Goal: Task Accomplishment & Management: Complete application form

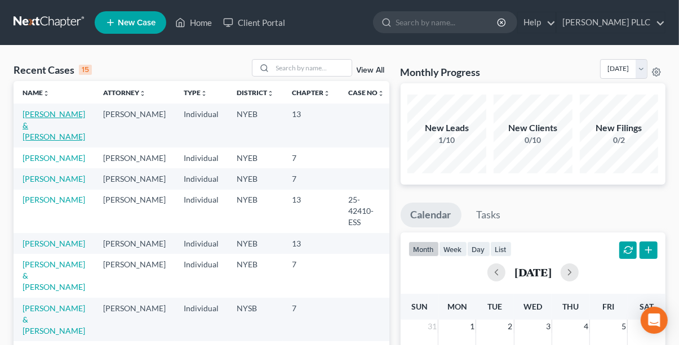
click at [40, 112] on link "[PERSON_NAME] & [PERSON_NAME]" at bounding box center [54, 125] width 63 height 32
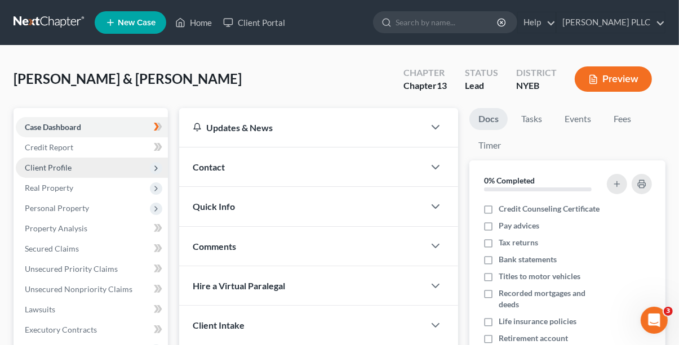
click at [81, 162] on span "Client Profile" at bounding box center [92, 168] width 152 height 20
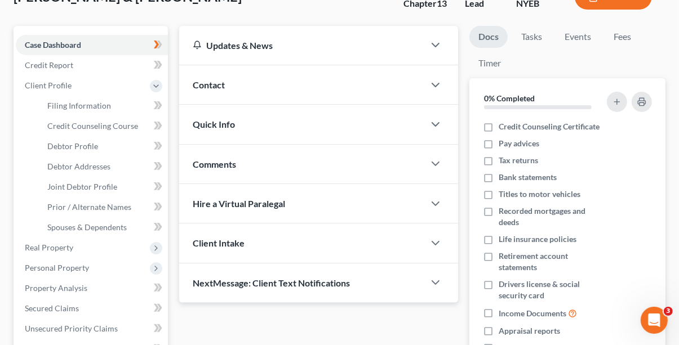
scroll to position [113, 0]
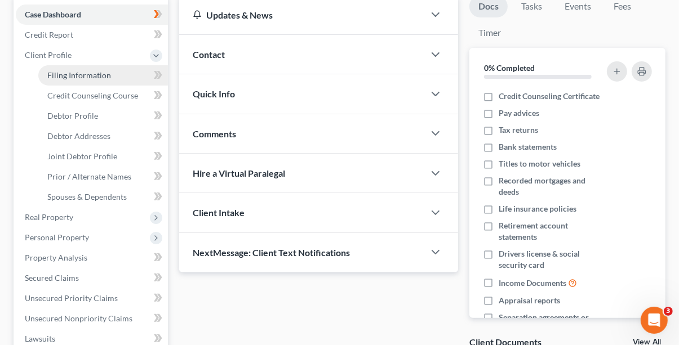
click at [73, 77] on span "Filing Information" at bounding box center [79, 75] width 64 height 10
select select "1"
select select "3"
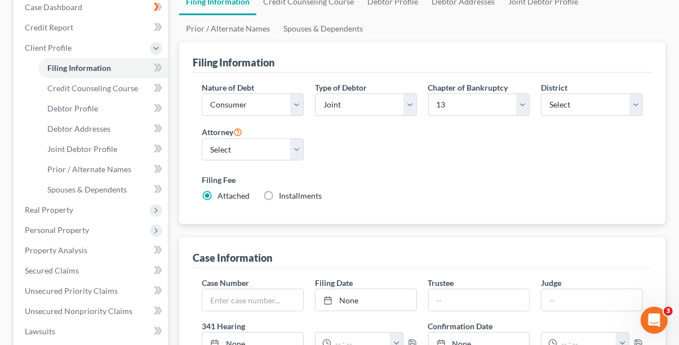
scroll to position [40, 0]
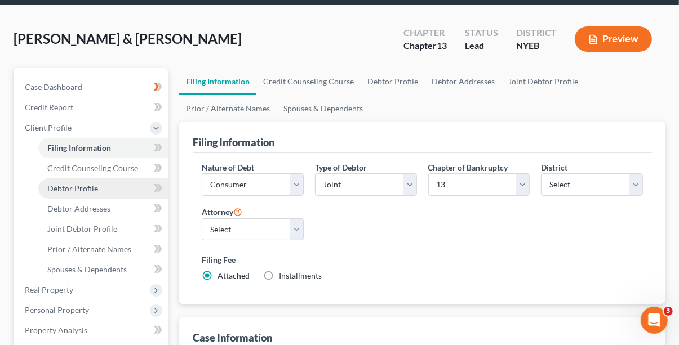
click at [96, 185] on span "Debtor Profile" at bounding box center [72, 189] width 51 height 10
select select "1"
select select "2"
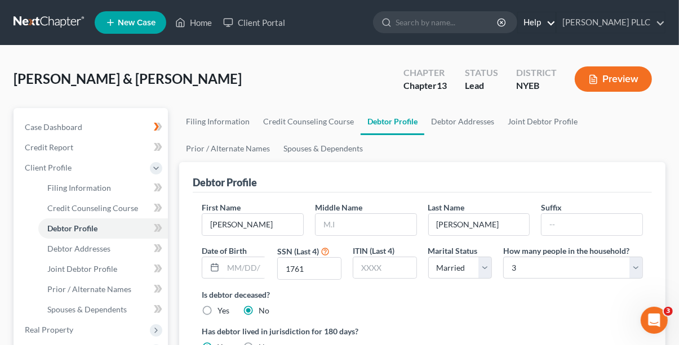
click at [543, 21] on link "Help" at bounding box center [537, 22] width 38 height 20
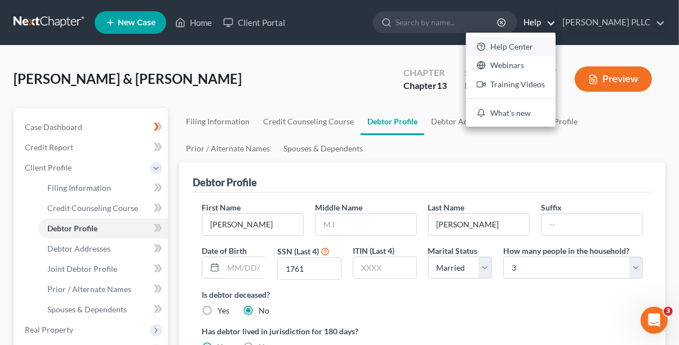
click at [523, 43] on link "Help Center" at bounding box center [511, 46] width 90 height 19
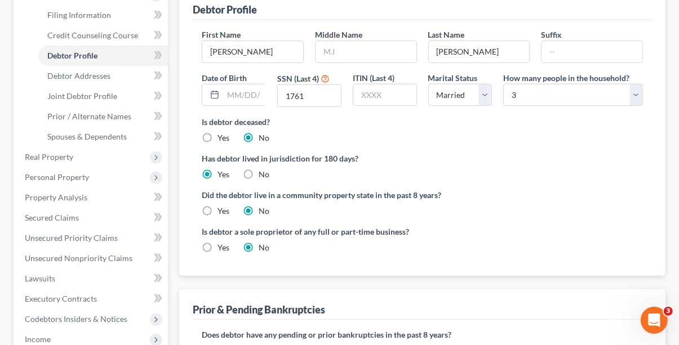
scroll to position [113, 0]
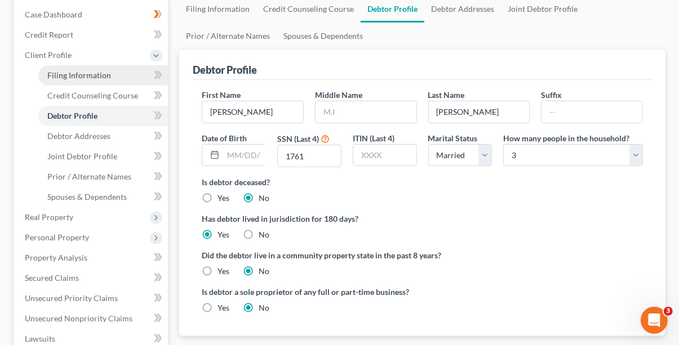
click at [101, 74] on span "Filing Information" at bounding box center [79, 75] width 64 height 10
select select "1"
select select "3"
select select "53"
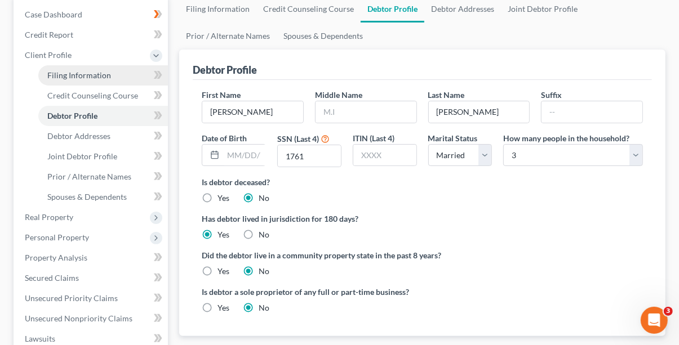
select select "0"
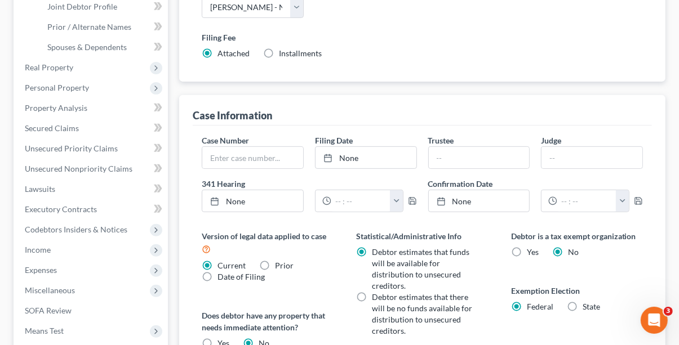
scroll to position [394, 0]
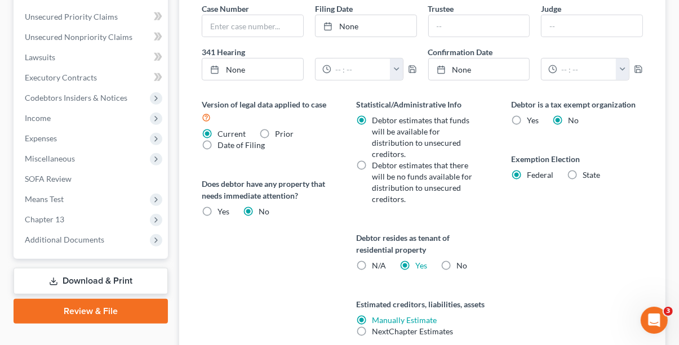
click at [372, 265] on label "N/A" at bounding box center [379, 265] width 14 height 11
click at [376, 265] on input "N/A" at bounding box center [379, 263] width 7 height 7
radio input "true"
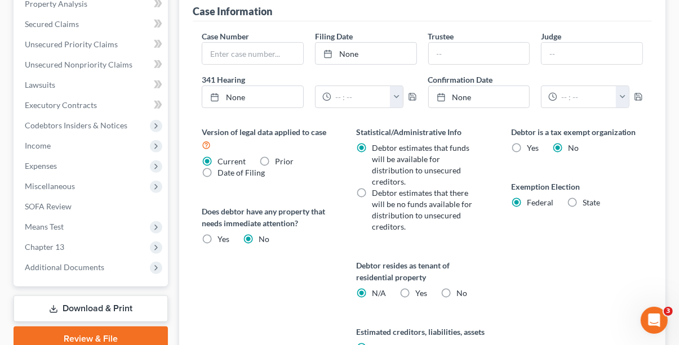
scroll to position [491, 0]
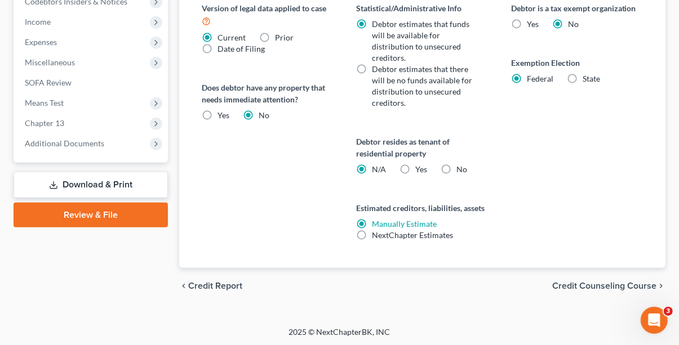
click at [415, 171] on label "Yes Yes" at bounding box center [421, 169] width 12 height 11
click at [420, 171] on input "Yes Yes" at bounding box center [423, 167] width 7 height 7
radio input "true"
radio input "false"
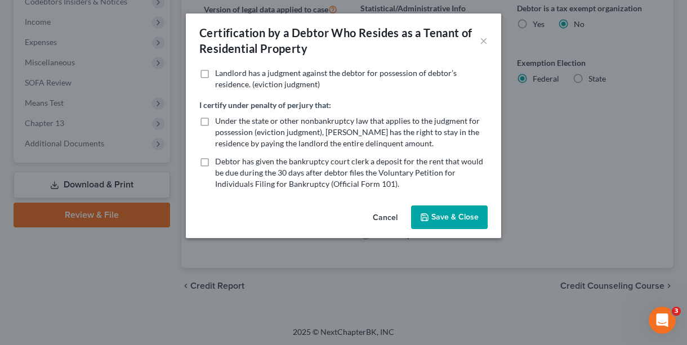
click at [385, 219] on button "Cancel" at bounding box center [385, 218] width 43 height 23
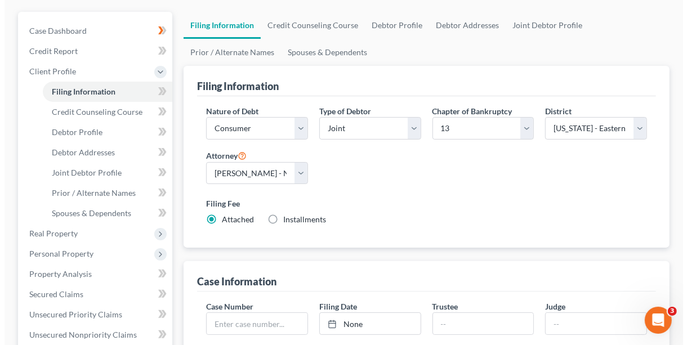
scroll to position [0, 0]
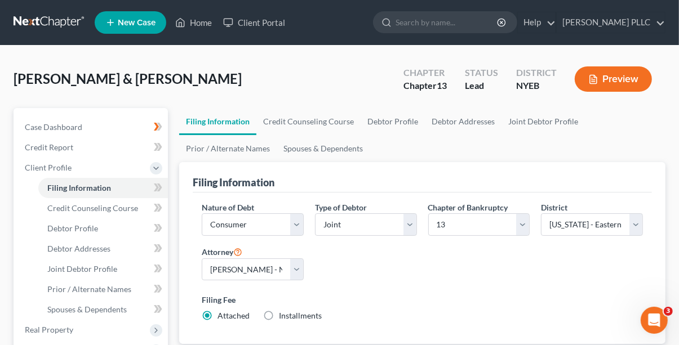
click at [600, 81] on button "Preview" at bounding box center [613, 78] width 77 height 25
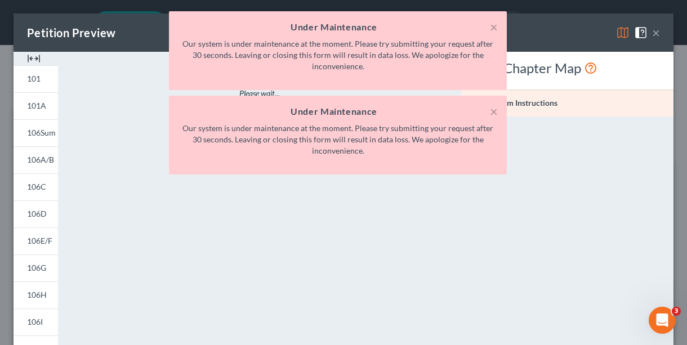
scroll to position [283, 0]
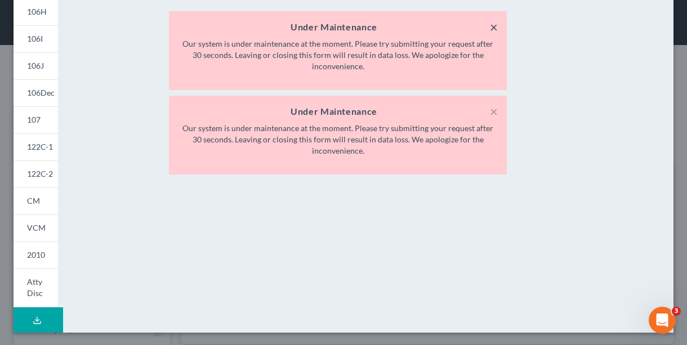
click at [493, 24] on button "×" at bounding box center [494, 27] width 8 height 14
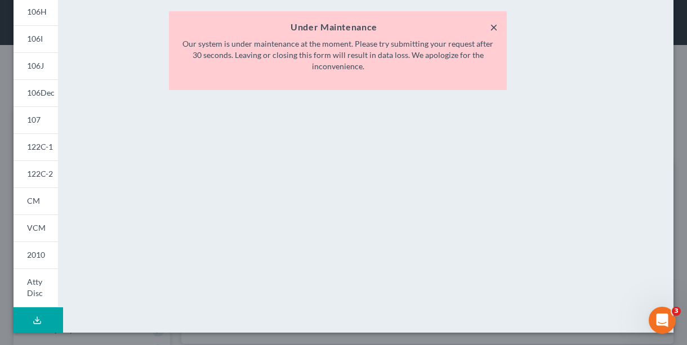
click at [495, 25] on button "×" at bounding box center [494, 27] width 8 height 14
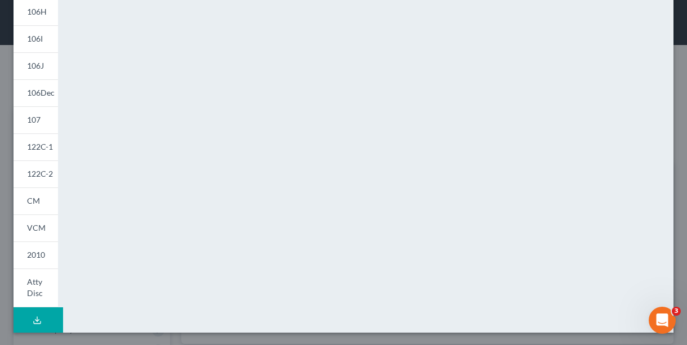
scroll to position [0, 0]
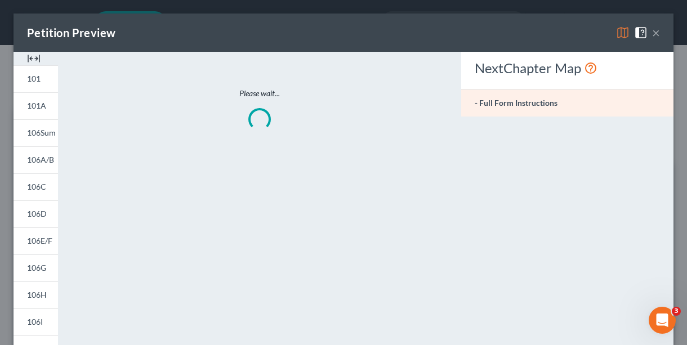
click at [652, 31] on button "×" at bounding box center [656, 33] width 8 height 14
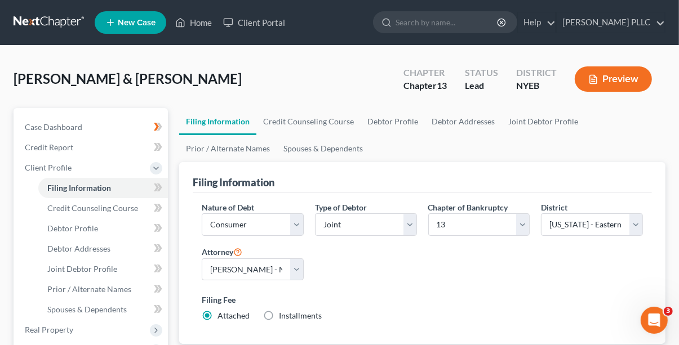
click at [620, 85] on button "Preview" at bounding box center [613, 78] width 77 height 25
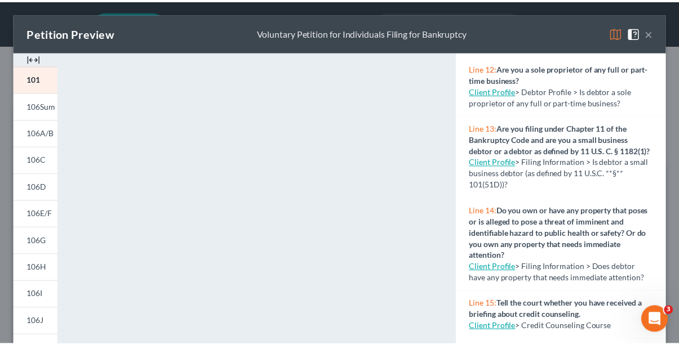
scroll to position [563, 0]
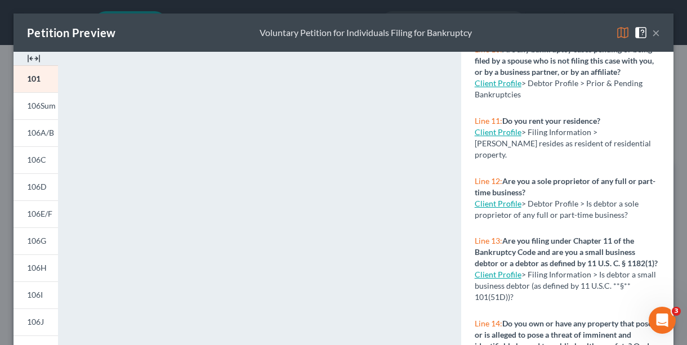
click at [652, 34] on button "×" at bounding box center [656, 33] width 8 height 14
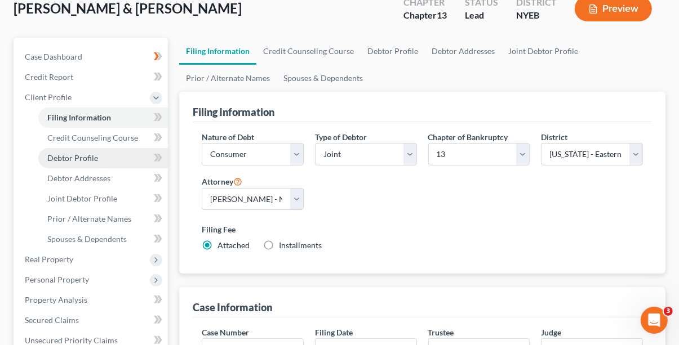
scroll to position [113, 0]
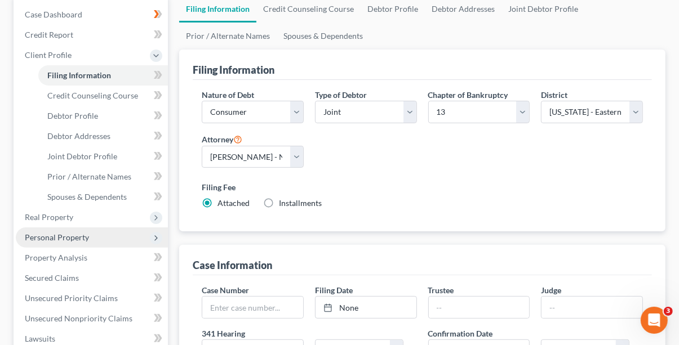
click at [94, 237] on span "Personal Property" at bounding box center [92, 238] width 152 height 20
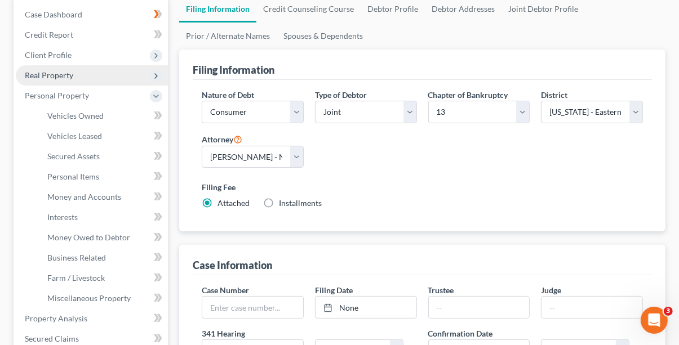
click at [58, 73] on span "Real Property" at bounding box center [49, 75] width 48 height 10
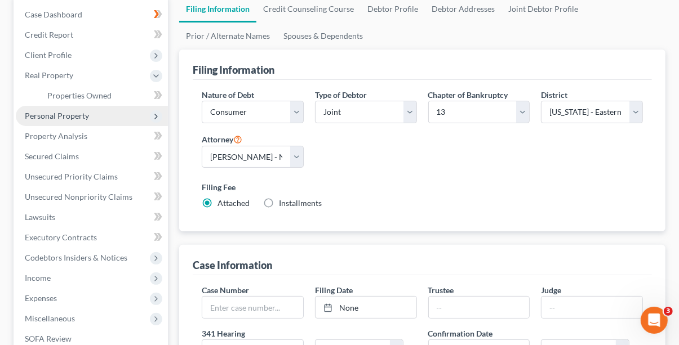
click at [77, 119] on span "Personal Property" at bounding box center [57, 116] width 64 height 10
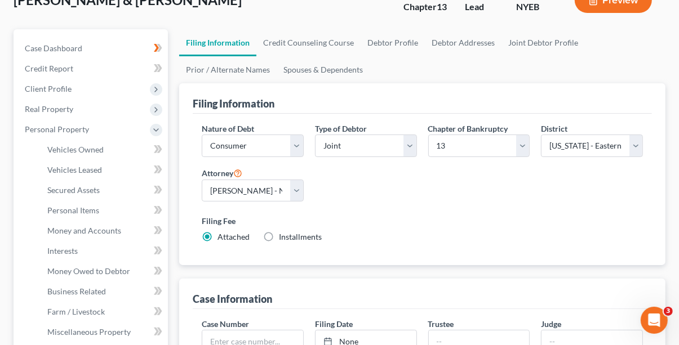
scroll to position [0, 0]
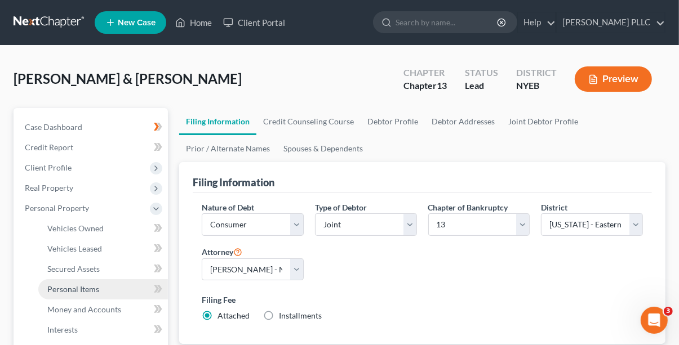
click at [86, 292] on span "Personal Items" at bounding box center [73, 290] width 52 height 10
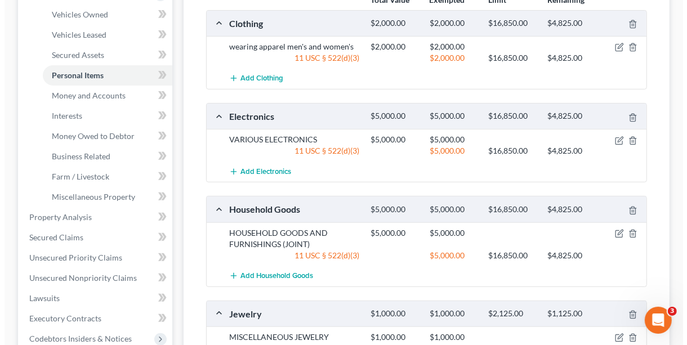
scroll to position [225, 0]
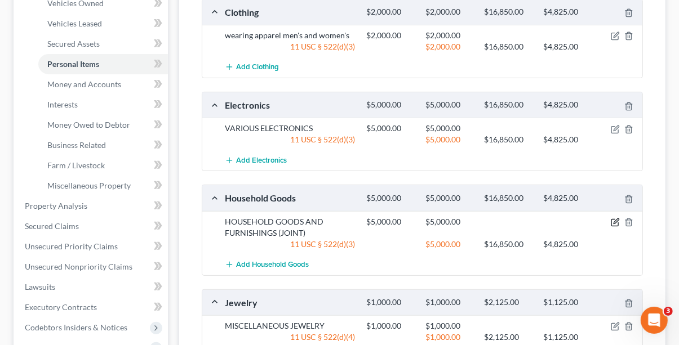
click at [614, 221] on icon "button" at bounding box center [615, 222] width 9 height 9
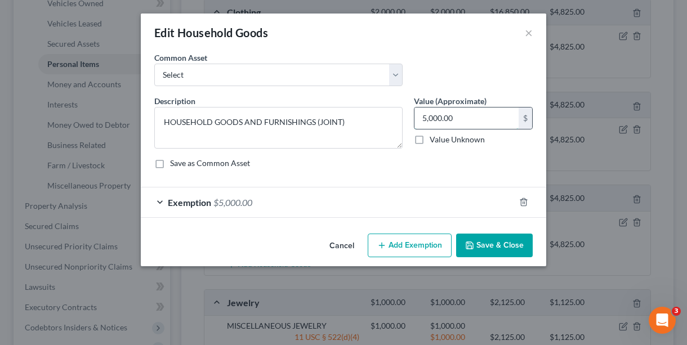
click at [424, 116] on input "5,000.00" at bounding box center [467, 118] width 104 height 21
type input "15,000.00"
click at [399, 252] on button "Add Exemption" at bounding box center [410, 246] width 84 height 24
select select "2"
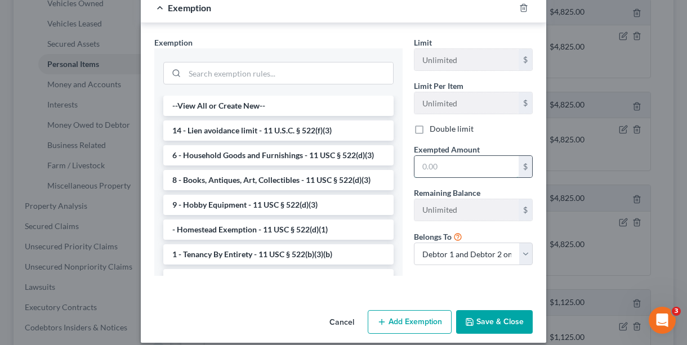
drag, startPoint x: 417, startPoint y: 167, endPoint x: 445, endPoint y: 163, distance: 28.4
click at [445, 163] on input "text" at bounding box center [467, 166] width 104 height 21
type input "15,000.00"
click at [503, 327] on button "Save & Close" at bounding box center [494, 322] width 77 height 24
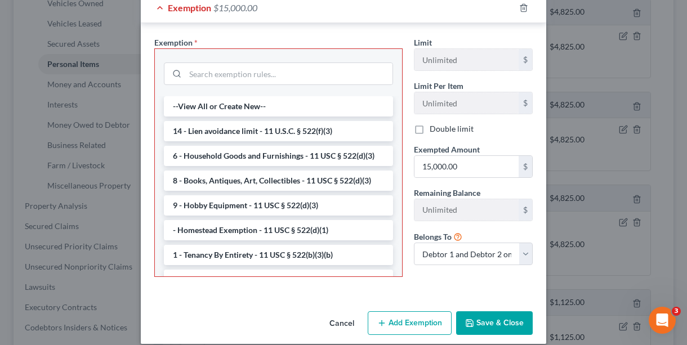
scroll to position [0, 0]
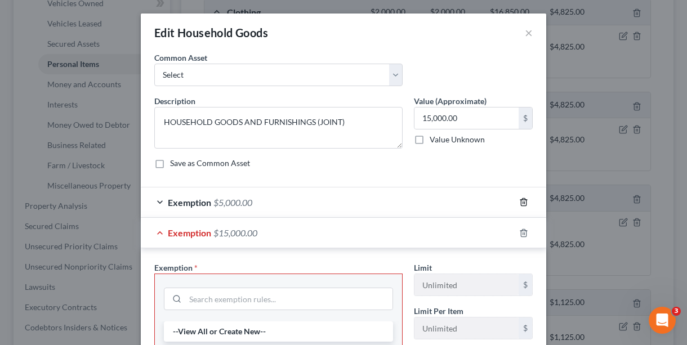
click at [525, 202] on line "button" at bounding box center [525, 203] width 0 height 2
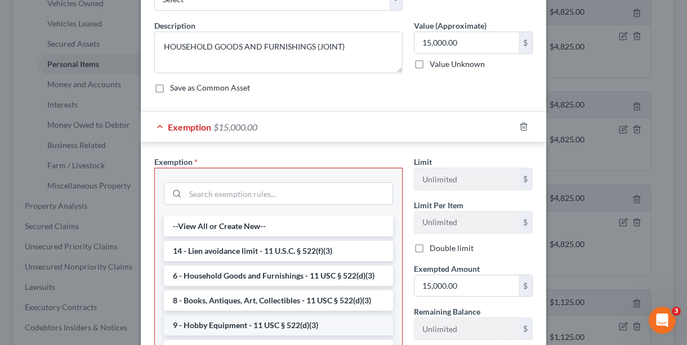
scroll to position [56, 0]
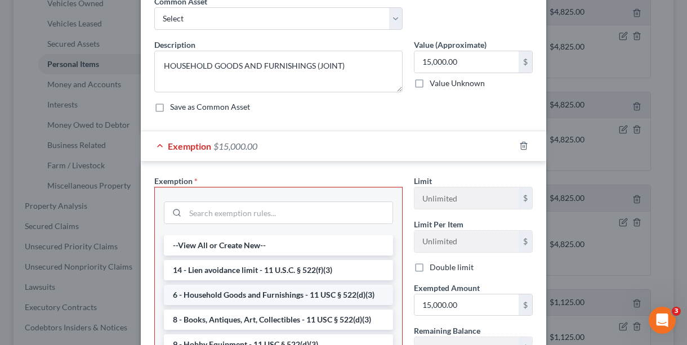
click at [350, 296] on li "6 - Household Goods and Furnishings - 11 USC § 522(d)(3)" at bounding box center [278, 295] width 229 height 20
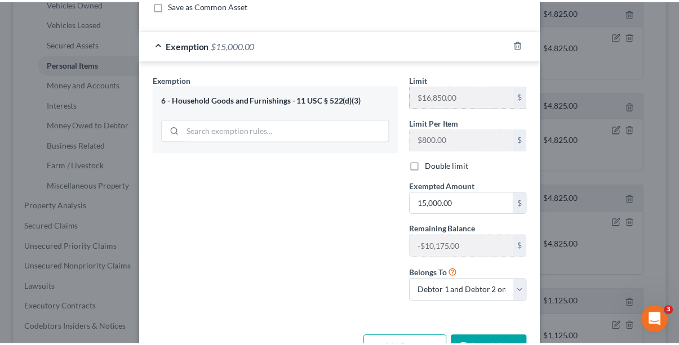
scroll to position [194, 0]
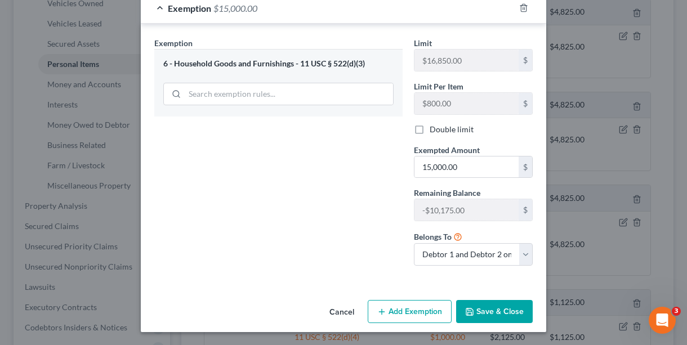
click at [489, 318] on button "Save & Close" at bounding box center [494, 312] width 77 height 24
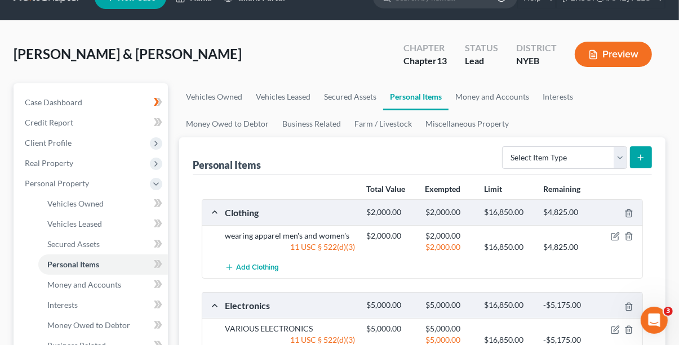
scroll to position [0, 0]
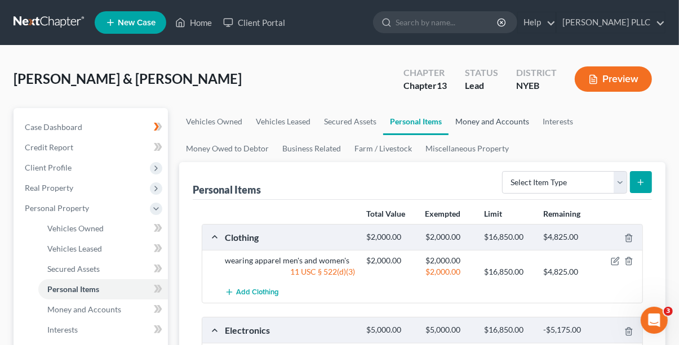
click at [512, 125] on link "Money and Accounts" at bounding box center [492, 121] width 87 height 27
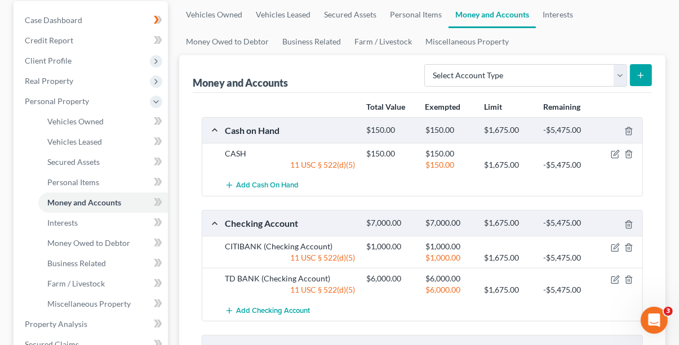
scroll to position [169, 0]
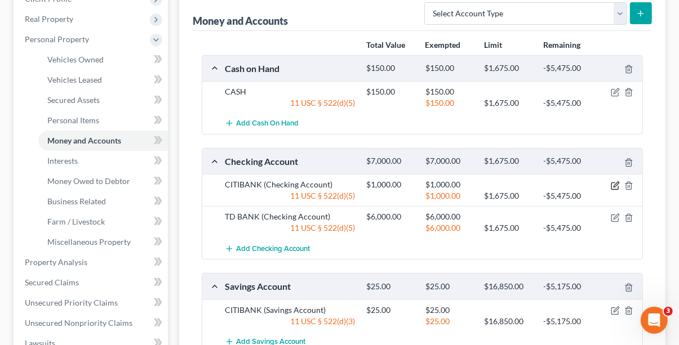
click at [612, 185] on icon "button" at bounding box center [615, 185] width 9 height 9
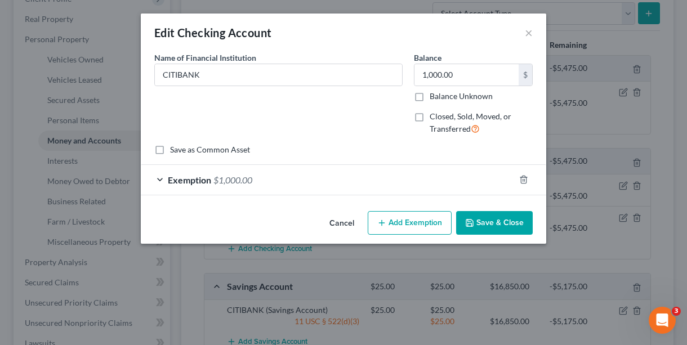
click at [524, 30] on div "Edit Checking Account ×" at bounding box center [344, 33] width 406 height 38
click at [530, 33] on button "×" at bounding box center [529, 33] width 8 height 14
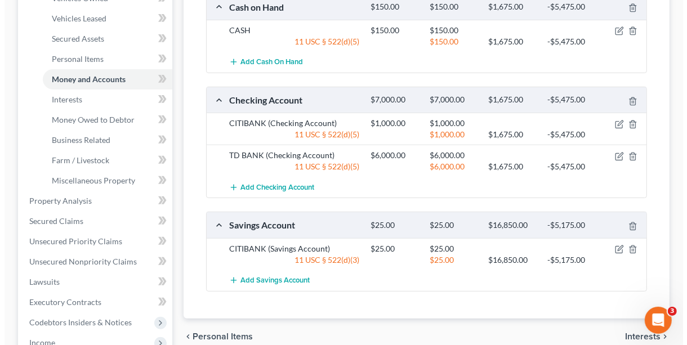
scroll to position [282, 0]
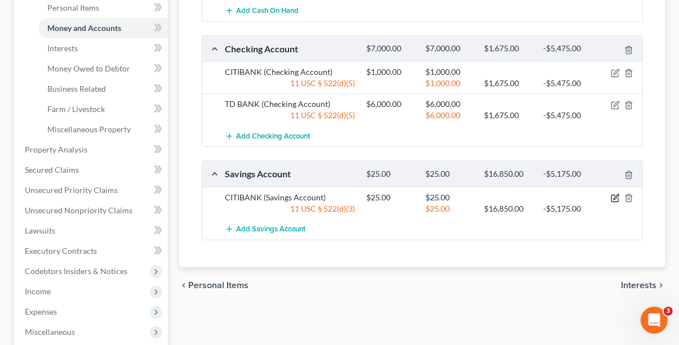
click at [616, 198] on icon "button" at bounding box center [616, 196] width 5 height 5
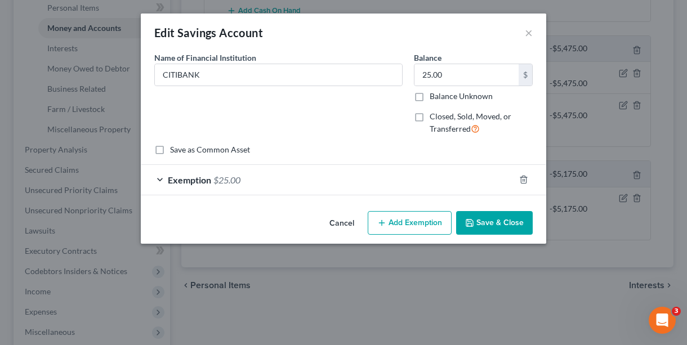
click at [425, 219] on button "Add Exemption" at bounding box center [410, 223] width 84 height 24
select select "2"
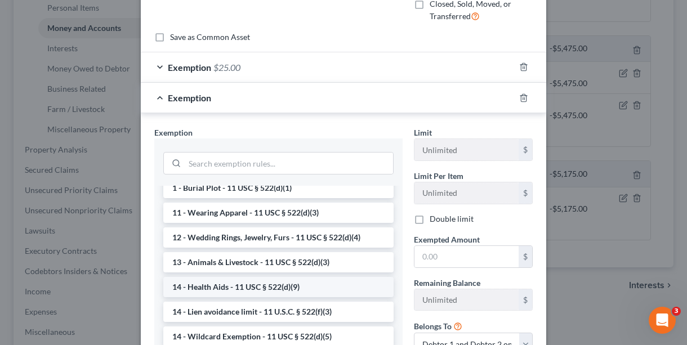
scroll to position [169, 0]
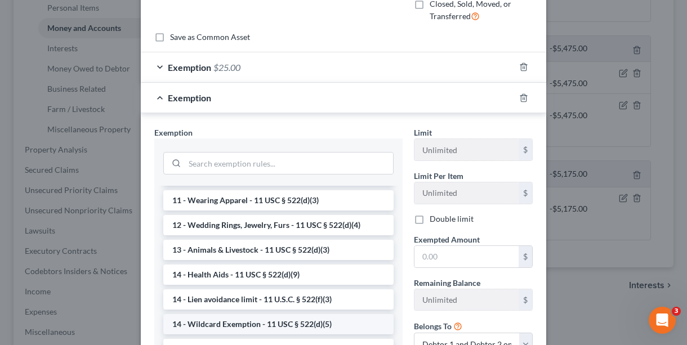
click at [304, 334] on li "14 - Wildcard Exemption - 11 USC § 522(d)(5)" at bounding box center [278, 324] width 230 height 20
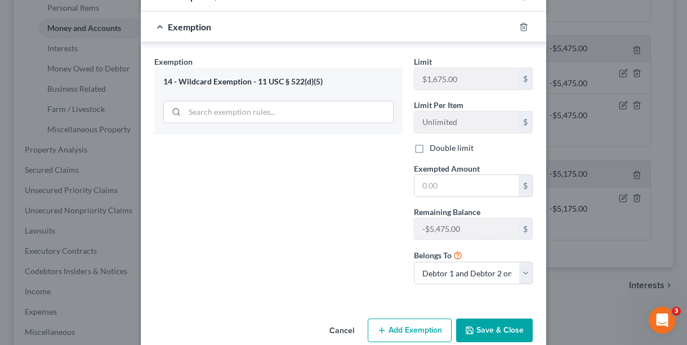
scroll to position [202, 0]
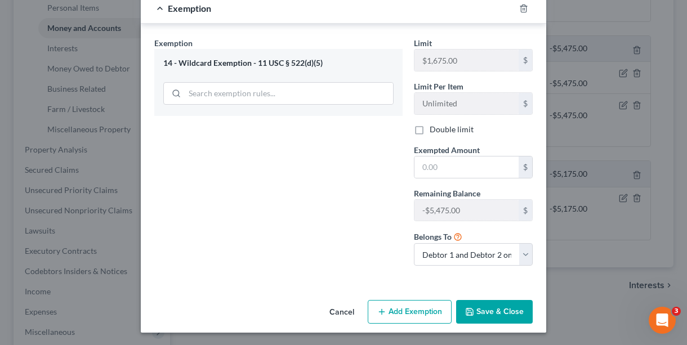
click at [479, 311] on button "Save & Close" at bounding box center [494, 312] width 77 height 24
click at [421, 165] on input "text" at bounding box center [467, 167] width 104 height 21
type input "15,000.00"
click at [507, 301] on button "Save & Close" at bounding box center [494, 312] width 77 height 24
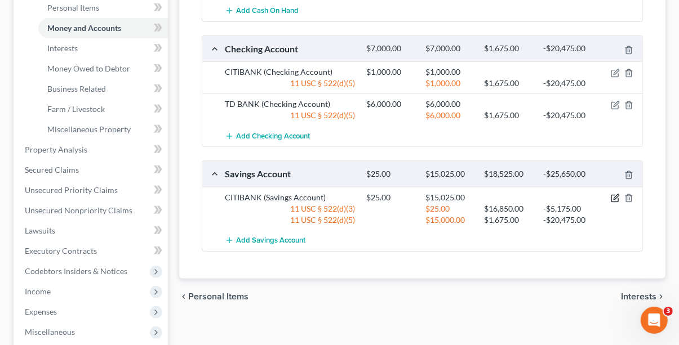
click at [614, 198] on icon "button" at bounding box center [616, 196] width 5 height 5
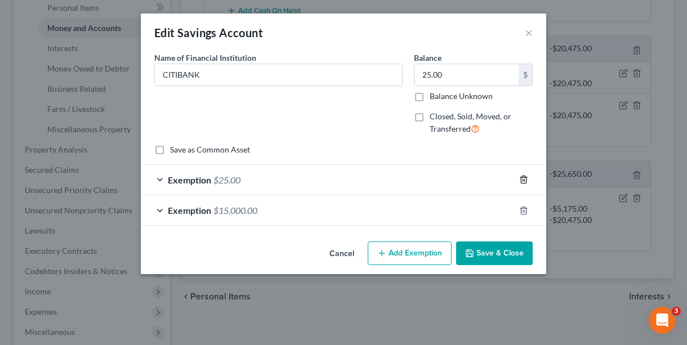
click at [526, 180] on icon "button" at bounding box center [523, 179] width 5 height 7
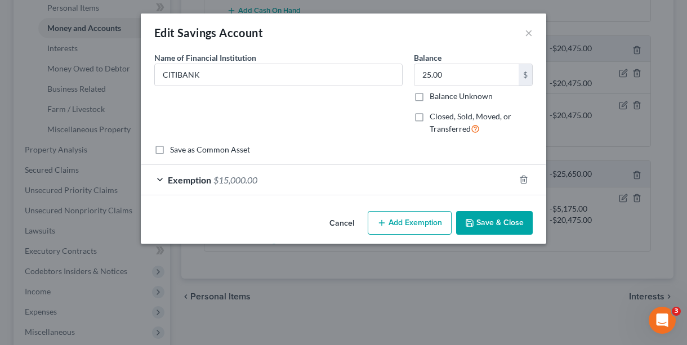
click at [496, 225] on button "Save & Close" at bounding box center [494, 223] width 77 height 24
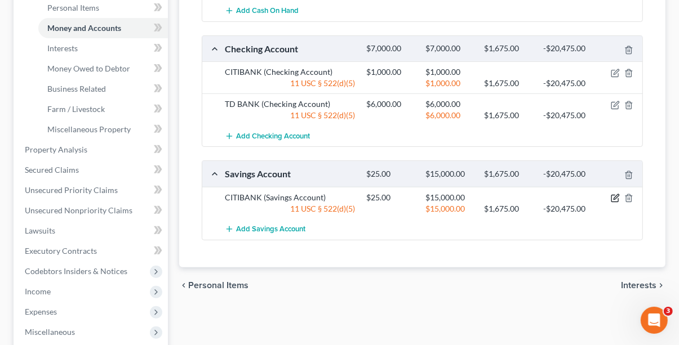
click at [615, 199] on icon "button" at bounding box center [615, 198] width 9 height 9
select select "2"
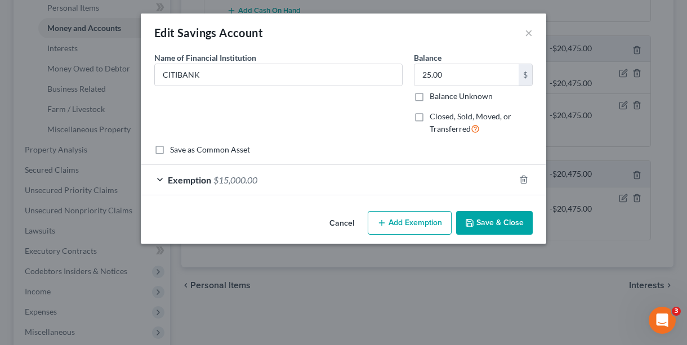
click at [197, 180] on span "Exemption" at bounding box center [189, 180] width 43 height 11
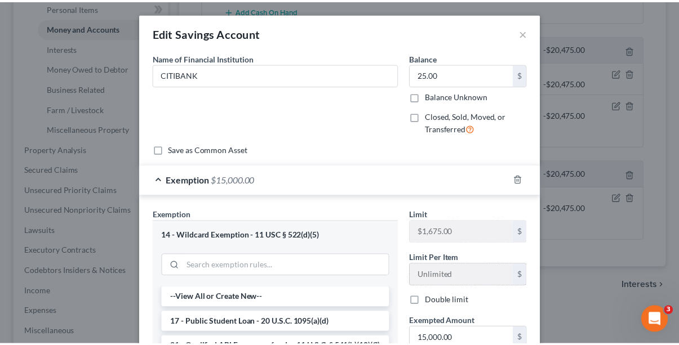
scroll to position [203, 0]
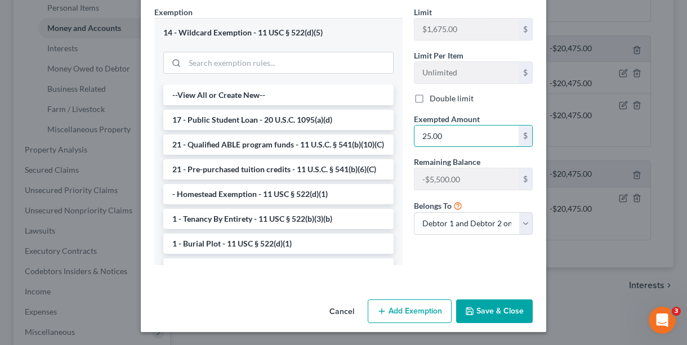
type input "25.00"
click at [505, 314] on button "Save & Close" at bounding box center [494, 312] width 77 height 24
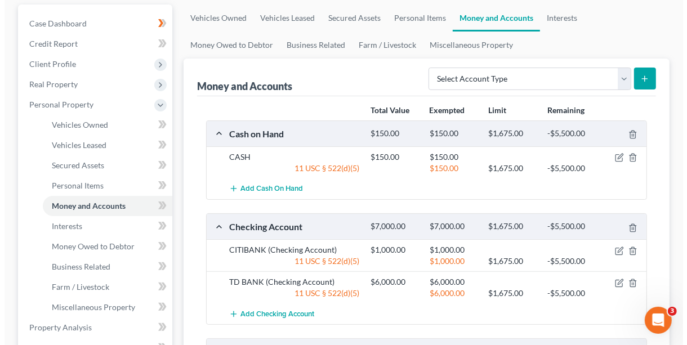
scroll to position [0, 0]
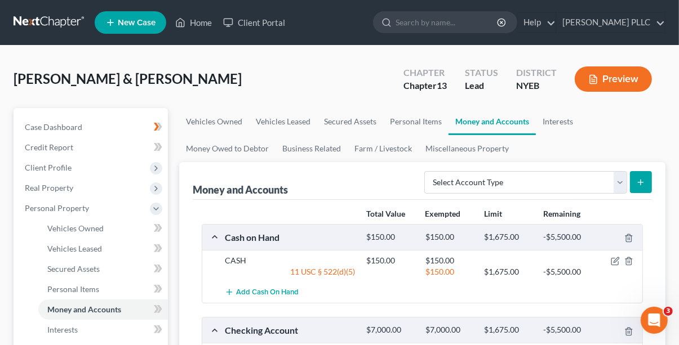
click at [613, 65] on div "Preview" at bounding box center [616, 80] width 100 height 33
click at [609, 85] on button "Preview" at bounding box center [613, 78] width 77 height 25
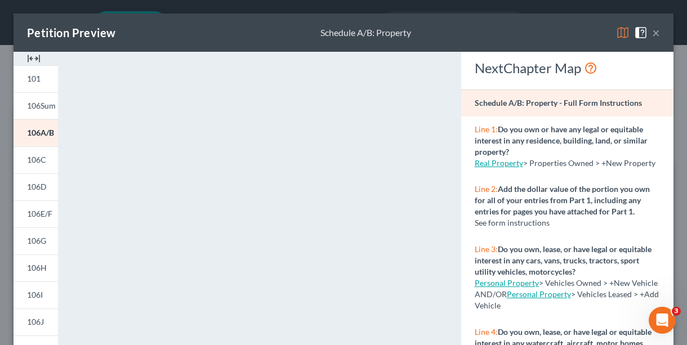
click at [652, 34] on button "×" at bounding box center [656, 33] width 8 height 14
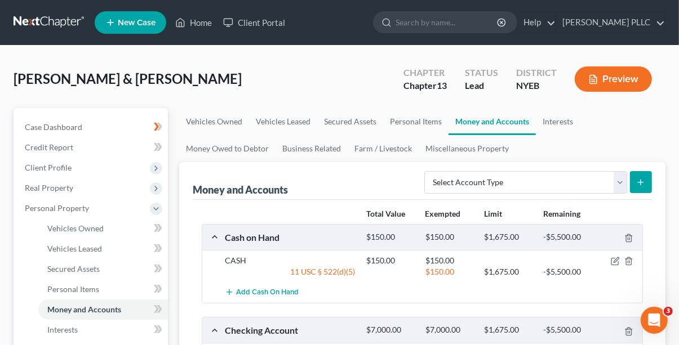
click at [633, 87] on button "Preview" at bounding box center [613, 78] width 77 height 25
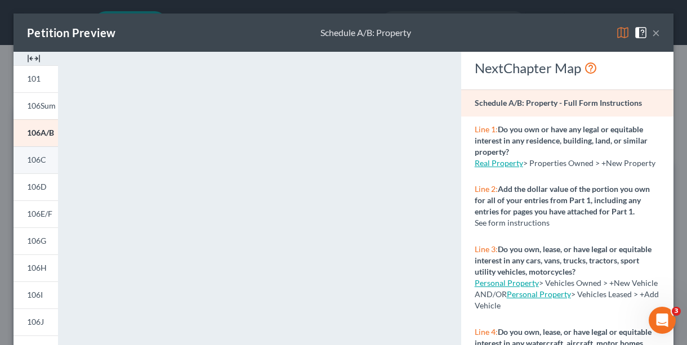
click at [45, 159] on span "106C" at bounding box center [36, 160] width 19 height 10
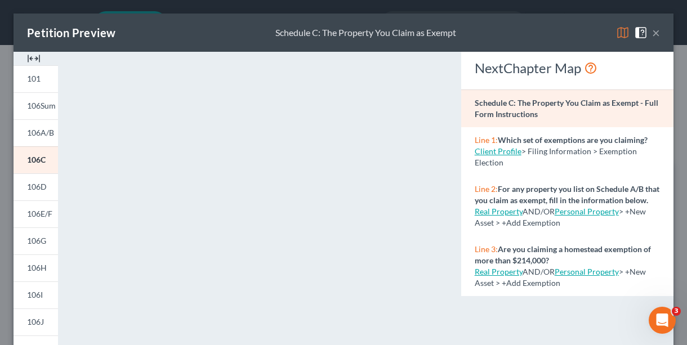
click at [652, 33] on button "×" at bounding box center [656, 33] width 8 height 14
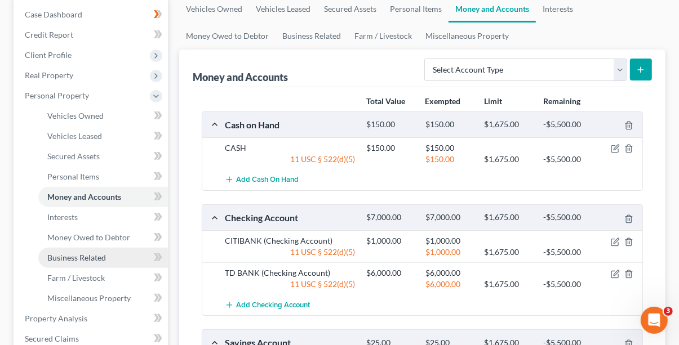
scroll to position [338, 0]
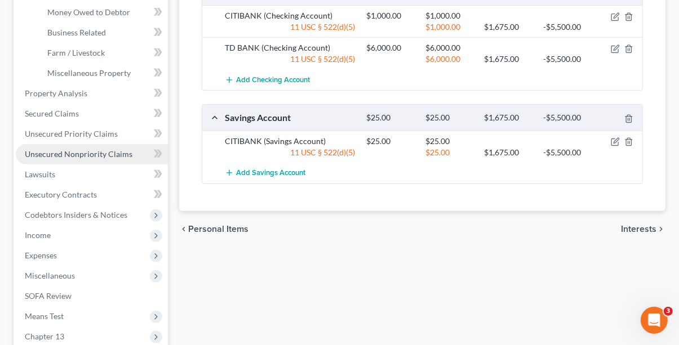
click at [87, 152] on span "Unsecured Nonpriority Claims" at bounding box center [79, 154] width 108 height 10
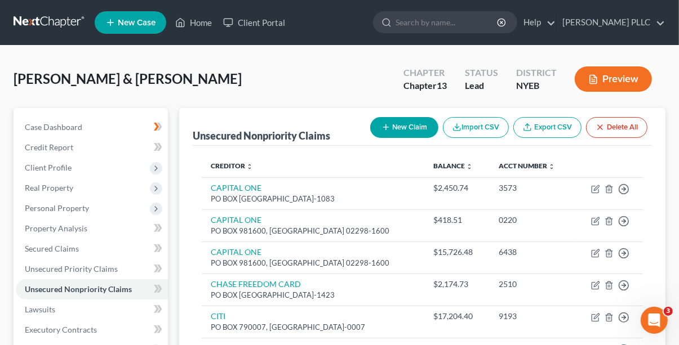
click at [393, 122] on button "New Claim" at bounding box center [404, 127] width 68 height 21
select select "2"
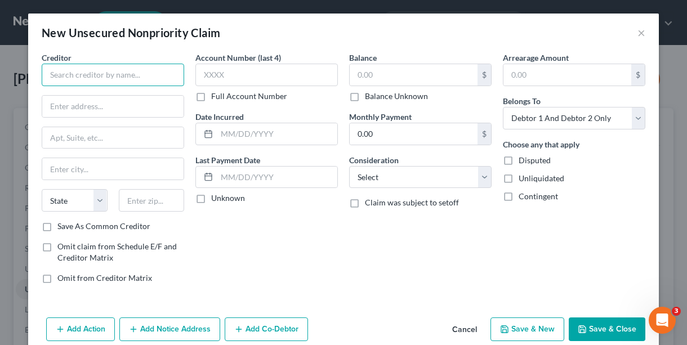
click at [100, 76] on input "text" at bounding box center [113, 75] width 143 height 23
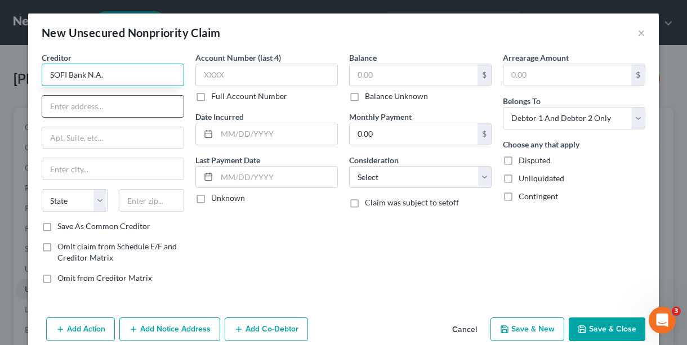
type input "SOFI Bank N.A."
click at [90, 111] on input "text" at bounding box center [112, 106] width 141 height 21
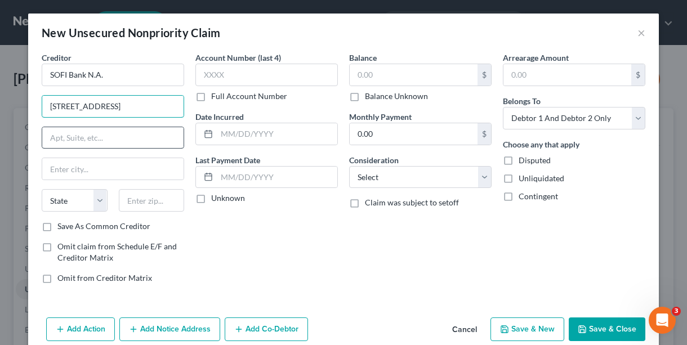
type input "[STREET_ADDRESS]"
click at [82, 132] on input "text" at bounding box center [112, 137] width 141 height 21
type input "Suite 300"
click at [69, 174] on input "text" at bounding box center [112, 168] width 141 height 21
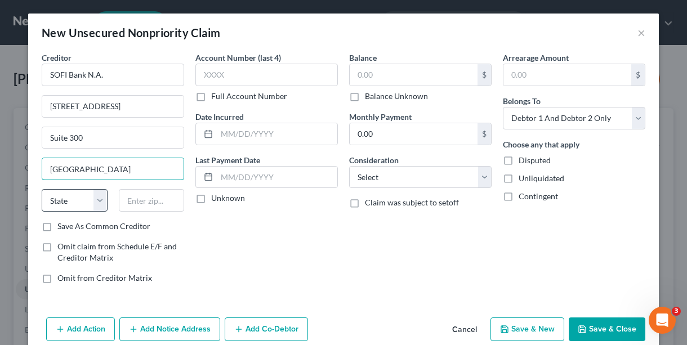
type input "[GEOGRAPHIC_DATA]"
click at [96, 197] on select "State [US_STATE] AK AR AZ CA CO CT DE DC [GEOGRAPHIC_DATA] [GEOGRAPHIC_DATA] GU…" at bounding box center [75, 200] width 66 height 23
select select "46"
click at [42, 189] on select "State [US_STATE] AK AR AZ CA CO CT DE DC [GEOGRAPHIC_DATA] [GEOGRAPHIC_DATA] GU…" at bounding box center [75, 200] width 66 height 23
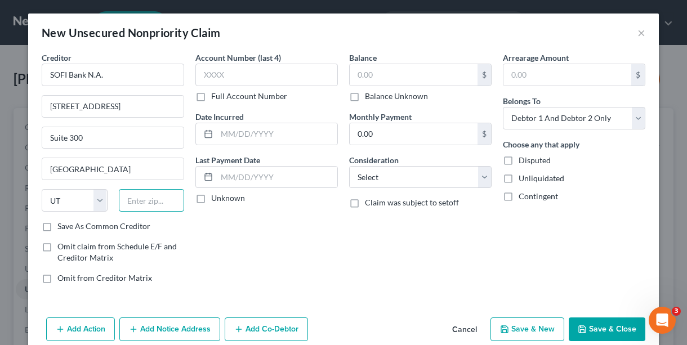
click at [136, 192] on input "text" at bounding box center [152, 200] width 66 height 23
type input "84121"
type input "[GEOGRAPHIC_DATA]"
click at [207, 78] on input "text" at bounding box center [267, 75] width 143 height 23
type input "4311"
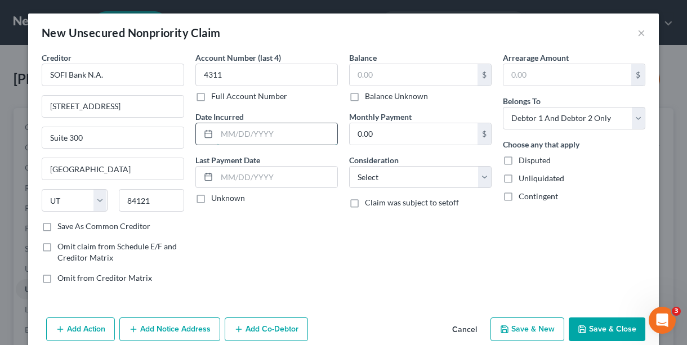
click at [219, 135] on input "text" at bounding box center [277, 133] width 121 height 21
type input "07/2023"
click at [479, 182] on select "Select Cable / Satellite Services Collection Agency Credit Card Debt Debt Couns…" at bounding box center [420, 177] width 143 height 23
select select "14"
click at [349, 166] on select "Select Cable / Satellite Services Collection Agency Credit Card Debt Debt Couns…" at bounding box center [420, 177] width 143 height 23
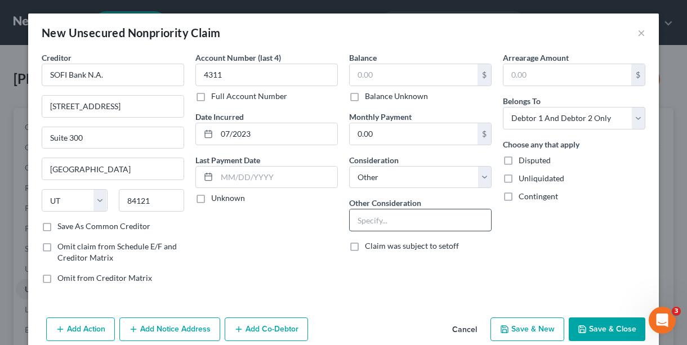
click at [367, 227] on input "text" at bounding box center [420, 220] width 141 height 21
type input "Personal Loan"
click at [374, 81] on input "text" at bounding box center [414, 74] width 128 height 21
type input "53,477.35"
click at [589, 325] on button "Save & Close" at bounding box center [607, 330] width 77 height 24
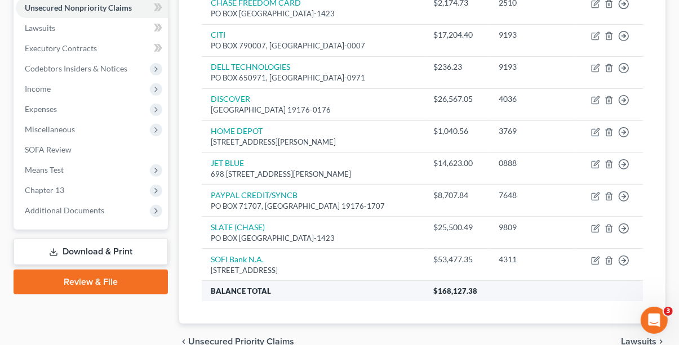
scroll to position [225, 0]
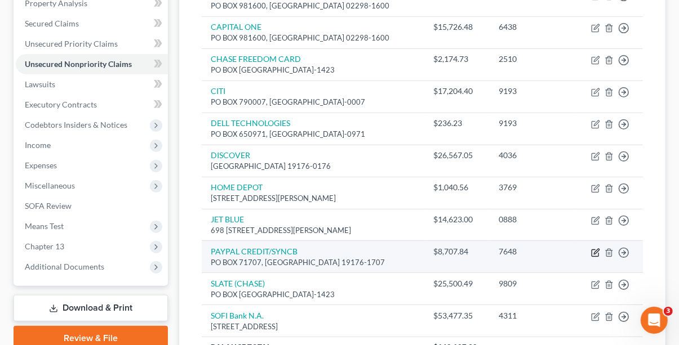
click at [595, 257] on icon "button" at bounding box center [595, 252] width 9 height 9
select select "39"
select select "2"
select select "0"
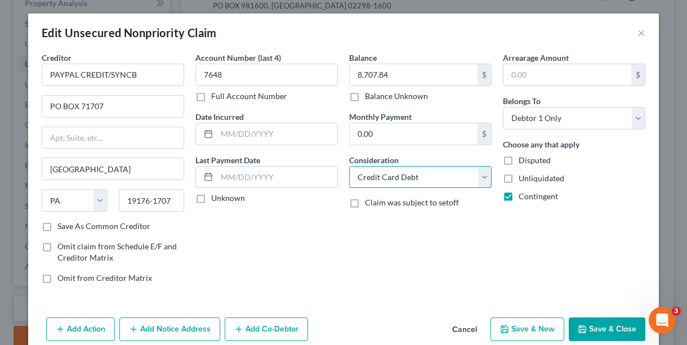
click at [482, 176] on select "Select Cable / Satellite Services Collection Agency Credit Card Debt Debt Couns…" at bounding box center [420, 177] width 143 height 23
click at [349, 166] on select "Select Cable / Satellite Services Collection Agency Credit Card Debt Debt Couns…" at bounding box center [420, 177] width 143 height 23
click at [519, 198] on label "Contingent" at bounding box center [538, 196] width 39 height 11
click at [523, 198] on input "Contingent" at bounding box center [526, 194] width 7 height 7
checkbox input "false"
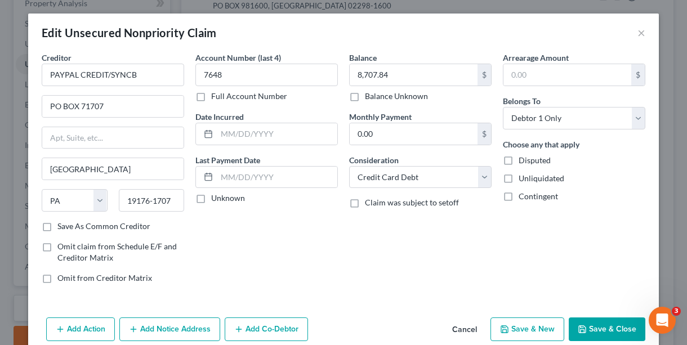
click at [606, 332] on button "Save & Close" at bounding box center [607, 330] width 77 height 24
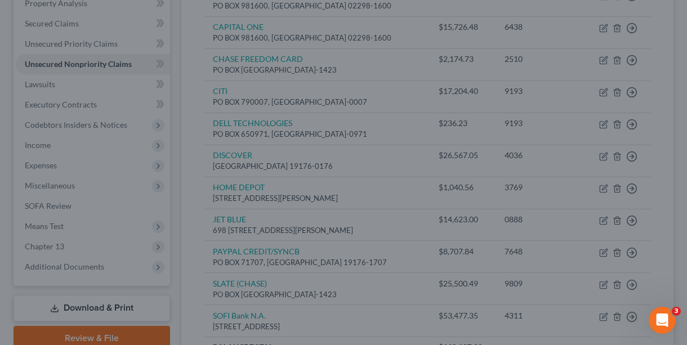
type input "0"
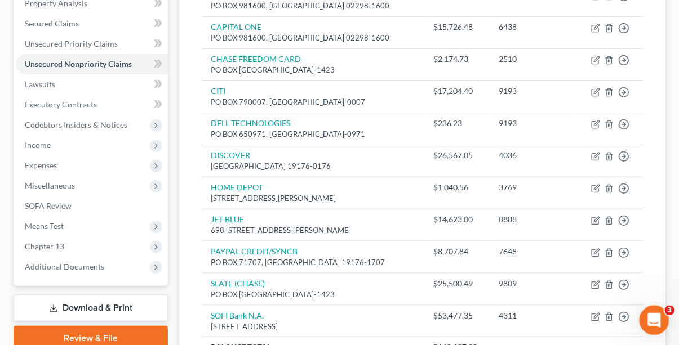
scroll to position [0, 0]
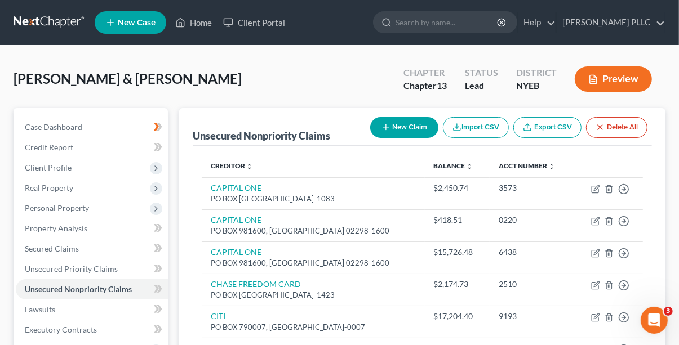
click at [611, 83] on button "Preview" at bounding box center [613, 78] width 77 height 25
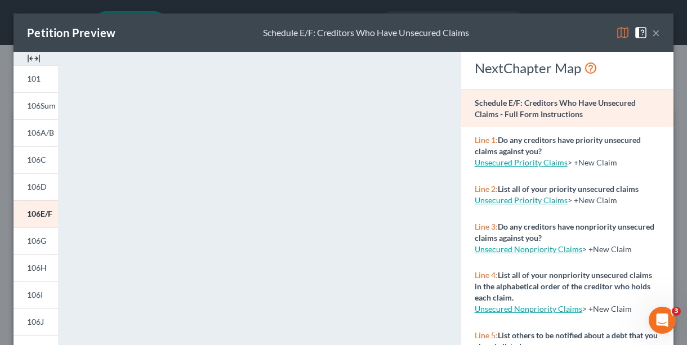
click at [652, 32] on button "×" at bounding box center [656, 33] width 8 height 14
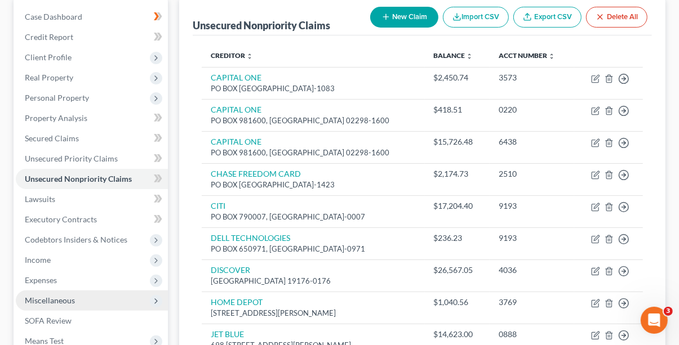
scroll to position [113, 0]
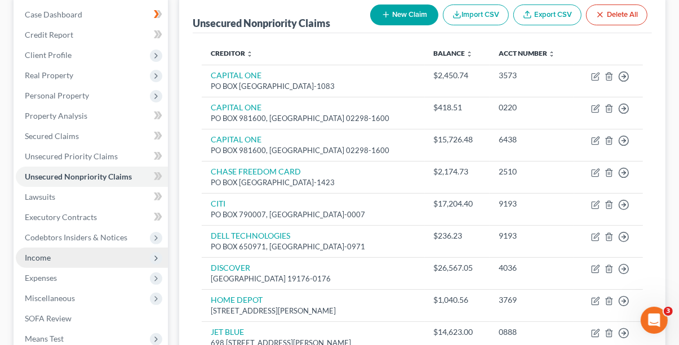
click at [47, 257] on span "Income" at bounding box center [38, 258] width 26 height 10
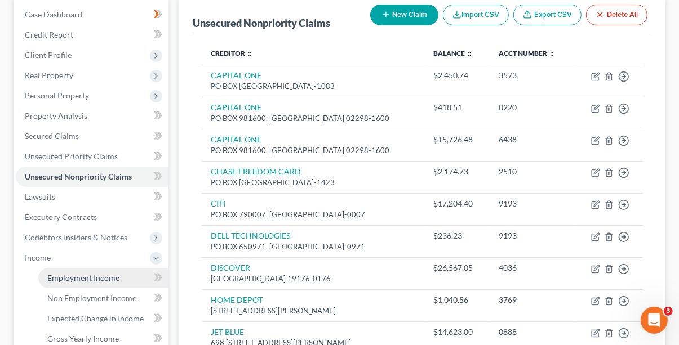
click at [102, 275] on span "Employment Income" at bounding box center [83, 278] width 72 height 10
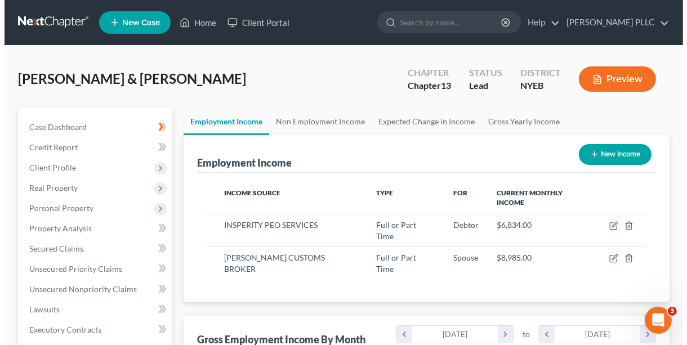
scroll to position [202, 270]
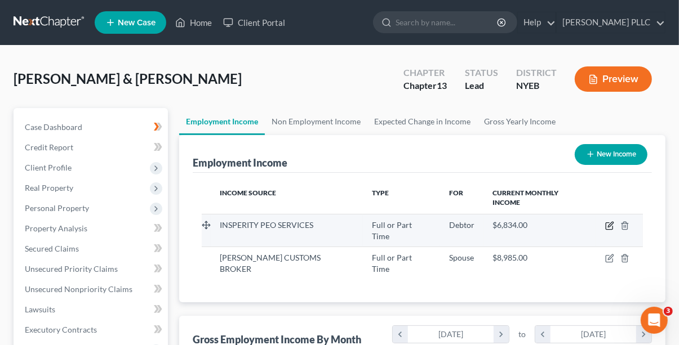
click at [612, 221] on icon "button" at bounding box center [609, 225] width 9 height 9
select select "0"
select select "35"
select select "0"
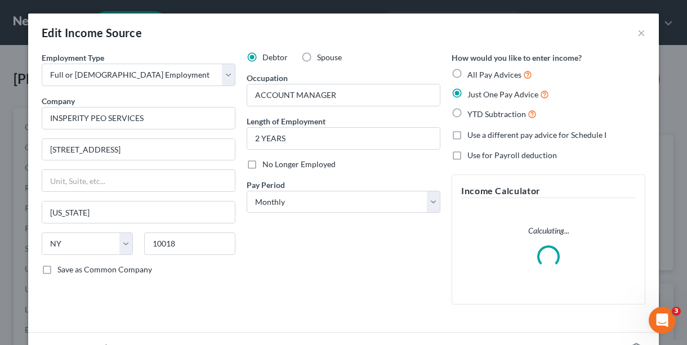
scroll to position [202, 274]
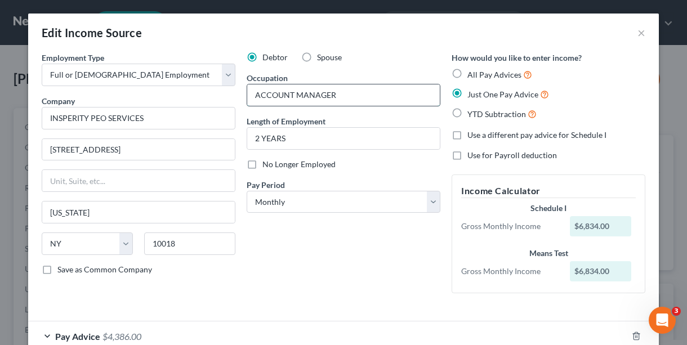
drag, startPoint x: 252, startPoint y: 94, endPoint x: 288, endPoint y: 95, distance: 36.1
click at [288, 95] on input "ACCOUNT MANAGER" at bounding box center [343, 95] width 193 height 21
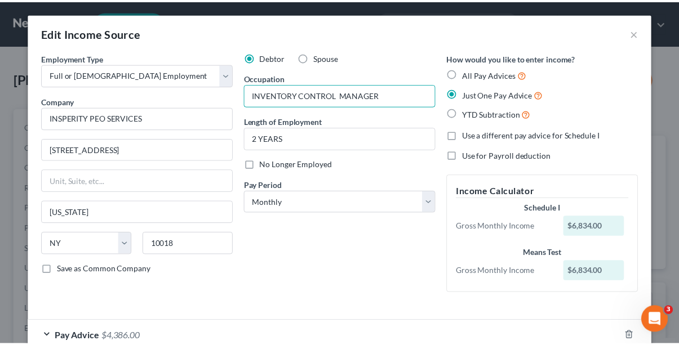
scroll to position [68, 0]
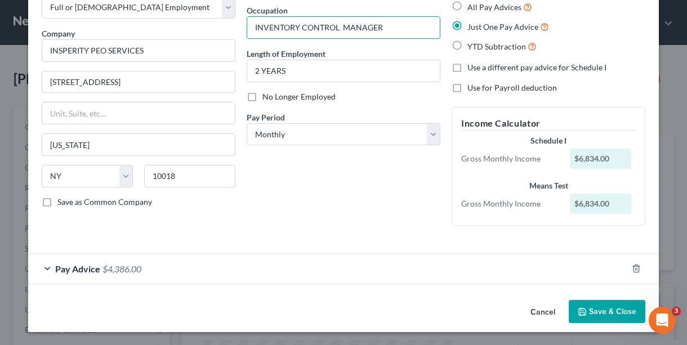
type input "INVENTORY CONTROL MANAGER"
click at [570, 307] on button "Save & Close" at bounding box center [607, 312] width 77 height 24
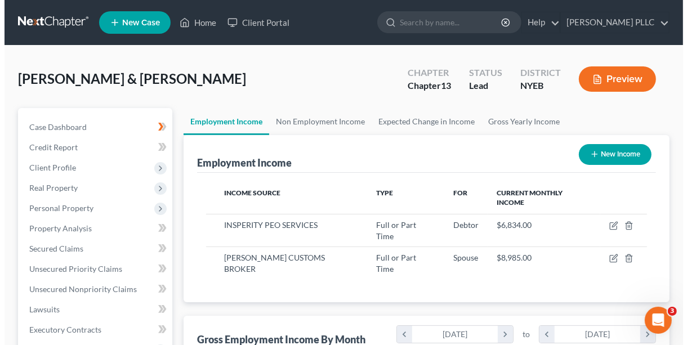
scroll to position [563240, 563172]
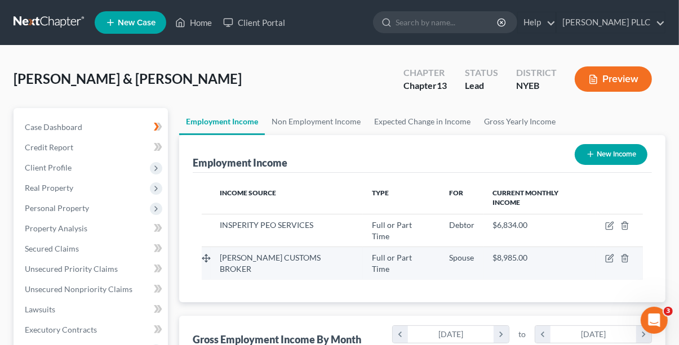
click at [314, 247] on td "[PERSON_NAME] CUSTOMS BROKER" at bounding box center [287, 263] width 152 height 33
click at [607, 254] on icon "button" at bounding box center [609, 258] width 9 height 9
select select "0"
select select "35"
select select "0"
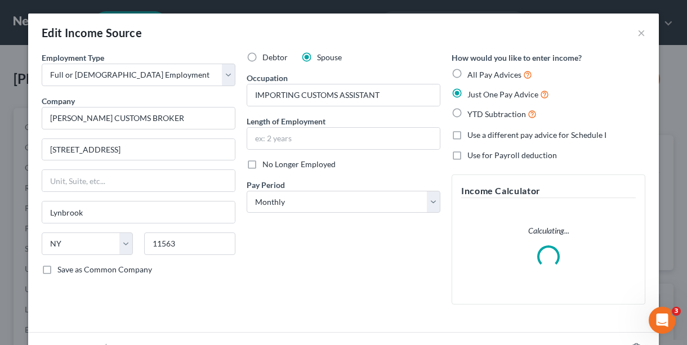
scroll to position [202, 274]
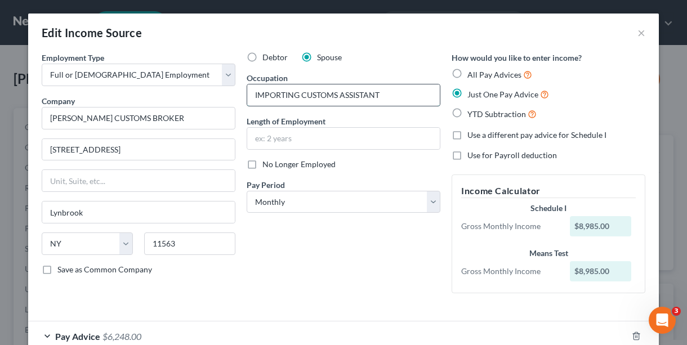
click at [299, 95] on input "IMPORTING CUSTOMS ASSISTANT" at bounding box center [343, 95] width 193 height 21
click at [295, 94] on input "IMPORTING /CUSTOMS ASSISTANT" at bounding box center [343, 95] width 193 height 21
drag, startPoint x: 340, startPoint y: 95, endPoint x: 380, endPoint y: 96, distance: 40.6
click at [380, 96] on input "IMPORTING/CUSTOMS ASSISTANT" at bounding box center [343, 95] width 193 height 21
type input "IMPORTING/CUSTOMS CLERK"
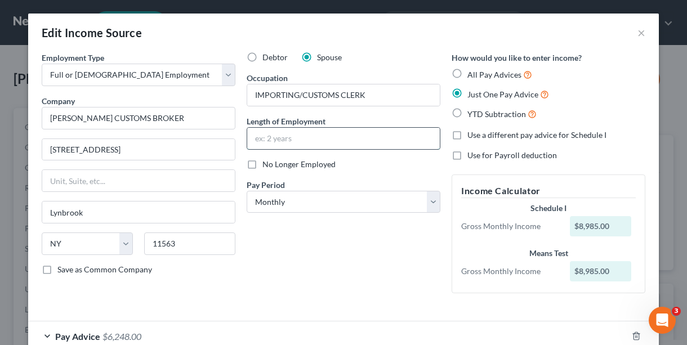
click at [254, 131] on input "text" at bounding box center [343, 138] width 193 height 21
type input "25"
click at [61, 116] on input "[PERSON_NAME] CUSTOMS BROKER" at bounding box center [139, 118] width 194 height 23
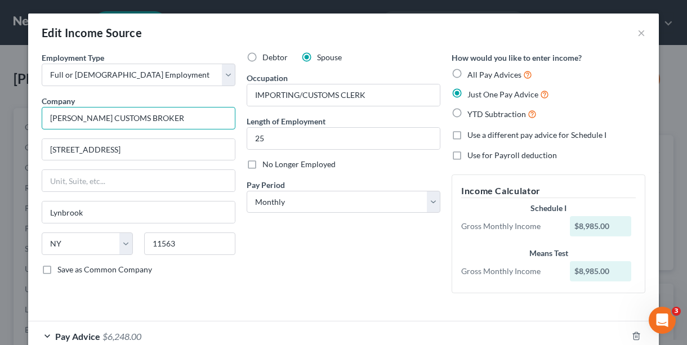
click at [55, 117] on input "[PERSON_NAME] CUSTOMS BROKER" at bounding box center [139, 118] width 194 height 23
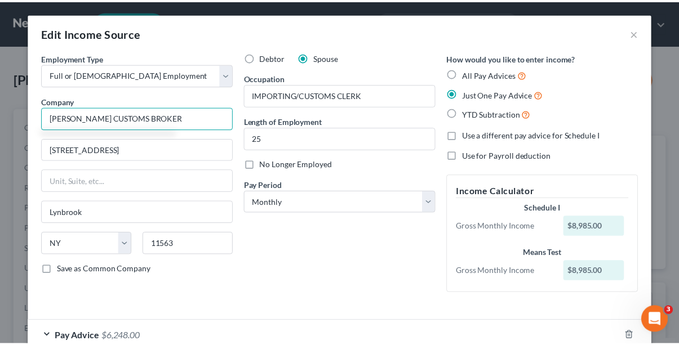
scroll to position [68, 0]
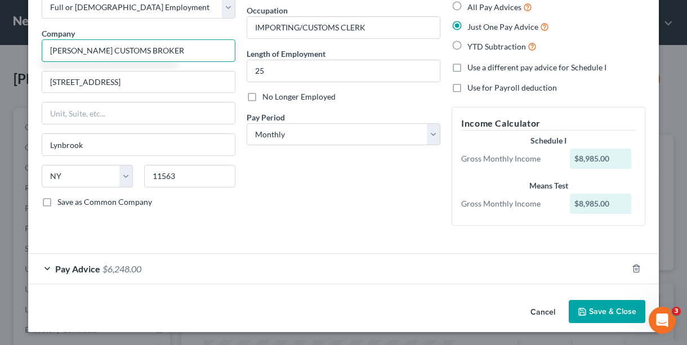
type input "[PERSON_NAME] CUSTOMS BROKER"
click at [573, 316] on button "Save & Close" at bounding box center [607, 312] width 77 height 24
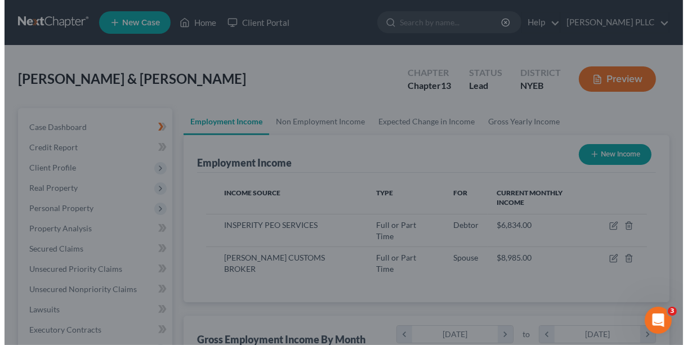
scroll to position [563240, 563172]
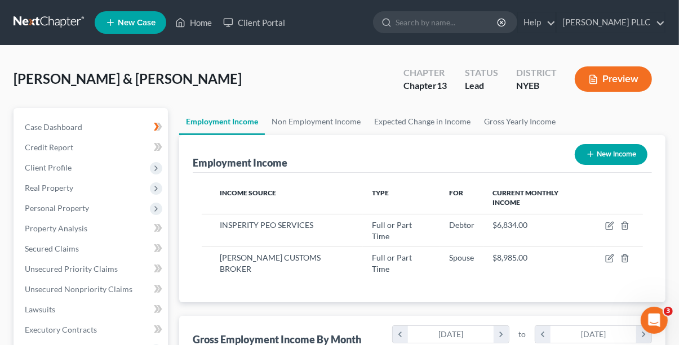
click at [612, 83] on button "Preview" at bounding box center [613, 78] width 77 height 25
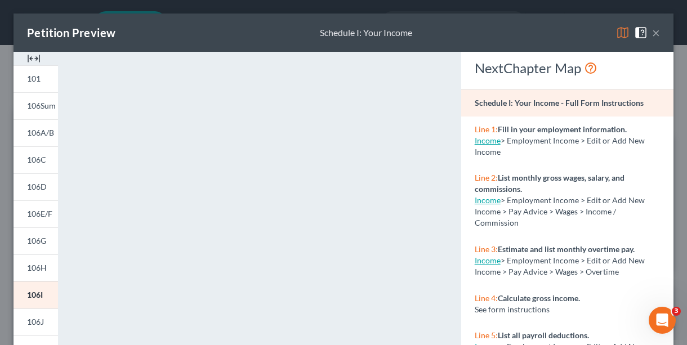
click at [652, 37] on button "×" at bounding box center [656, 33] width 8 height 14
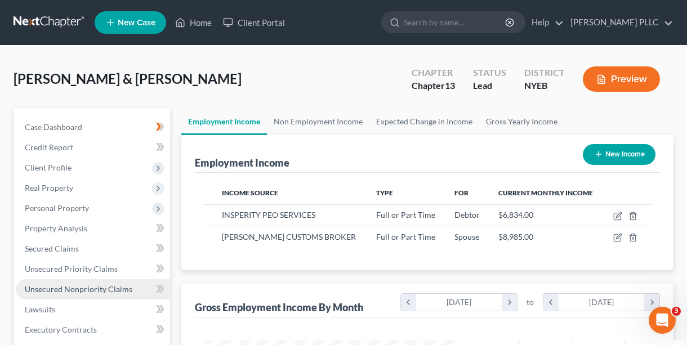
scroll to position [563240, 563172]
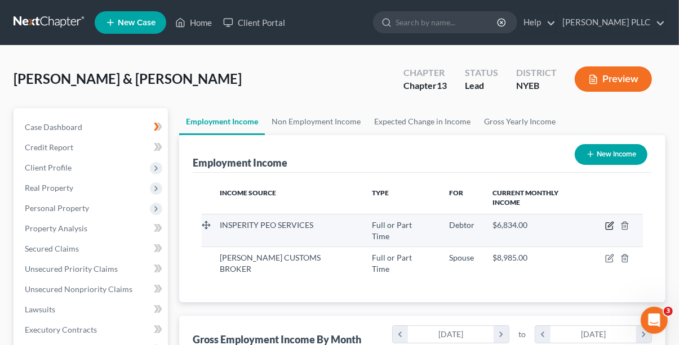
click at [612, 229] on icon "button" at bounding box center [609, 226] width 7 height 7
select select "0"
select select "35"
select select "0"
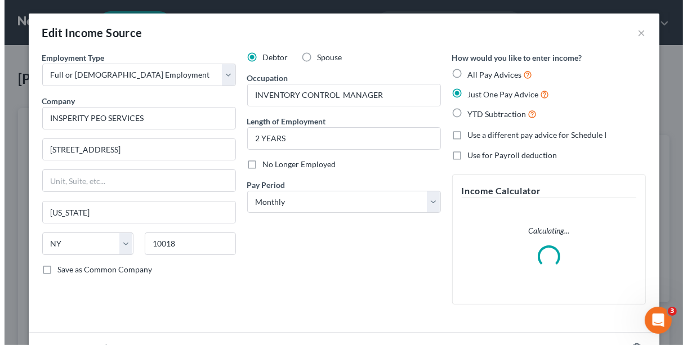
scroll to position [202, 274]
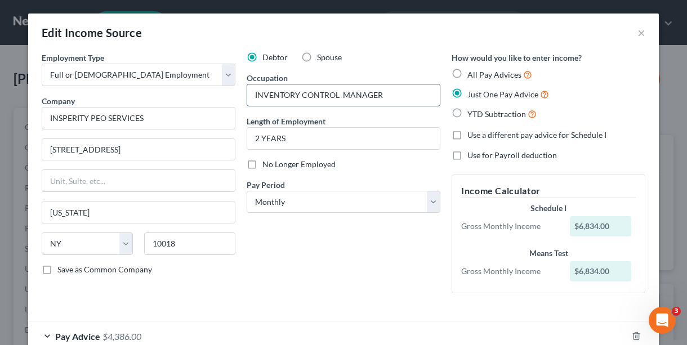
drag, startPoint x: 376, startPoint y: 94, endPoint x: 250, endPoint y: 89, distance: 126.9
click at [250, 89] on input "INVENTORY CONTROL MANAGER" at bounding box center [343, 95] width 193 height 21
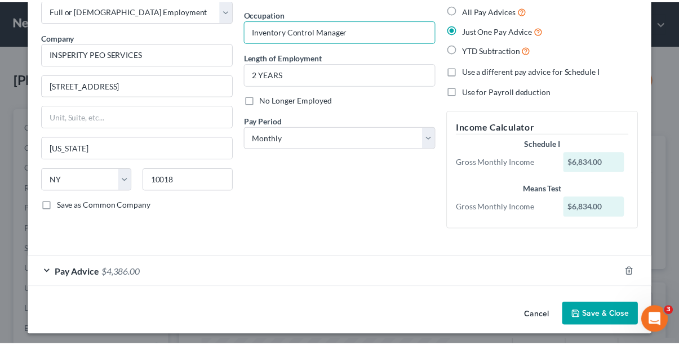
scroll to position [68, 0]
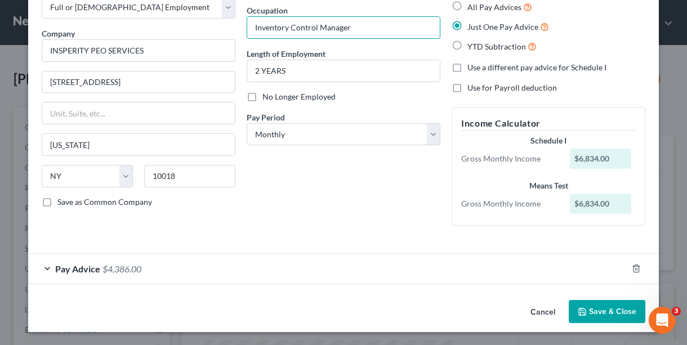
type input "Inventory Control Manager"
click at [587, 317] on button "Save & Close" at bounding box center [607, 312] width 77 height 24
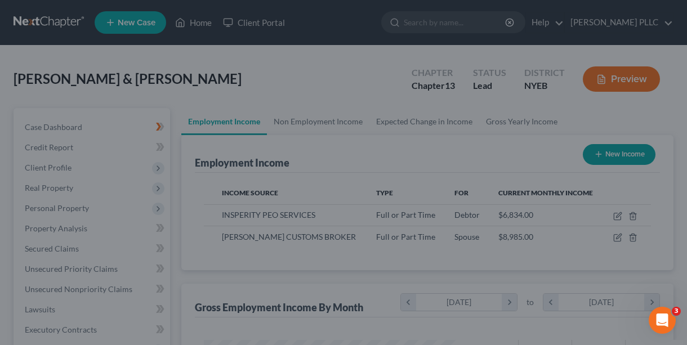
scroll to position [563240, 563172]
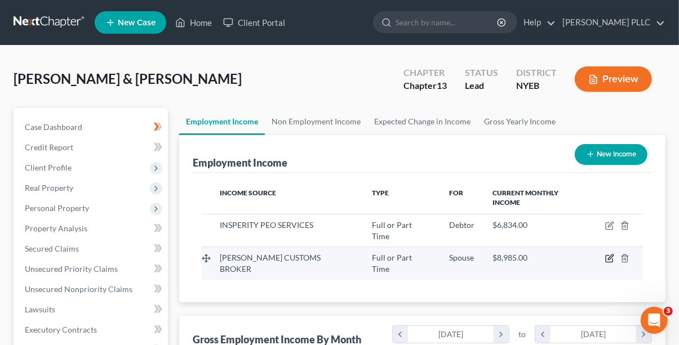
click at [614, 257] on icon "button" at bounding box center [609, 258] width 9 height 9
select select "0"
select select "35"
select select "0"
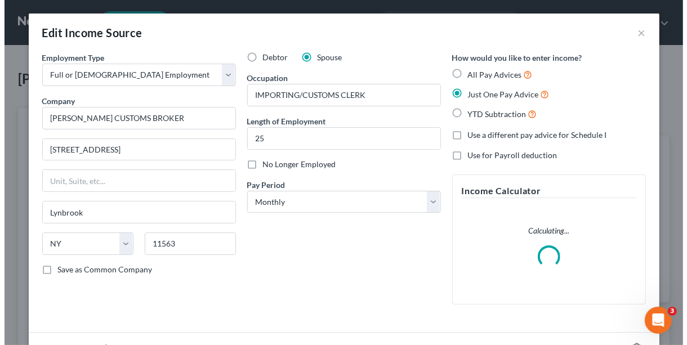
scroll to position [202, 274]
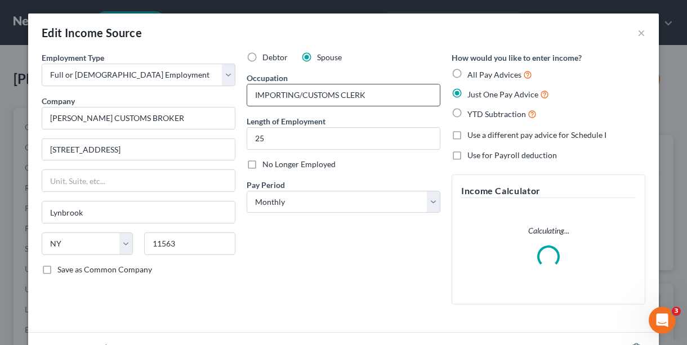
drag, startPoint x: 248, startPoint y: 95, endPoint x: 376, endPoint y: 96, distance: 127.3
click at [376, 96] on input "IMPORTING/CUSTOMS CLERK" at bounding box center [343, 95] width 193 height 21
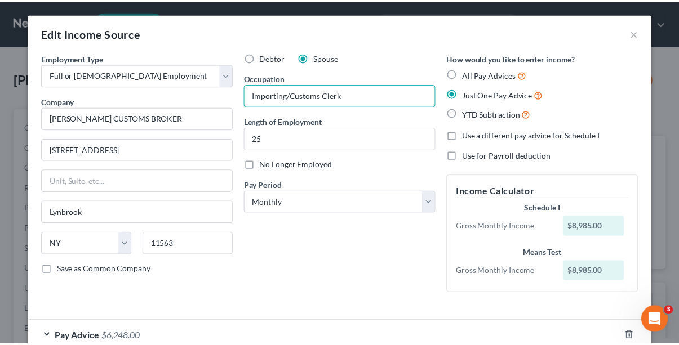
scroll to position [68, 0]
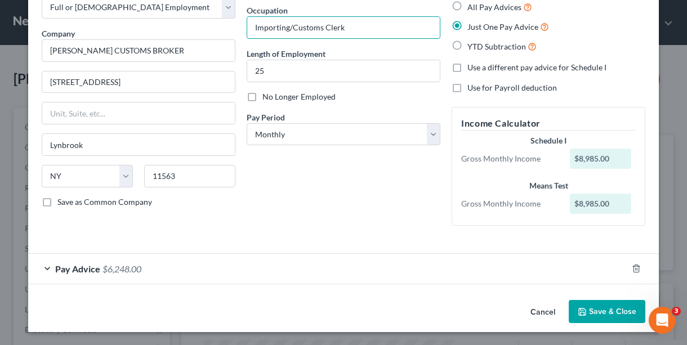
type input "Importing/Customs Clerk"
click at [619, 296] on div "Cancel Save & Close" at bounding box center [343, 314] width 631 height 37
click at [618, 301] on button "Save & Close" at bounding box center [607, 312] width 77 height 24
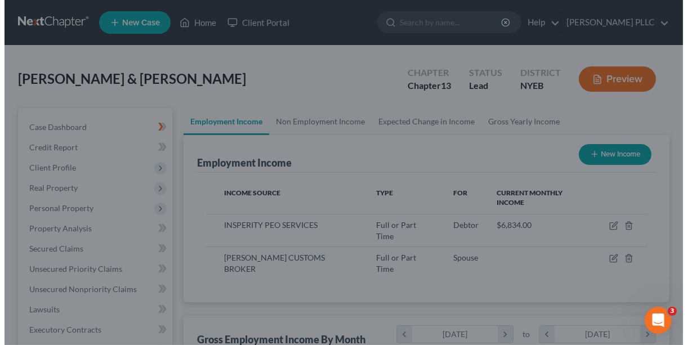
scroll to position [563240, 563172]
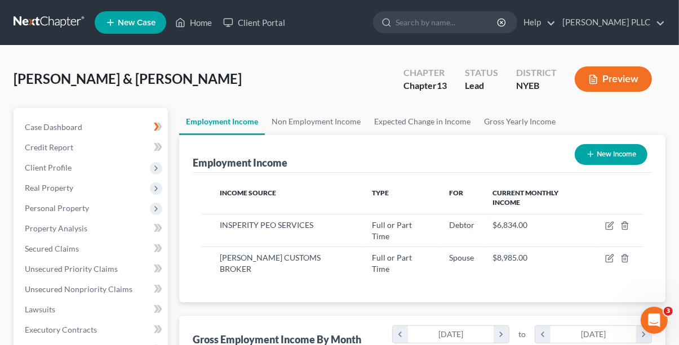
click at [620, 73] on button "Preview" at bounding box center [613, 78] width 77 height 25
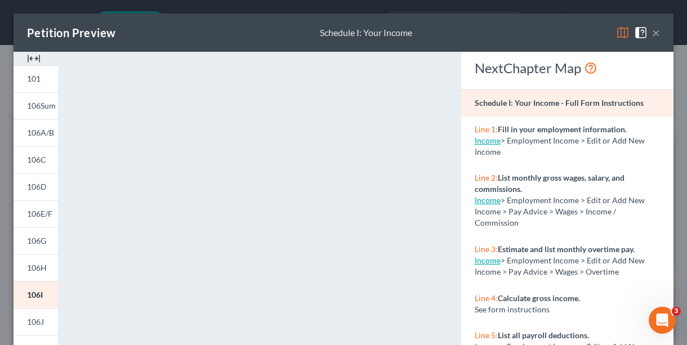
click at [652, 33] on button "×" at bounding box center [656, 33] width 8 height 14
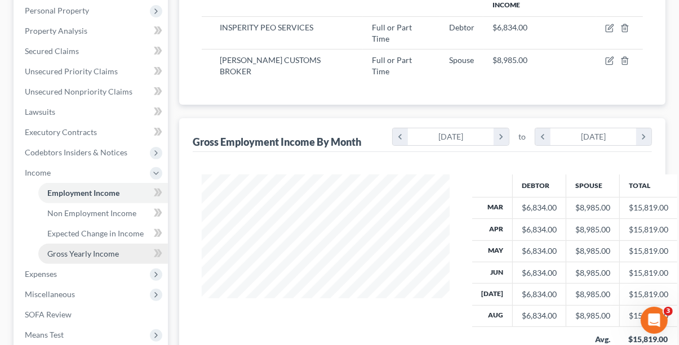
scroll to position [225, 0]
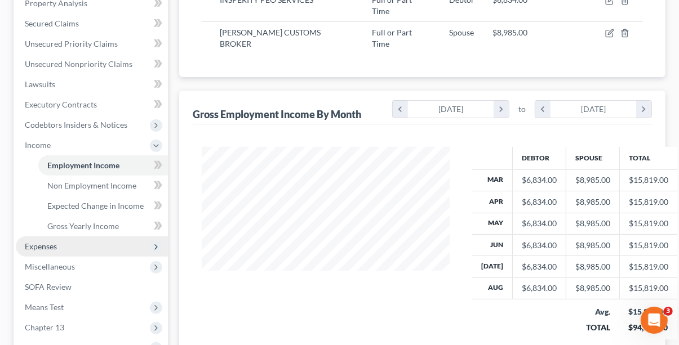
click at [91, 247] on span "Expenses" at bounding box center [92, 247] width 152 height 20
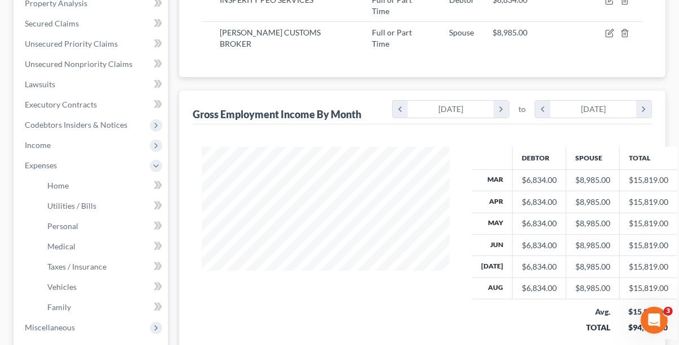
scroll to position [282, 0]
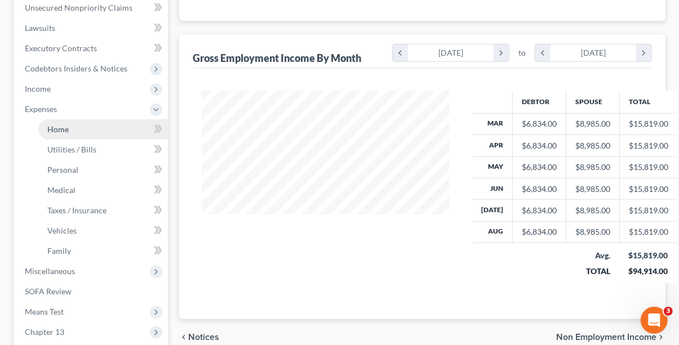
click at [59, 125] on span "Home" at bounding box center [57, 130] width 21 height 10
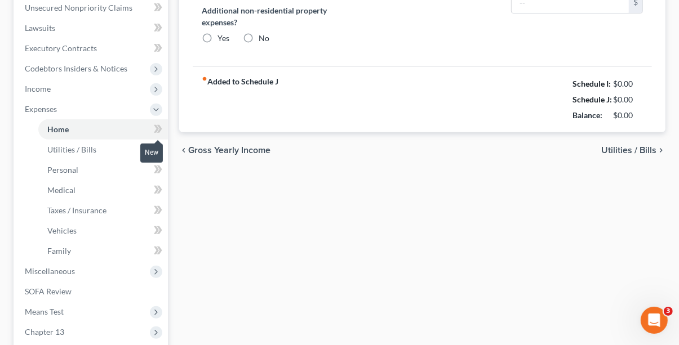
type input "2,500.00"
type input "0.00"
radio input "true"
type input "0.00"
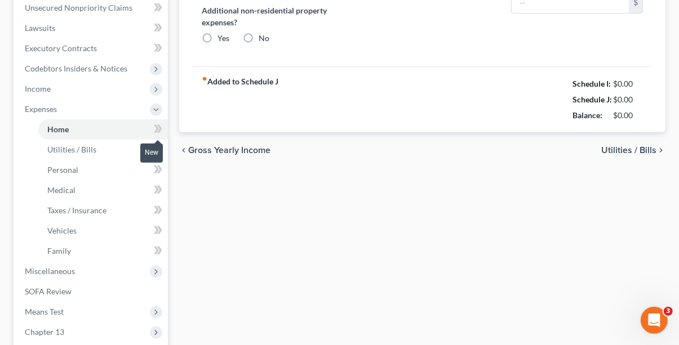
type input "0.00"
type input "100.00"
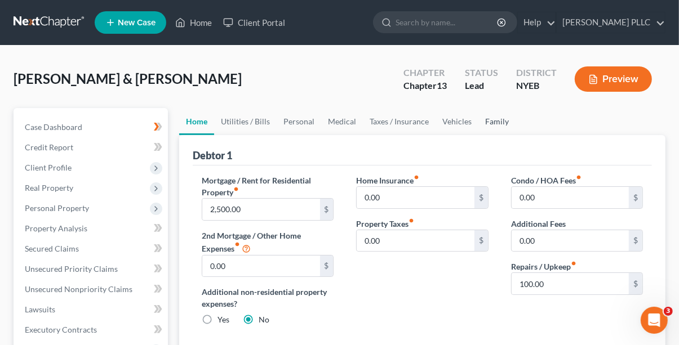
click at [490, 125] on link "Family" at bounding box center [496, 121] width 37 height 27
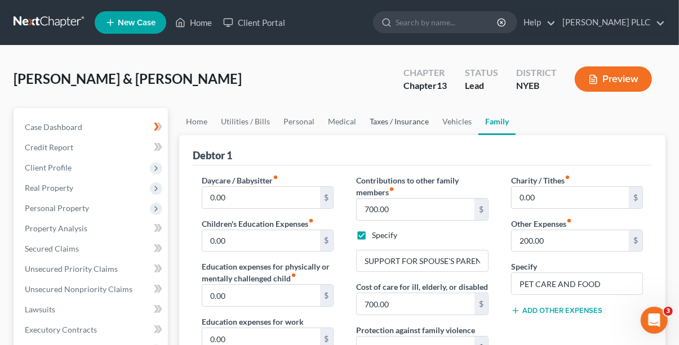
click at [408, 122] on link "Taxes / Insurance" at bounding box center [399, 121] width 73 height 27
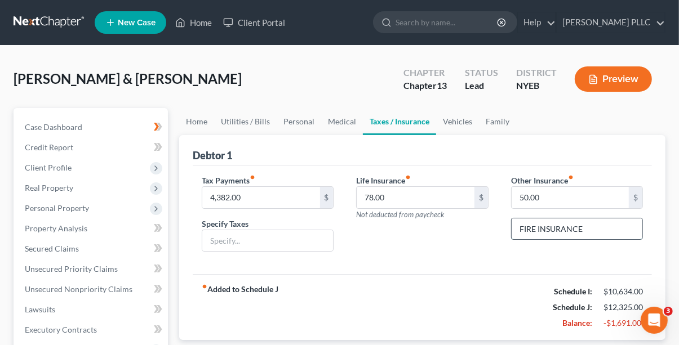
drag, startPoint x: 536, startPoint y: 231, endPoint x: 518, endPoint y: 232, distance: 17.5
click at [518, 232] on input "FIRE INSURANCE" at bounding box center [577, 229] width 131 height 21
type input "RENTERS' INSURANCE"
click at [486, 123] on link "Family" at bounding box center [497, 121] width 37 height 27
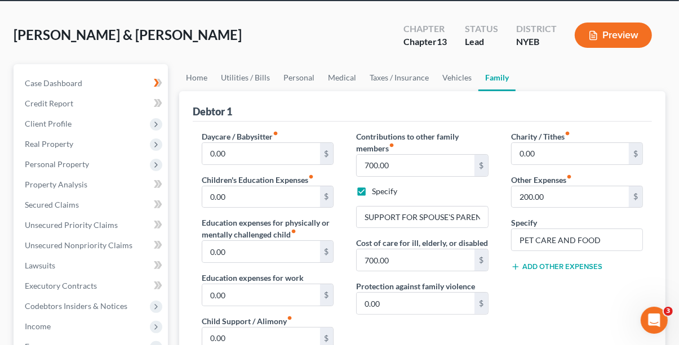
scroll to position [56, 0]
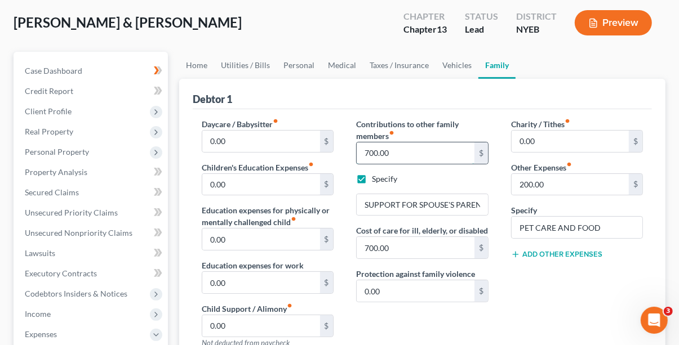
click at [370, 150] on input "700.00" at bounding box center [415, 153] width 117 height 21
type input "2"
type input "300.00"
drag, startPoint x: 366, startPoint y: 206, endPoint x: 486, endPoint y: 208, distance: 120.0
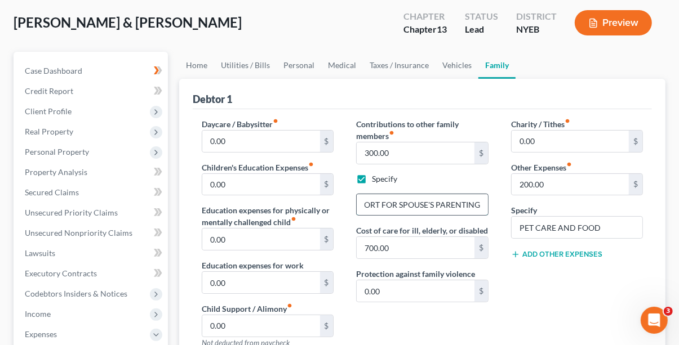
click at [486, 208] on input "SUPPORT FOR SPOUSE'S PARENTING" at bounding box center [422, 204] width 131 height 21
type input "i"
type input "Incidentals for Spouse's Parent"
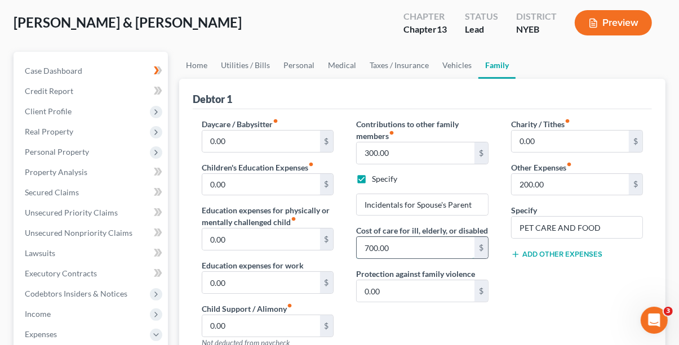
click at [369, 249] on input "700.00" at bounding box center [415, 247] width 117 height 21
drag, startPoint x: 385, startPoint y: 247, endPoint x: 379, endPoint y: 247, distance: 6.8
click at [379, 247] on input "700.00" at bounding box center [415, 247] width 117 height 21
drag, startPoint x: 409, startPoint y: 248, endPoint x: 350, endPoint y: 251, distance: 59.2
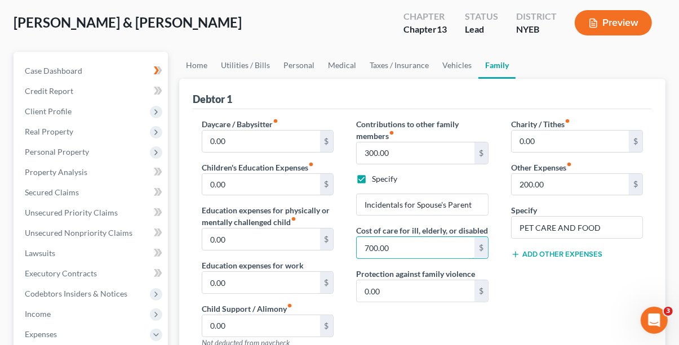
click at [350, 251] on div "Contributions to other family members fiber_manual_record 300.00 $ Specify Inci…" at bounding box center [422, 237] width 154 height 239
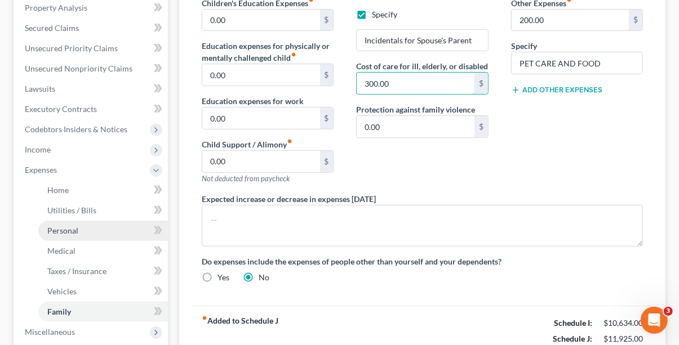
scroll to position [225, 0]
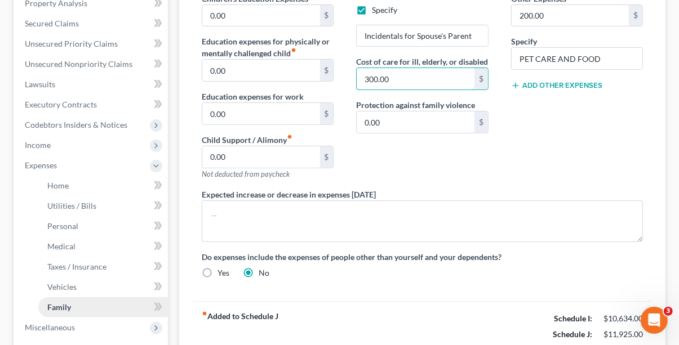
type input "300.00"
click at [80, 303] on link "Family" at bounding box center [103, 307] width 130 height 20
click at [136, 305] on link "Family" at bounding box center [103, 307] width 130 height 20
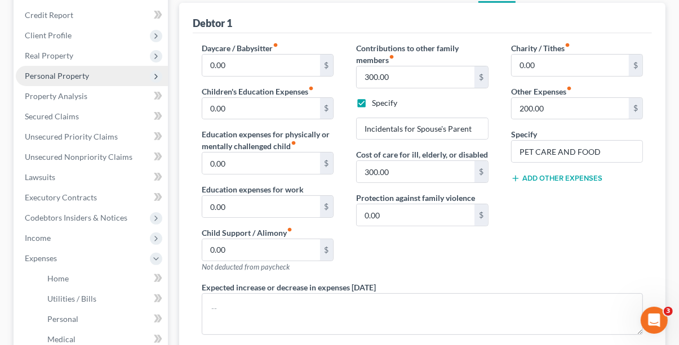
scroll to position [20, 0]
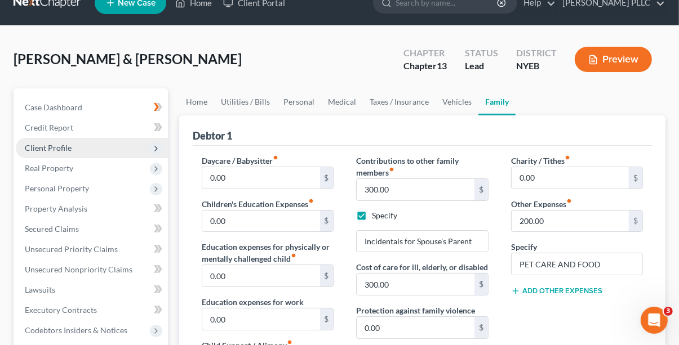
click at [79, 146] on span "Client Profile" at bounding box center [92, 148] width 152 height 20
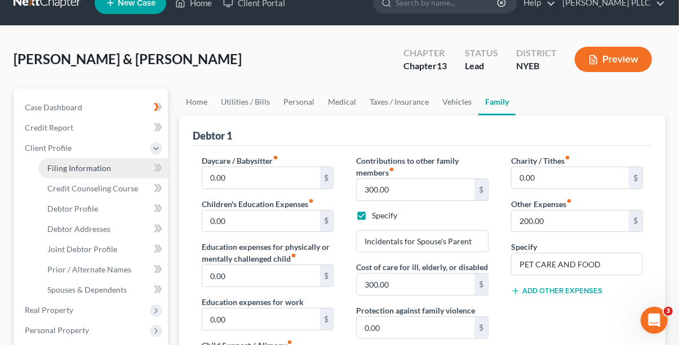
click at [110, 162] on link "Filing Information" at bounding box center [103, 168] width 130 height 20
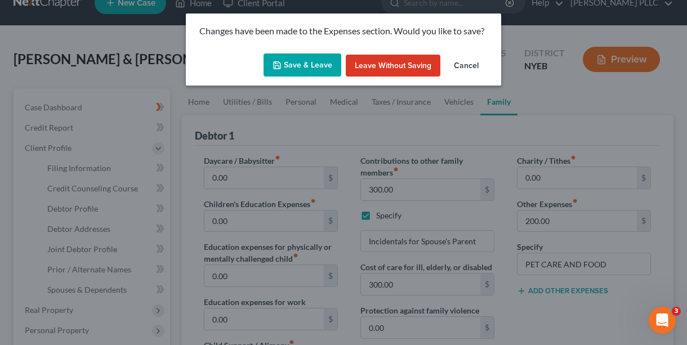
click at [298, 61] on button "Save & Leave" at bounding box center [303, 66] width 78 height 24
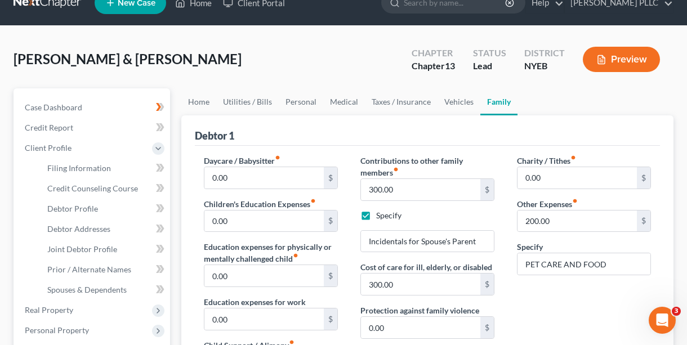
select select "1"
select select "3"
select select "53"
select select "0"
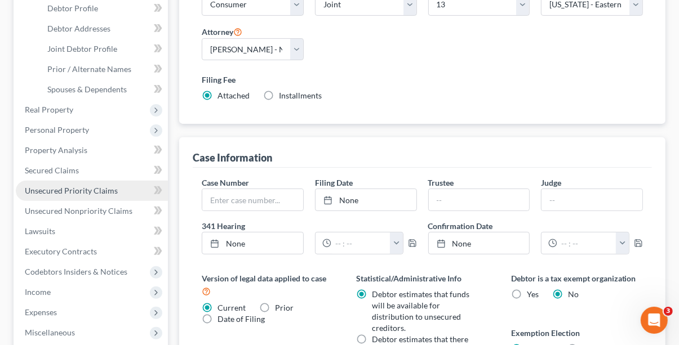
scroll to position [96, 0]
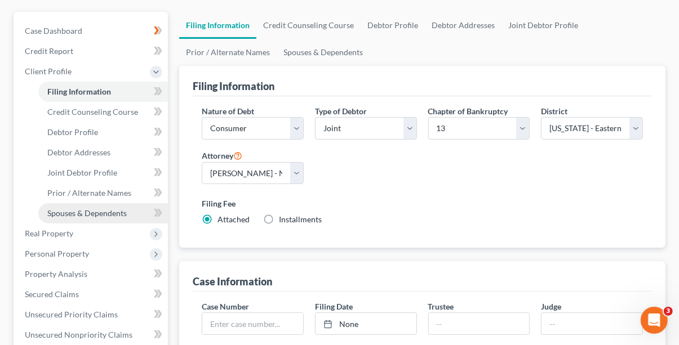
click at [100, 212] on span "Spouses & Dependents" at bounding box center [86, 213] width 79 height 10
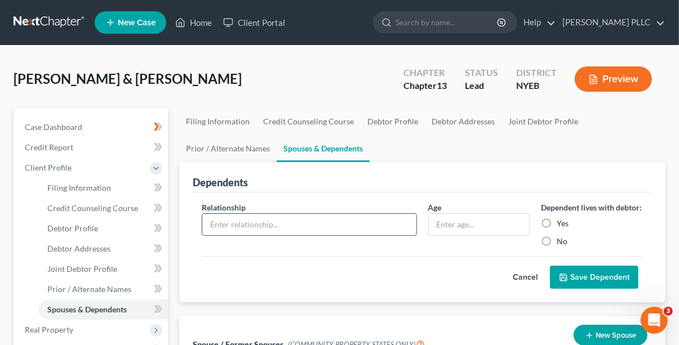
click at [254, 225] on input "text" at bounding box center [309, 224] width 214 height 21
type input "Sons"
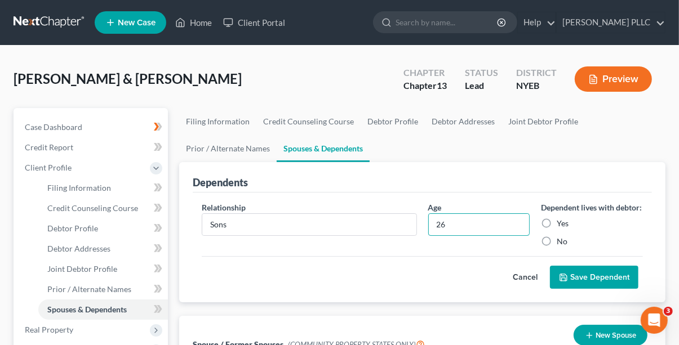
type input "26"
click at [557, 229] on label "Yes" at bounding box center [563, 223] width 12 height 11
click at [561, 225] on input "Yes" at bounding box center [564, 221] width 7 height 7
radio input "true"
click at [607, 290] on button "Save Dependent" at bounding box center [594, 278] width 88 height 24
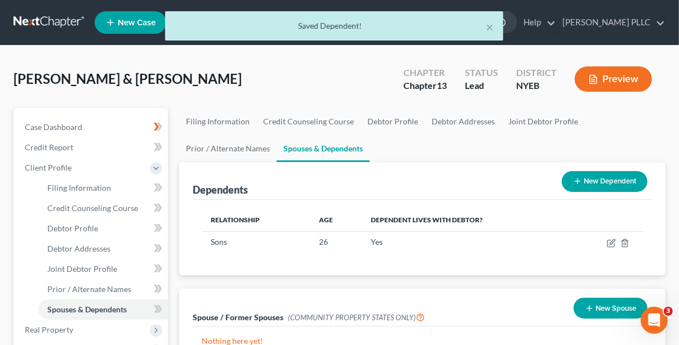
click at [616, 76] on button "Preview" at bounding box center [613, 78] width 77 height 25
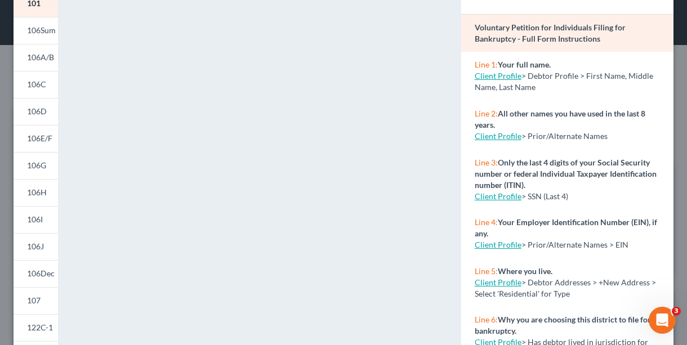
scroll to position [113, 0]
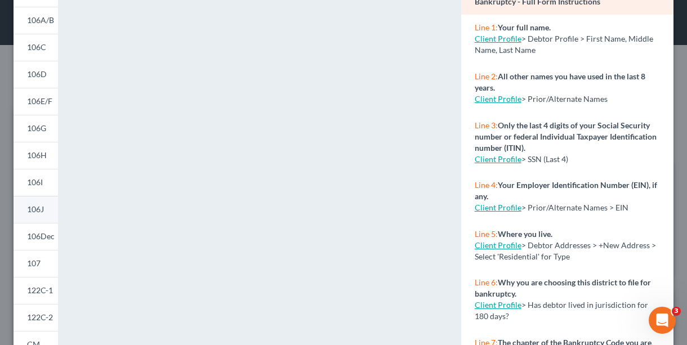
click at [37, 208] on span "106J" at bounding box center [35, 210] width 17 height 10
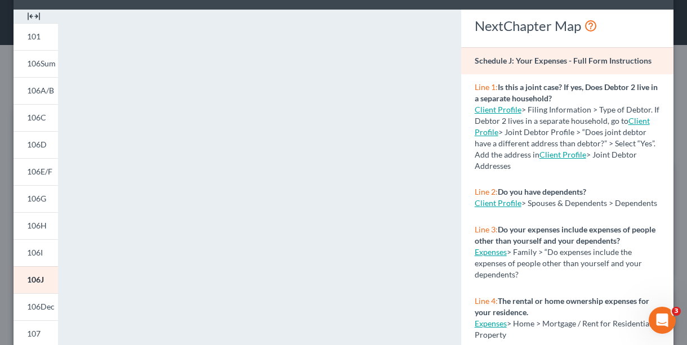
scroll to position [0, 0]
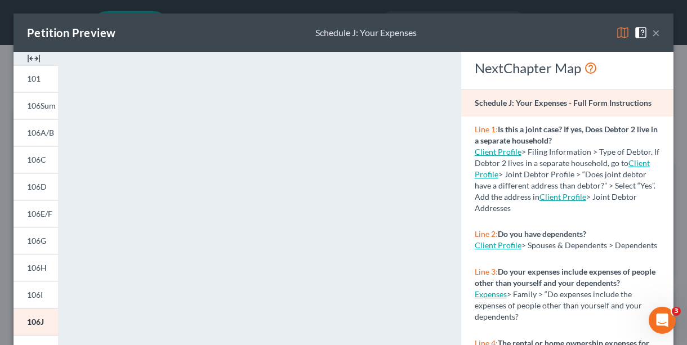
click at [652, 34] on button "×" at bounding box center [656, 33] width 8 height 14
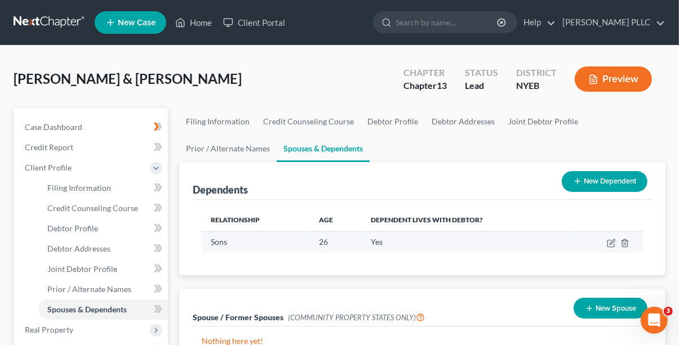
click at [234, 251] on td "Sons" at bounding box center [256, 242] width 108 height 21
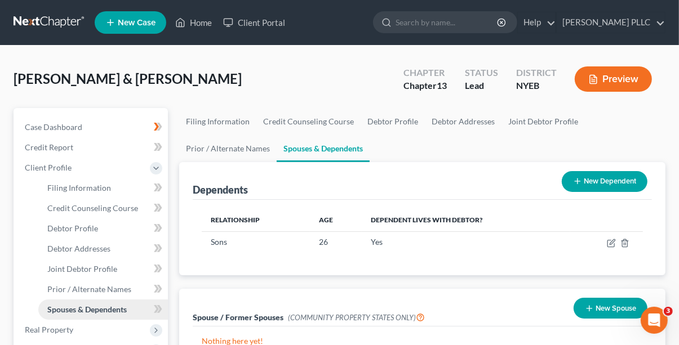
click at [78, 307] on span "Spouses & Dependents" at bounding box center [86, 310] width 79 height 10
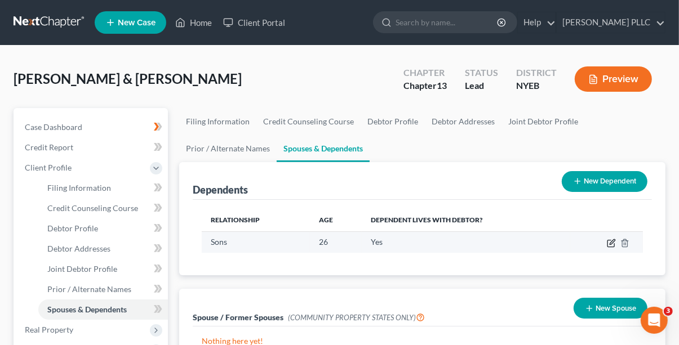
click at [614, 246] on icon "button" at bounding box center [611, 243] width 9 height 9
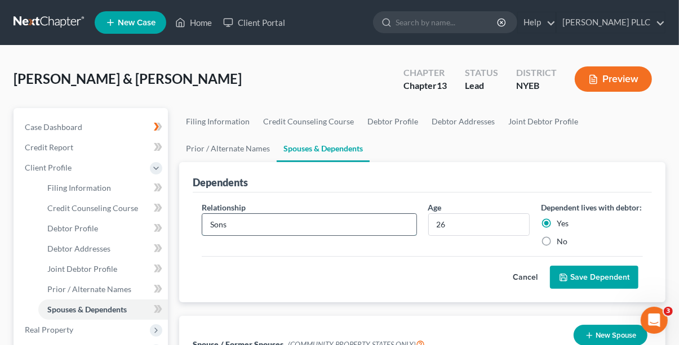
click at [231, 223] on input "Sons" at bounding box center [309, 224] width 214 height 21
type input "Son"
click at [604, 288] on button "Save Dependent" at bounding box center [594, 278] width 88 height 24
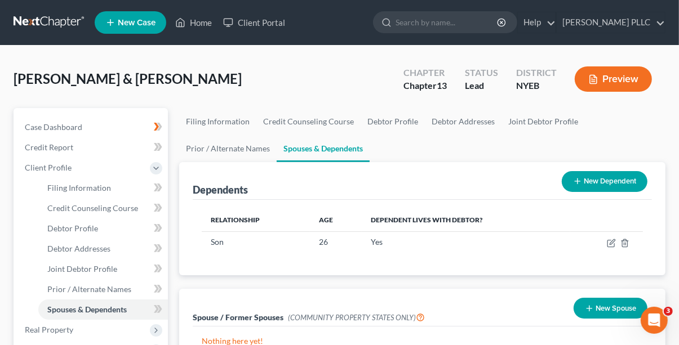
click at [615, 78] on button "Preview" at bounding box center [613, 78] width 77 height 25
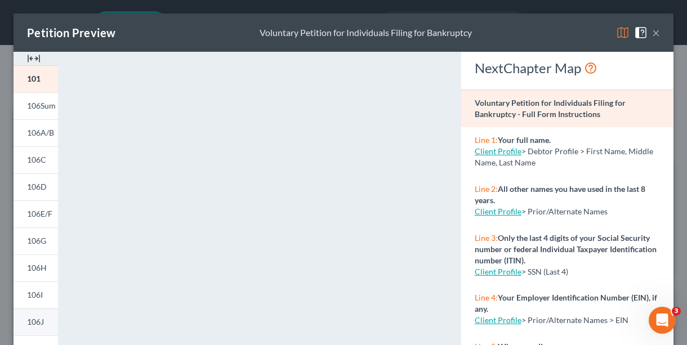
click at [37, 321] on span "106J" at bounding box center [35, 322] width 17 height 10
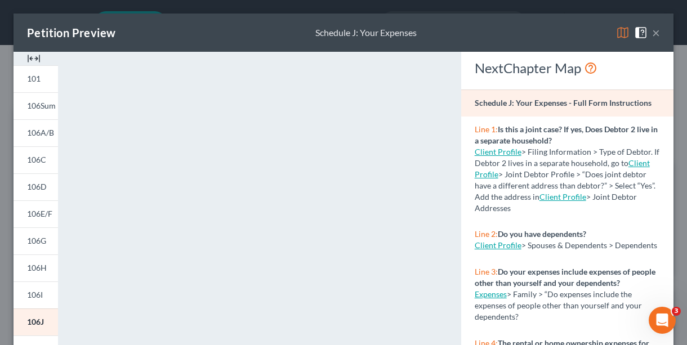
click at [644, 30] on div "×" at bounding box center [638, 33] width 44 height 14
click at [652, 32] on button "×" at bounding box center [656, 33] width 8 height 14
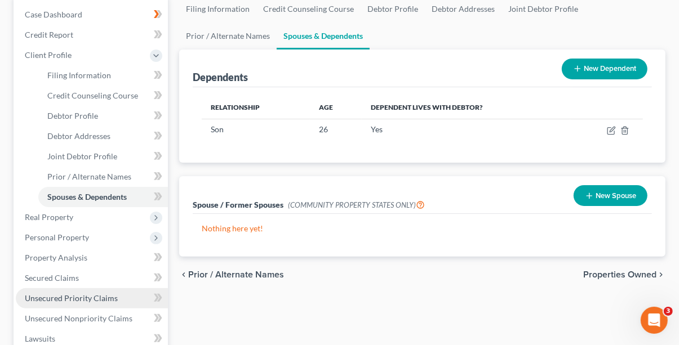
scroll to position [225, 0]
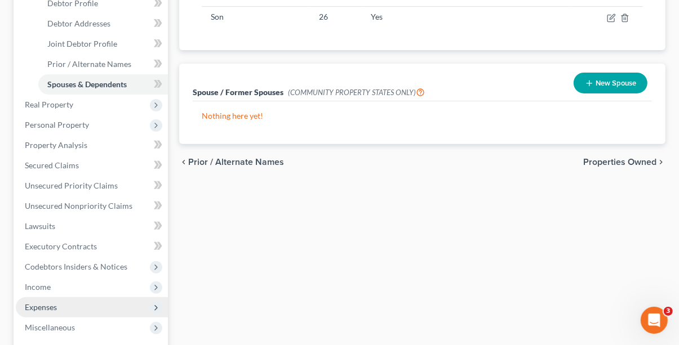
click at [46, 309] on span "Expenses" at bounding box center [41, 308] width 32 height 10
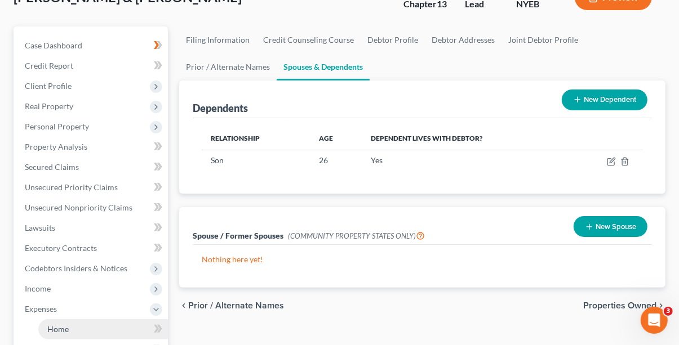
scroll to position [113, 0]
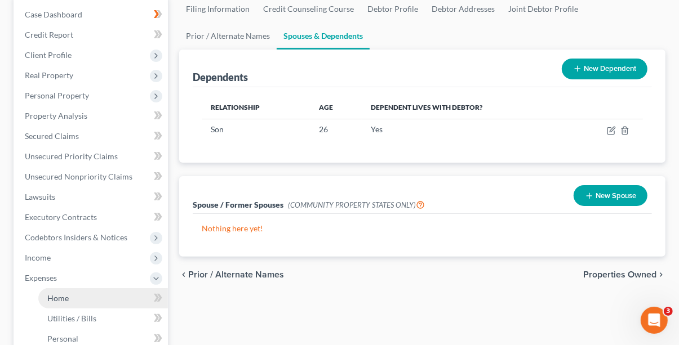
click at [64, 299] on span "Home" at bounding box center [57, 299] width 21 height 10
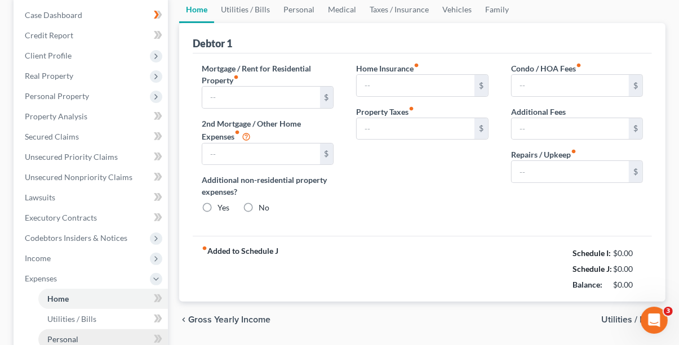
type input "2,500.00"
type input "0.00"
radio input "true"
type input "0.00"
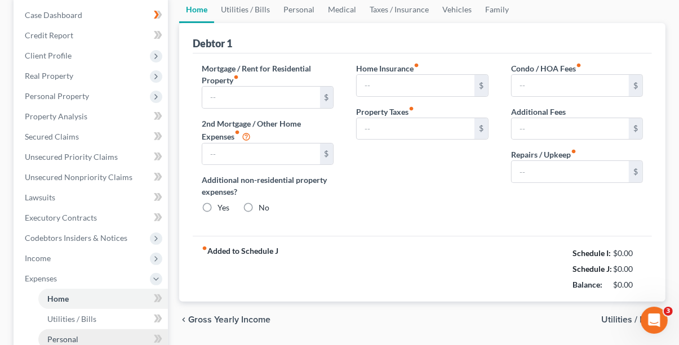
type input "0.00"
type input "100.00"
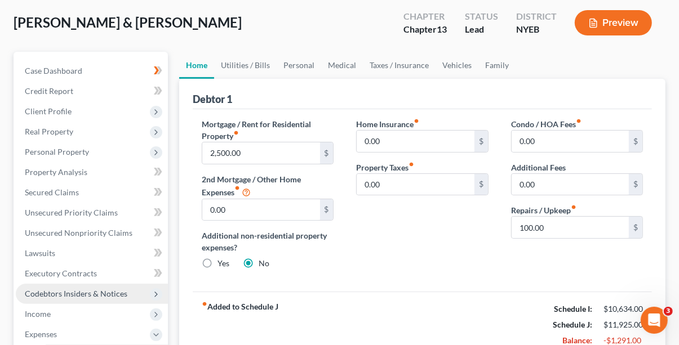
scroll to position [225, 0]
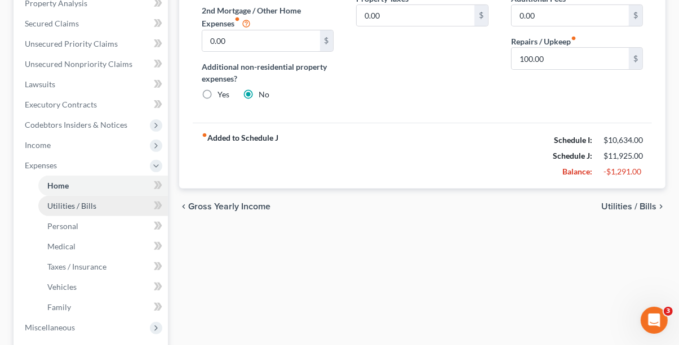
click at [75, 209] on span "Utilities / Bills" at bounding box center [71, 206] width 49 height 10
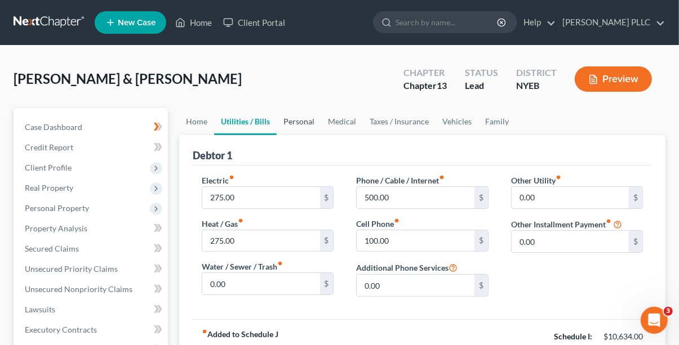
click at [298, 119] on link "Personal" at bounding box center [299, 121] width 45 height 27
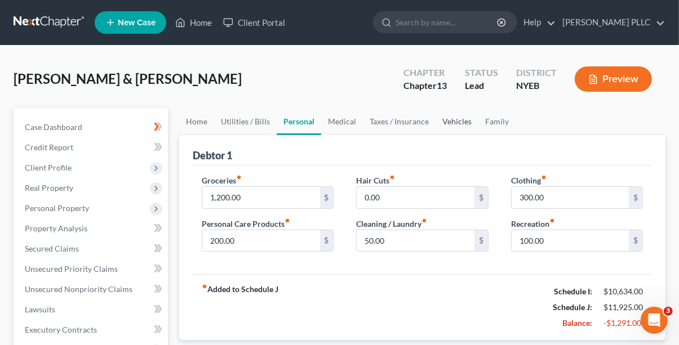
click at [458, 125] on link "Vehicles" at bounding box center [457, 121] width 43 height 27
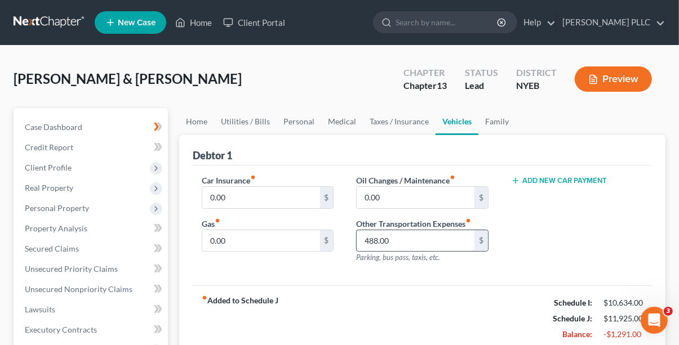
click at [393, 242] on input "488.00" at bounding box center [415, 240] width 117 height 21
click at [397, 243] on input "488.00" at bounding box center [415, 240] width 117 height 21
click at [413, 121] on link "Taxes / Insurance" at bounding box center [399, 121] width 73 height 27
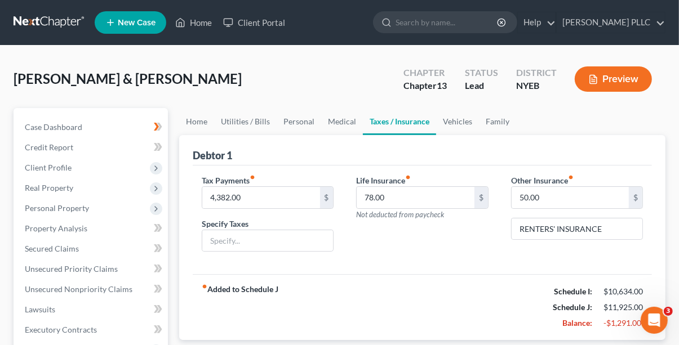
click at [419, 224] on div "Life Insurance fiber_manual_record 78.00 $ Not deducted from paycheck" at bounding box center [422, 218] width 154 height 87
click at [599, 78] on button "Preview" at bounding box center [613, 78] width 77 height 25
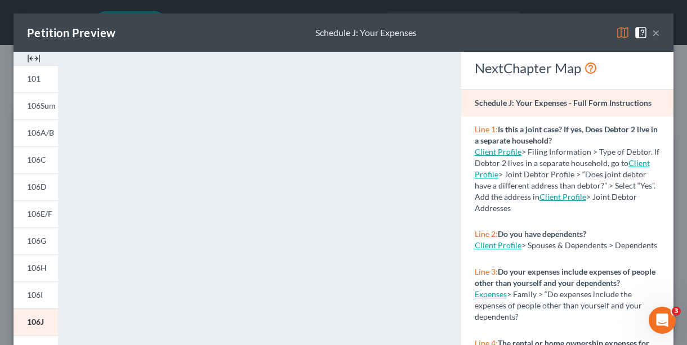
click at [652, 31] on button "×" at bounding box center [656, 33] width 8 height 14
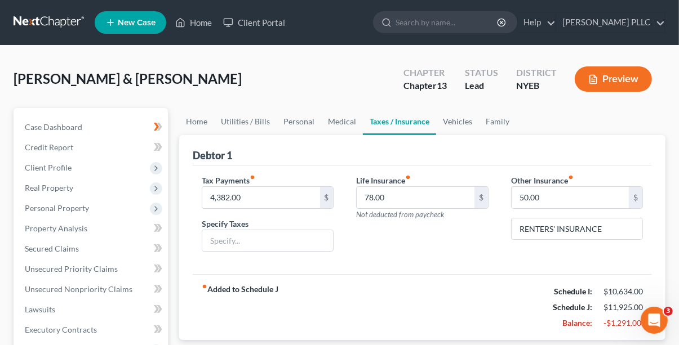
click at [616, 89] on button "Preview" at bounding box center [613, 78] width 77 height 25
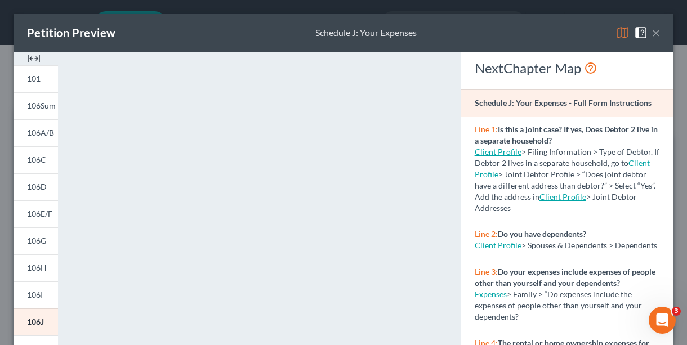
click at [652, 30] on button "×" at bounding box center [656, 33] width 8 height 14
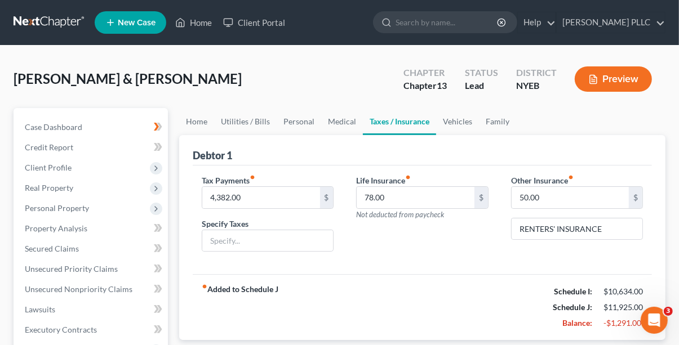
click at [631, 81] on button "Preview" at bounding box center [613, 78] width 77 height 25
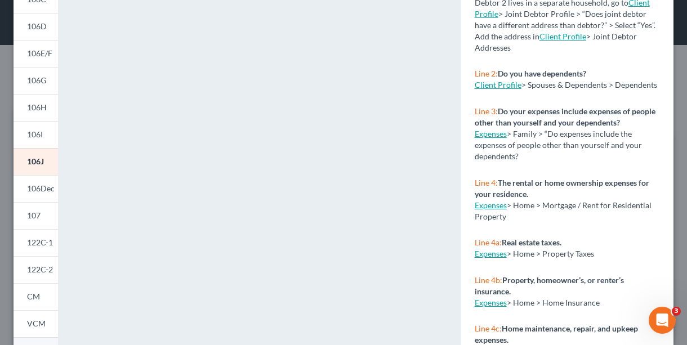
scroll to position [225, 0]
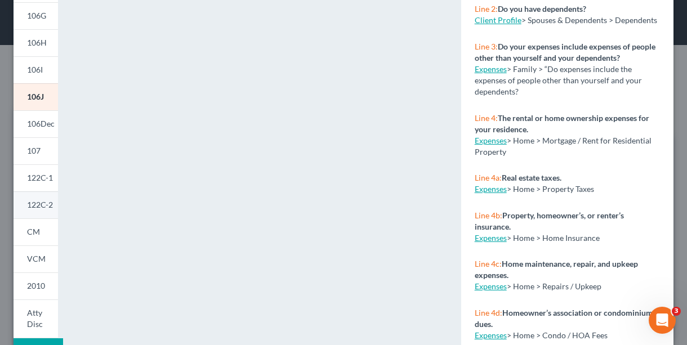
click at [42, 206] on span "122C-2" at bounding box center [40, 205] width 26 height 10
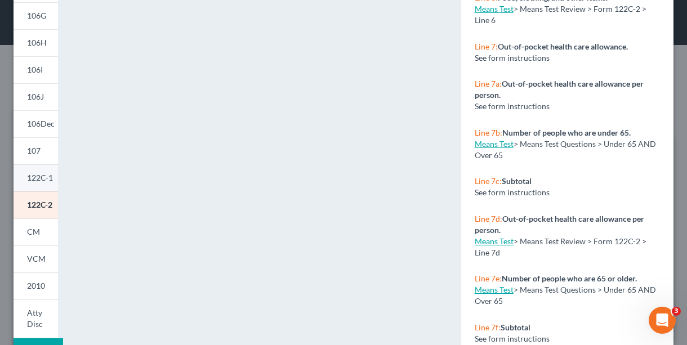
click at [39, 168] on link "122C-1" at bounding box center [36, 178] width 45 height 27
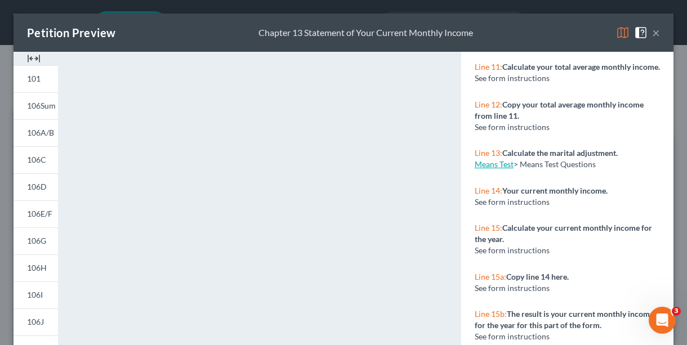
scroll to position [676, 0]
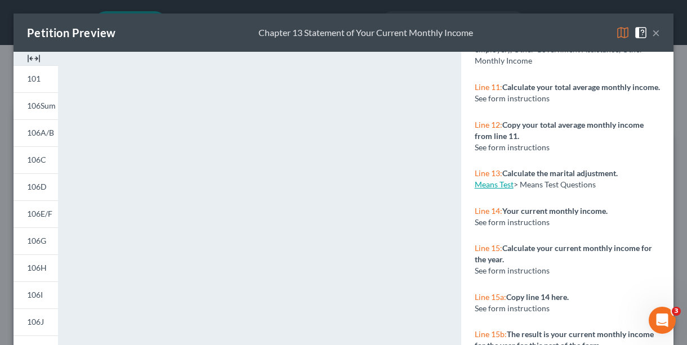
click at [652, 34] on button "×" at bounding box center [656, 33] width 8 height 14
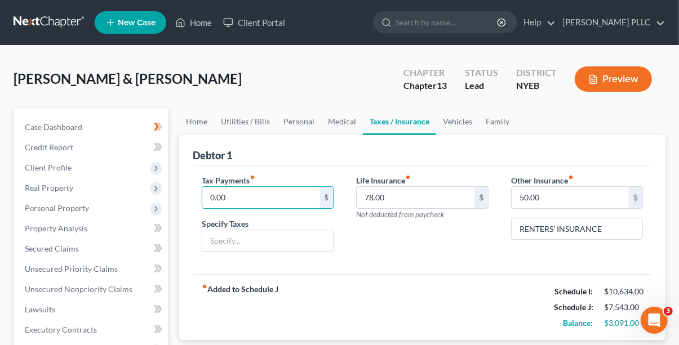
type input "0.00"
click at [479, 260] on div "Life Insurance fiber_manual_record 78.00 $ Not deducted from paycheck" at bounding box center [422, 218] width 154 height 87
click at [532, 71] on div "District" at bounding box center [536, 72] width 41 height 13
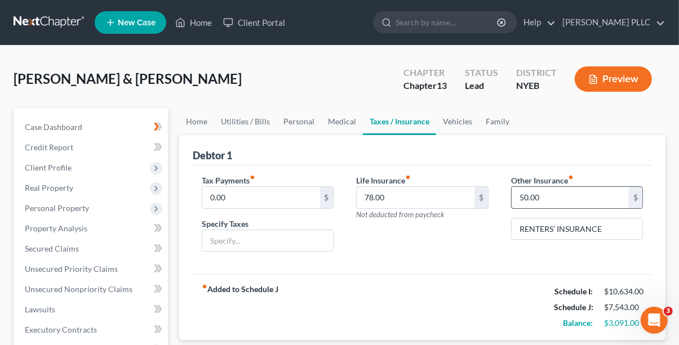
click at [554, 210] on div "Other Insurance fiber_manual_record 50.00 $ RENTERS' INSURANCE" at bounding box center [577, 218] width 154 height 87
click at [558, 201] on input "50.00" at bounding box center [570, 197] width 117 height 21
click at [616, 161] on div "Debtor 1" at bounding box center [422, 150] width 459 height 30
click at [606, 69] on button "Preview" at bounding box center [613, 78] width 77 height 25
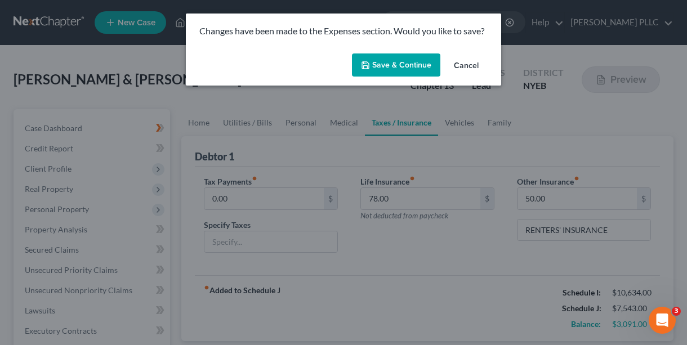
click at [412, 73] on button "Save & Continue" at bounding box center [396, 66] width 88 height 24
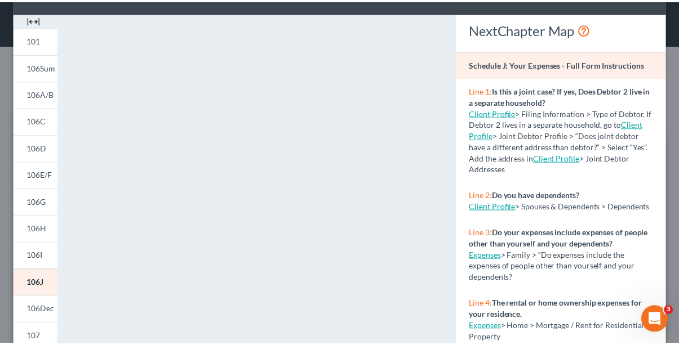
scroll to position [0, 0]
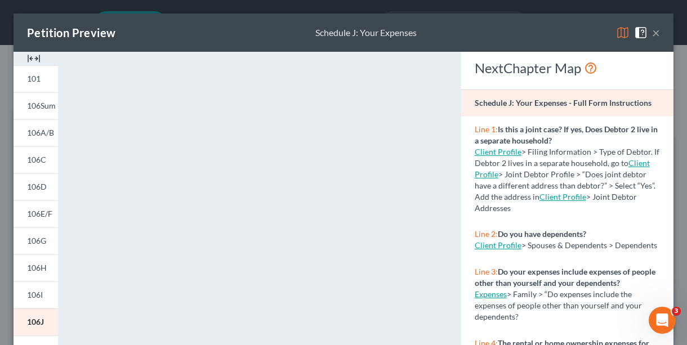
click at [652, 33] on button "×" at bounding box center [656, 33] width 8 height 14
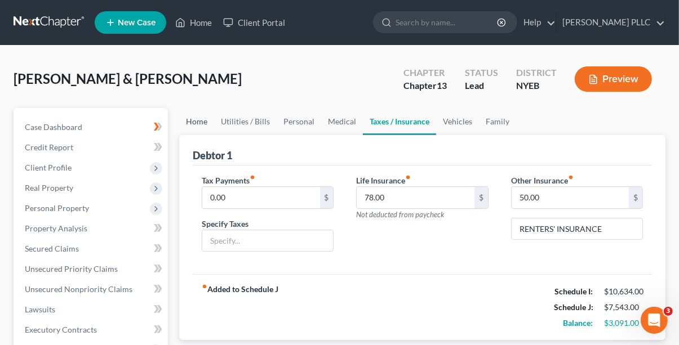
click at [207, 123] on link "Home" at bounding box center [196, 121] width 35 height 27
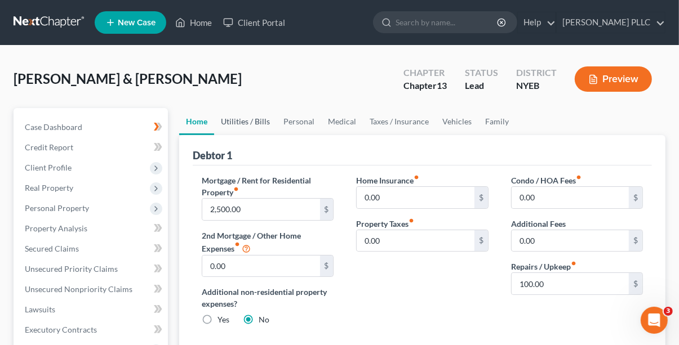
click at [248, 121] on link "Utilities / Bills" at bounding box center [245, 121] width 63 height 27
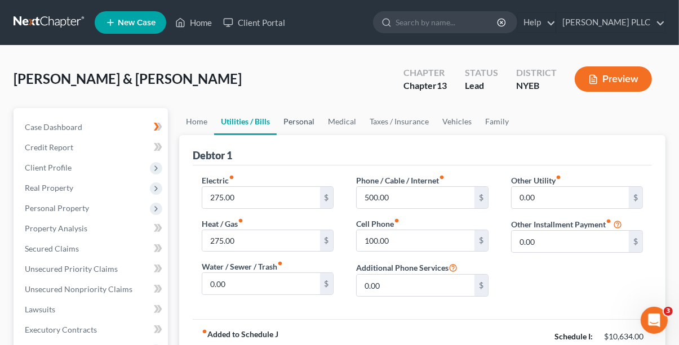
click at [299, 119] on link "Personal" at bounding box center [299, 121] width 45 height 27
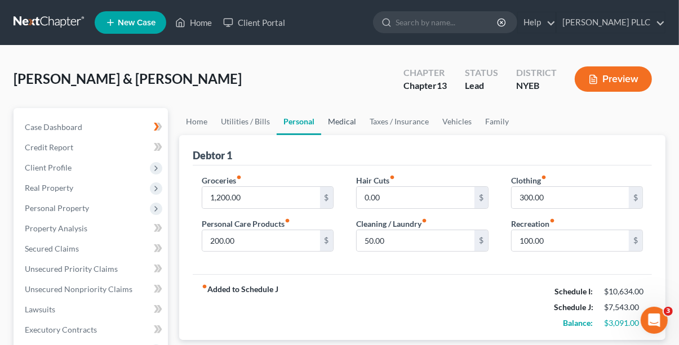
click at [343, 114] on link "Medical" at bounding box center [342, 121] width 42 height 27
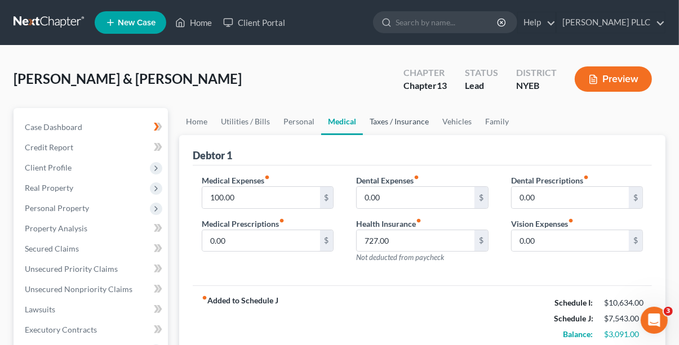
click at [415, 120] on link "Taxes / Insurance" at bounding box center [399, 121] width 73 height 27
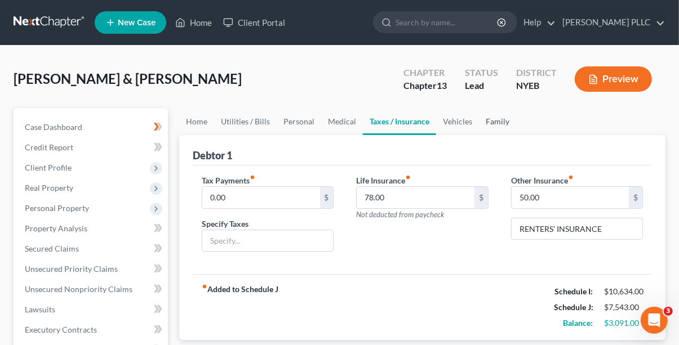
click at [491, 115] on link "Family" at bounding box center [497, 121] width 37 height 27
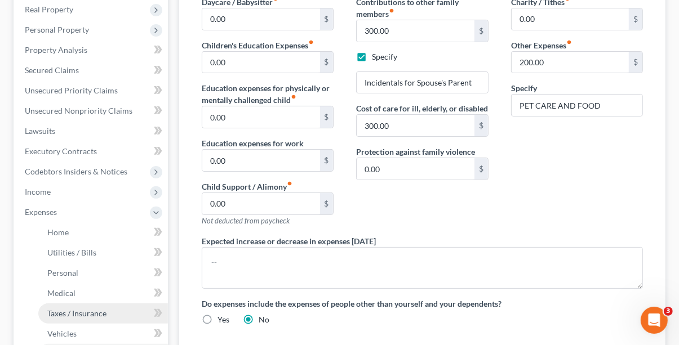
scroll to position [169, 0]
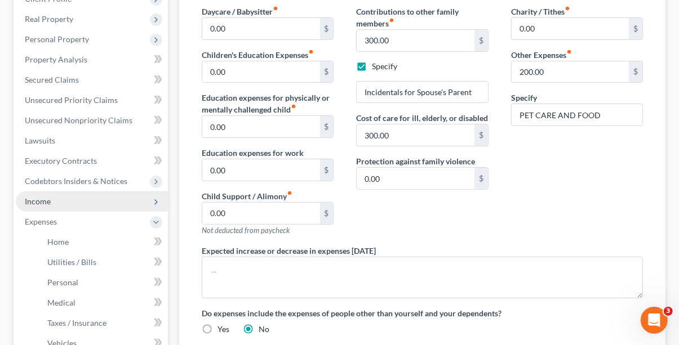
click at [79, 203] on span "Income" at bounding box center [92, 202] width 152 height 20
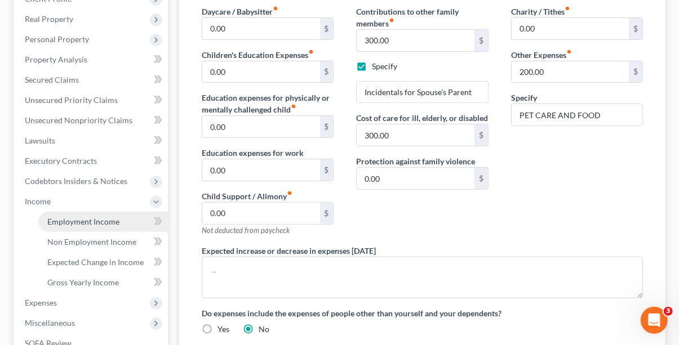
click at [77, 219] on span "Employment Income" at bounding box center [83, 222] width 72 height 10
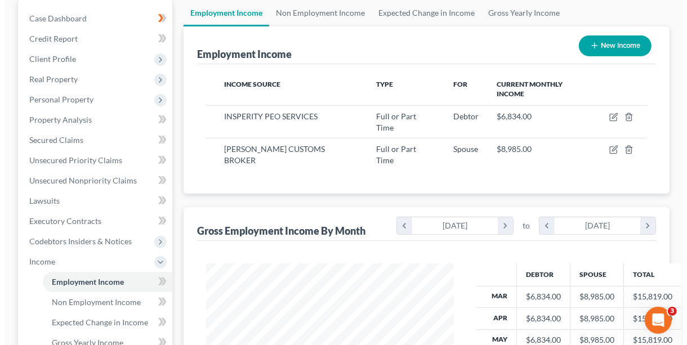
scroll to position [169, 0]
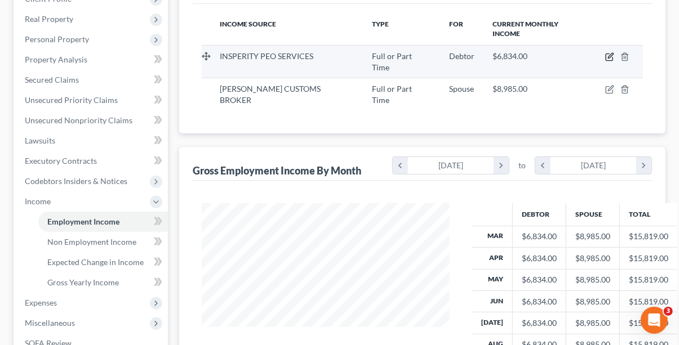
click at [614, 56] on icon "button" at bounding box center [609, 56] width 9 height 9
select select "0"
select select "35"
select select "0"
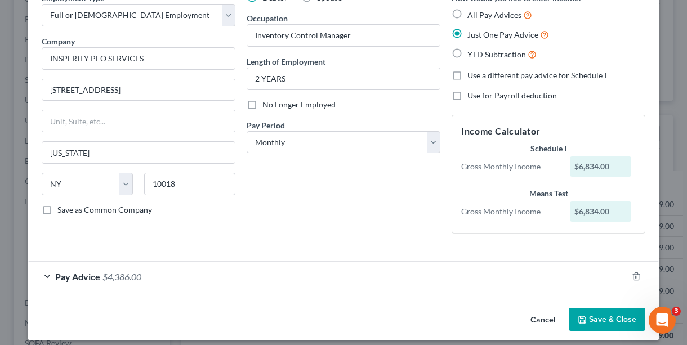
scroll to position [68, 0]
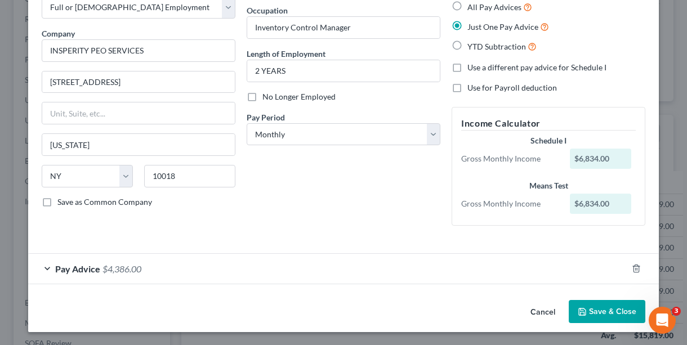
click at [88, 265] on span "Pay Advice" at bounding box center [77, 269] width 45 height 11
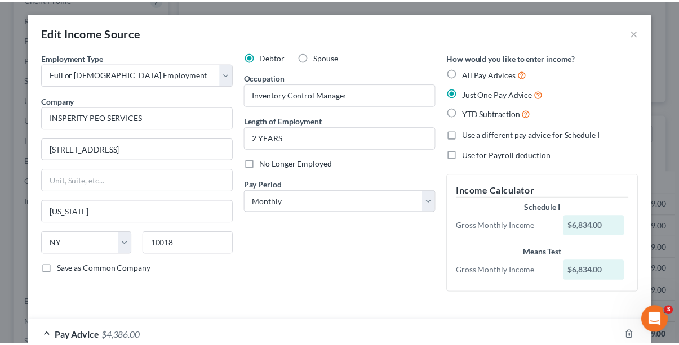
scroll to position [0, 0]
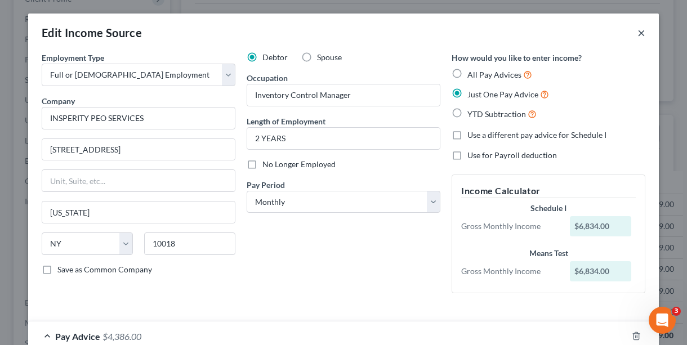
click at [638, 33] on button "×" at bounding box center [642, 33] width 8 height 14
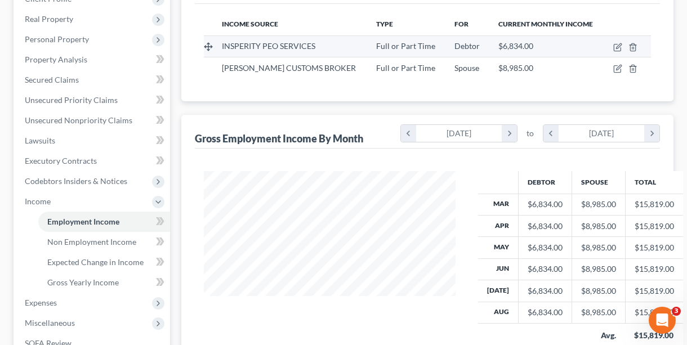
scroll to position [563240, 563172]
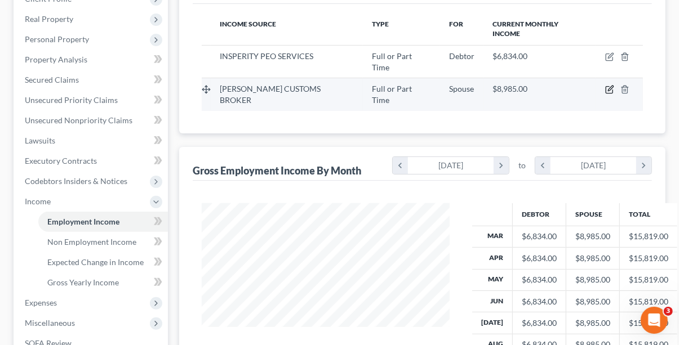
click at [613, 86] on icon "button" at bounding box center [610, 88] width 5 height 5
select select "0"
select select "35"
select select "0"
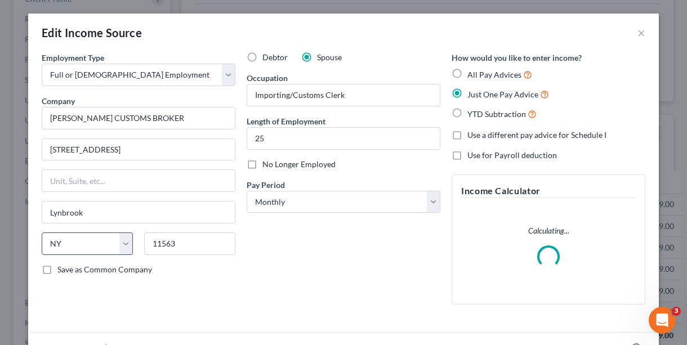
scroll to position [79, 0]
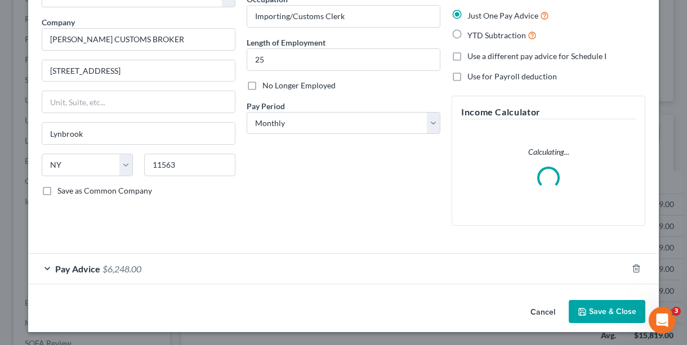
click at [91, 270] on span "Pay Advice" at bounding box center [77, 269] width 45 height 11
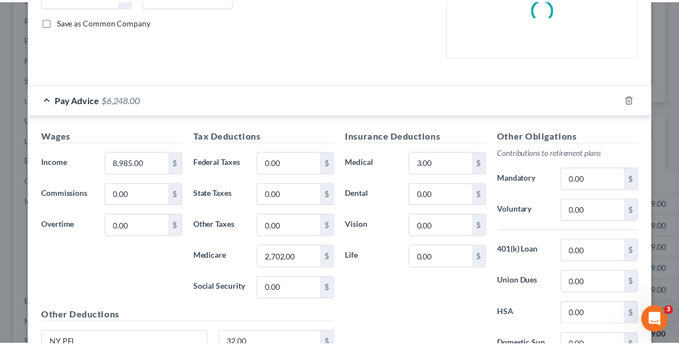
scroll to position [343, 0]
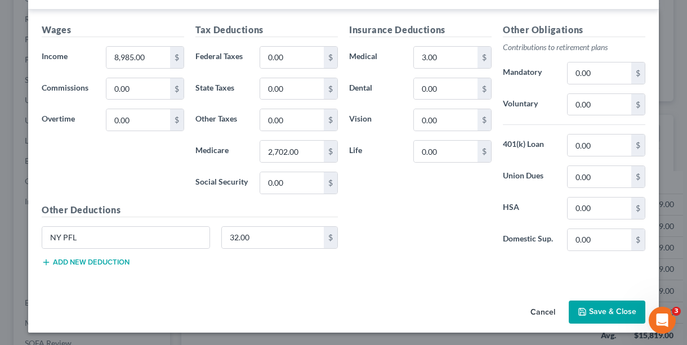
click at [596, 310] on button "Save & Close" at bounding box center [607, 313] width 77 height 24
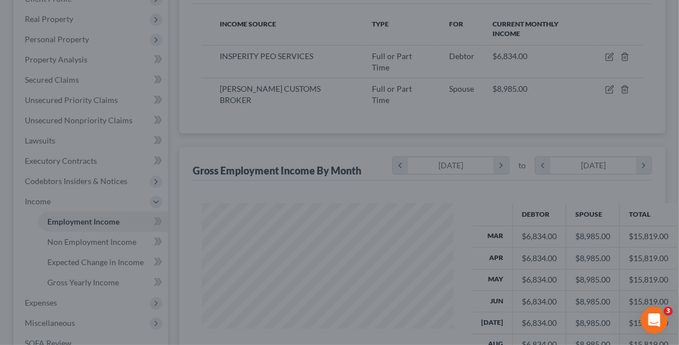
scroll to position [563240, 563172]
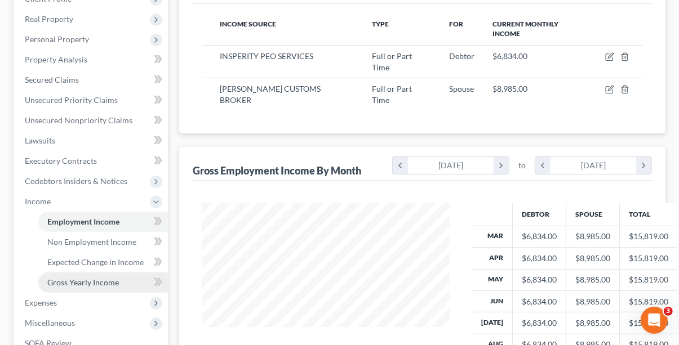
click at [96, 284] on span "Gross Yearly Income" at bounding box center [83, 283] width 72 height 10
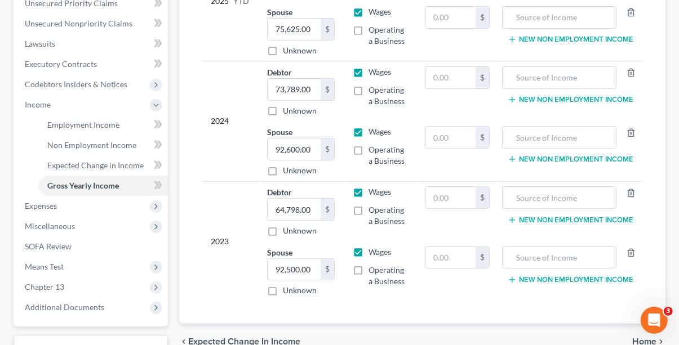
scroll to position [282, 0]
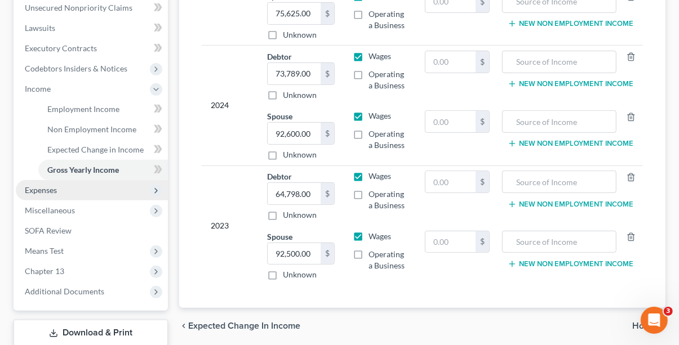
click at [56, 191] on span "Expenses" at bounding box center [41, 190] width 32 height 10
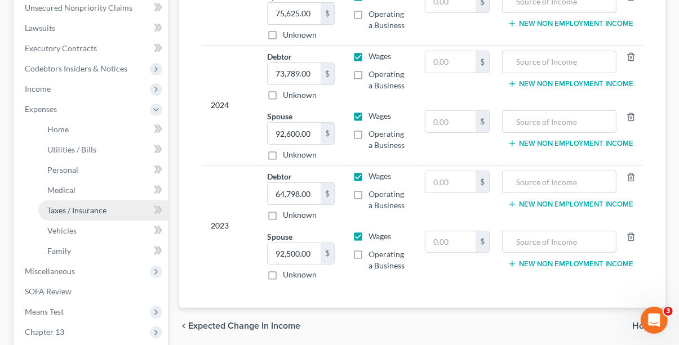
click at [79, 213] on span "Taxes / Insurance" at bounding box center [76, 211] width 59 height 10
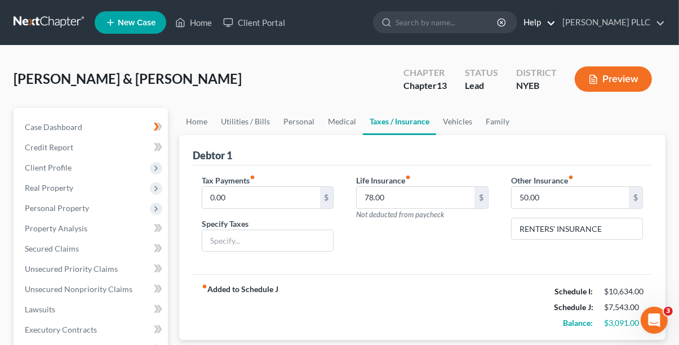
click at [532, 23] on link "Help" at bounding box center [537, 22] width 38 height 20
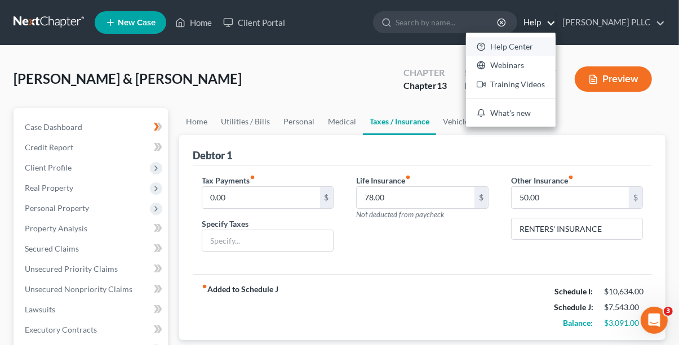
click at [522, 48] on link "Help Center" at bounding box center [511, 46] width 90 height 19
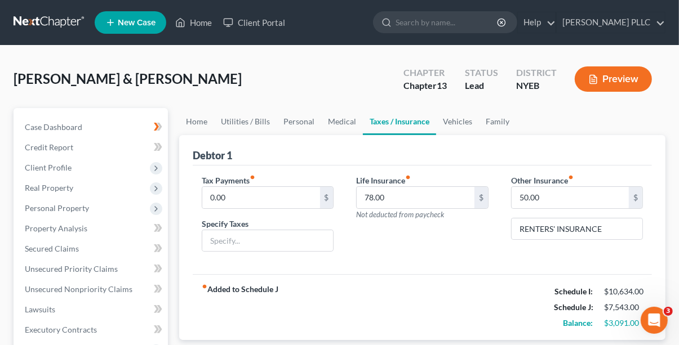
drag, startPoint x: 609, startPoint y: 64, endPoint x: 603, endPoint y: 76, distance: 13.6
click at [609, 67] on div "Preview" at bounding box center [616, 80] width 100 height 33
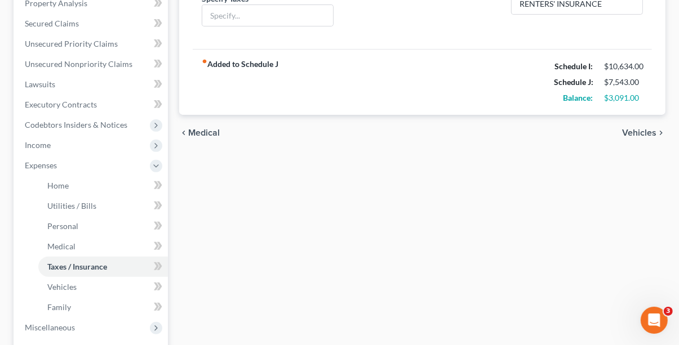
click at [631, 130] on span "Vehicles" at bounding box center [639, 132] width 34 height 9
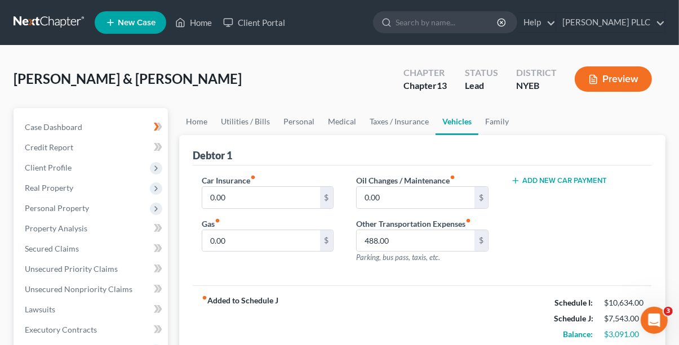
click at [598, 85] on button "Preview" at bounding box center [613, 78] width 77 height 25
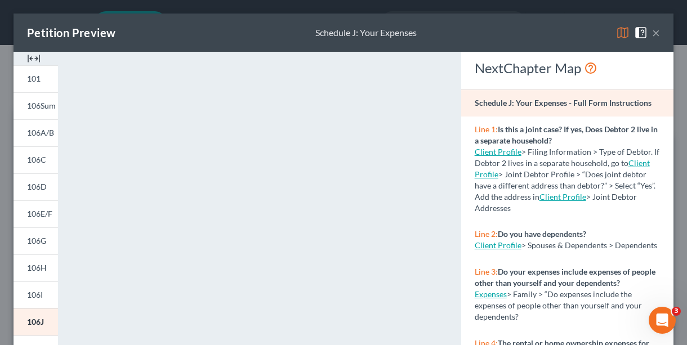
click at [652, 31] on button "×" at bounding box center [656, 33] width 8 height 14
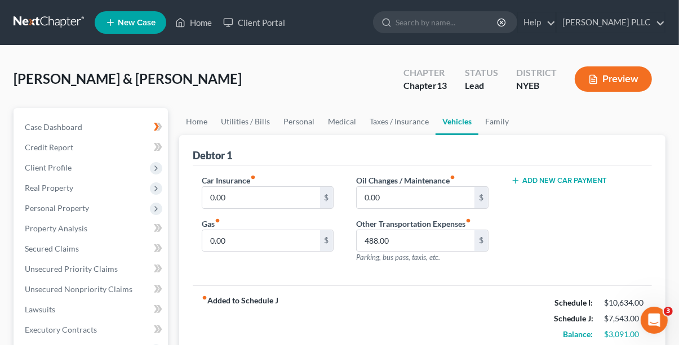
click at [612, 72] on button "Preview" at bounding box center [613, 78] width 77 height 25
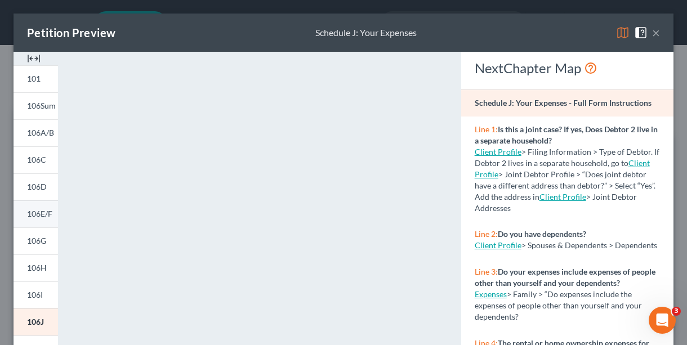
click at [30, 214] on span "106E/F" at bounding box center [39, 214] width 25 height 10
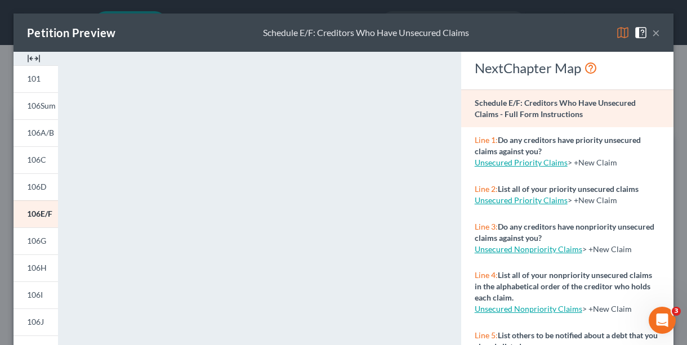
click at [652, 35] on button "×" at bounding box center [656, 33] width 8 height 14
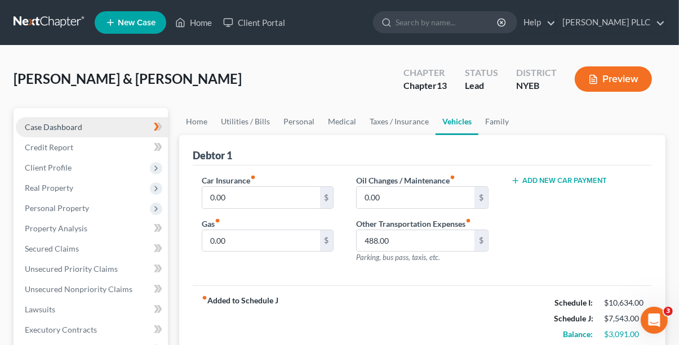
click at [63, 129] on span "Case Dashboard" at bounding box center [53, 127] width 57 height 10
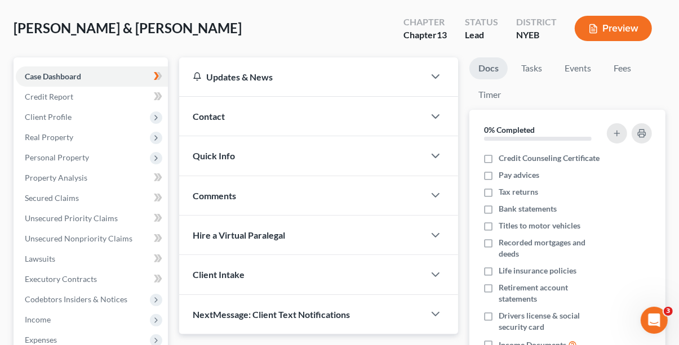
scroll to position [56, 0]
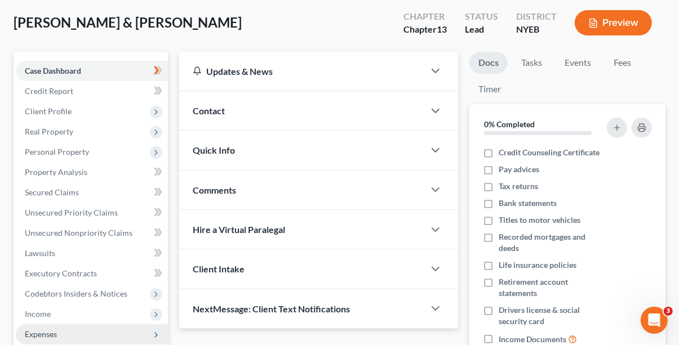
click at [33, 335] on span "Expenses" at bounding box center [41, 335] width 32 height 10
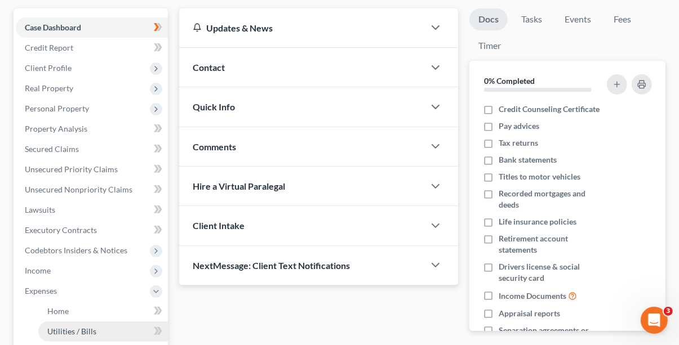
scroll to position [169, 0]
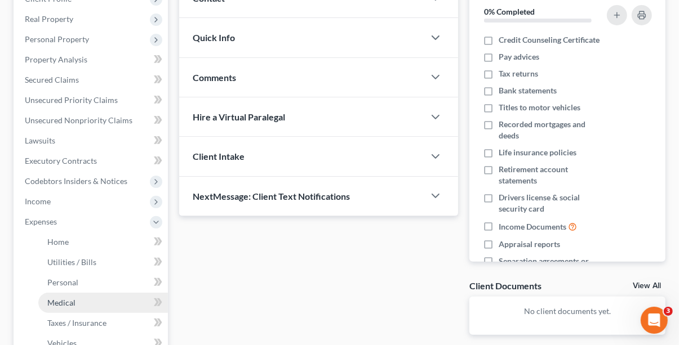
click at [76, 303] on link "Medical" at bounding box center [103, 303] width 130 height 20
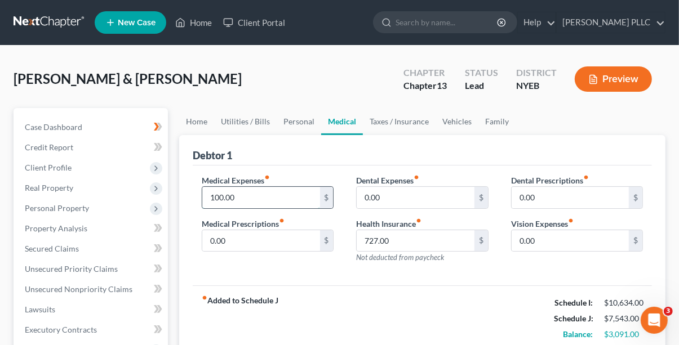
click at [223, 197] on input "100.00" at bounding box center [260, 197] width 117 height 21
type input "150.00"
click at [449, 123] on link "Vehicles" at bounding box center [457, 121] width 43 height 27
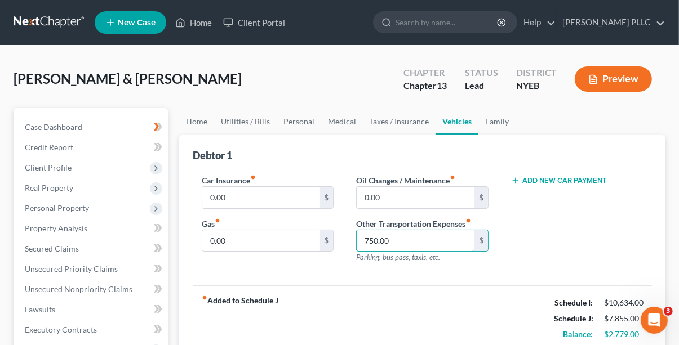
type input "750.00"
click at [518, 291] on div "fiber_manual_record Added to Schedule J Schedule I: $10,634.00 Schedule J: $7,8…" at bounding box center [422, 319] width 459 height 66
click at [346, 122] on link "Medical" at bounding box center [342, 121] width 42 height 27
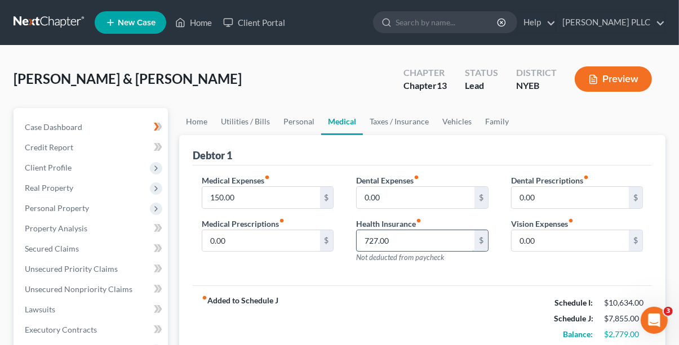
click at [403, 246] on input "727.00" at bounding box center [415, 240] width 117 height 21
type input "0.00"
click at [501, 121] on link "Family" at bounding box center [496, 121] width 37 height 27
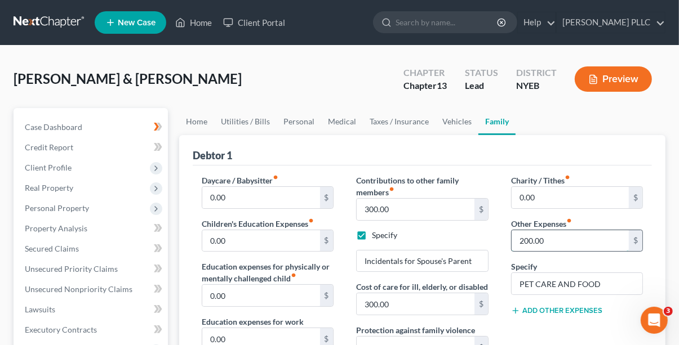
click at [527, 242] on input "200.00" at bounding box center [570, 240] width 117 height 21
type input "240.00"
click at [623, 81] on button "Preview" at bounding box center [613, 78] width 77 height 25
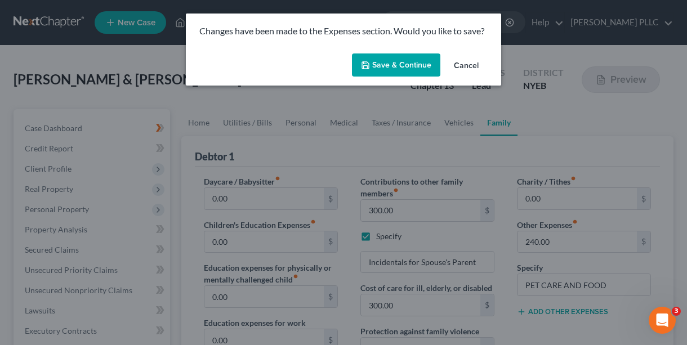
click at [409, 69] on button "Save & Continue" at bounding box center [396, 66] width 88 height 24
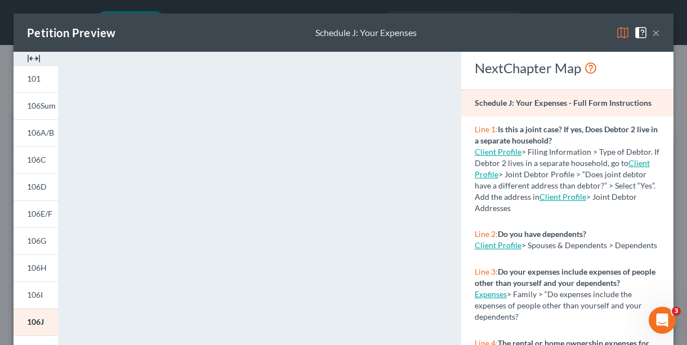
click at [652, 33] on button "×" at bounding box center [656, 33] width 8 height 14
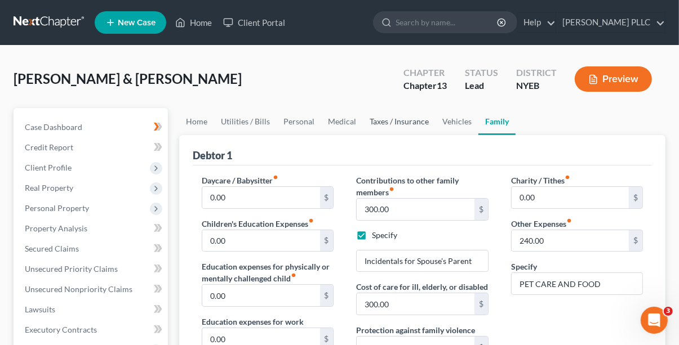
click at [403, 118] on link "Taxes / Insurance" at bounding box center [399, 121] width 73 height 27
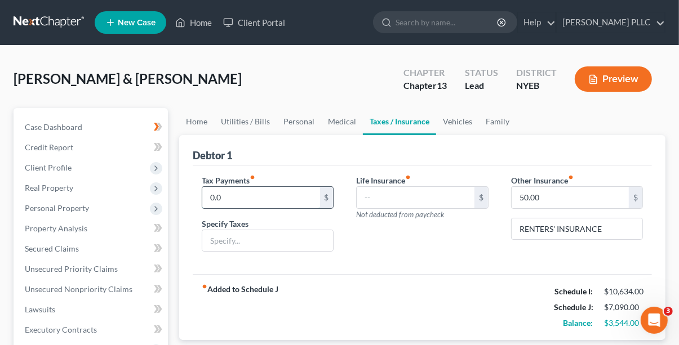
type input "0.00"
click at [567, 106] on div "[PERSON_NAME] & [PERSON_NAME] Upgraded Chapter Chapter 13 Status Lead District …" at bounding box center [340, 83] width 652 height 49
click at [589, 70] on button "Preview" at bounding box center [613, 78] width 77 height 25
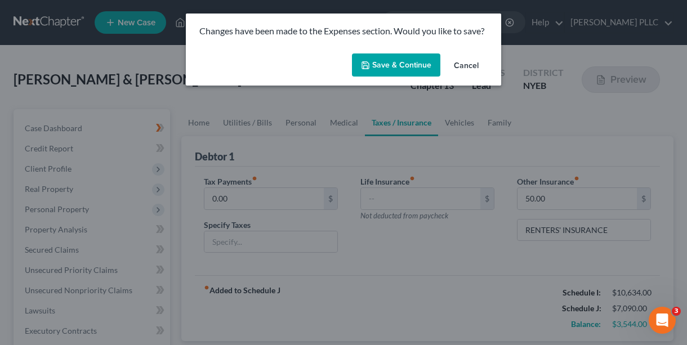
click at [411, 67] on button "Save & Continue" at bounding box center [396, 66] width 88 height 24
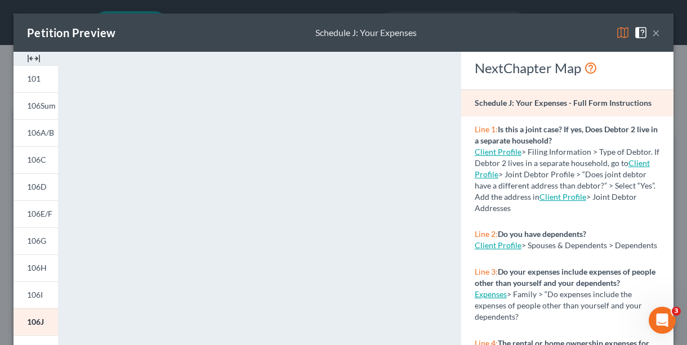
drag, startPoint x: 649, startPoint y: 29, endPoint x: 650, endPoint y: 43, distance: 14.7
click at [652, 29] on button "×" at bounding box center [656, 33] width 8 height 14
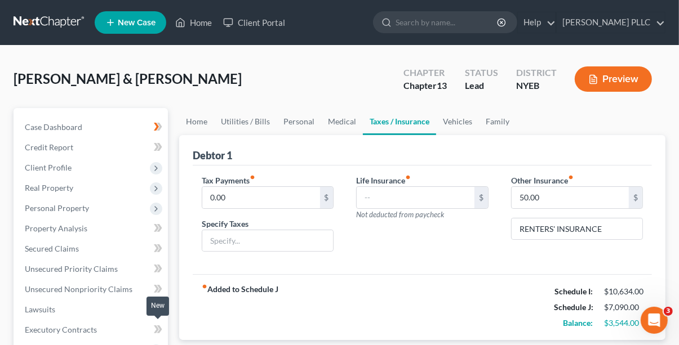
scroll to position [56, 0]
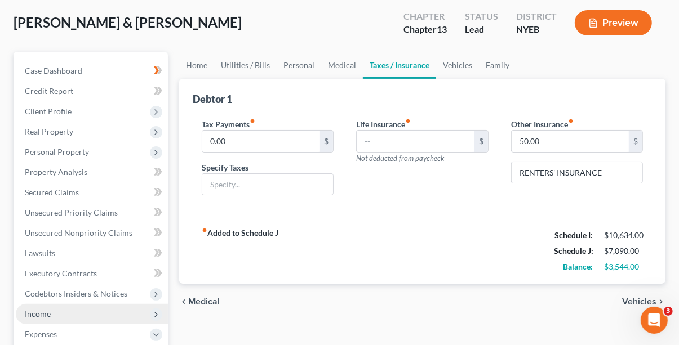
click at [81, 310] on span "Income" at bounding box center [92, 314] width 152 height 20
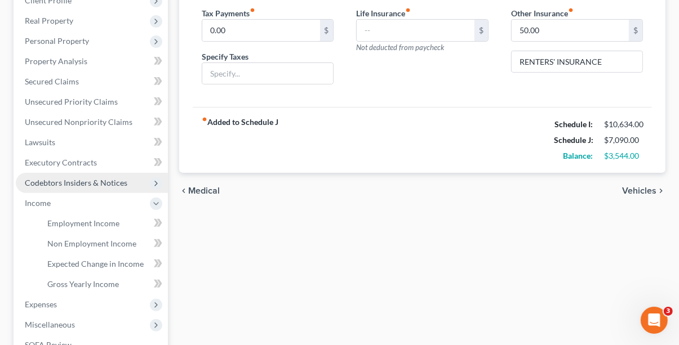
scroll to position [169, 0]
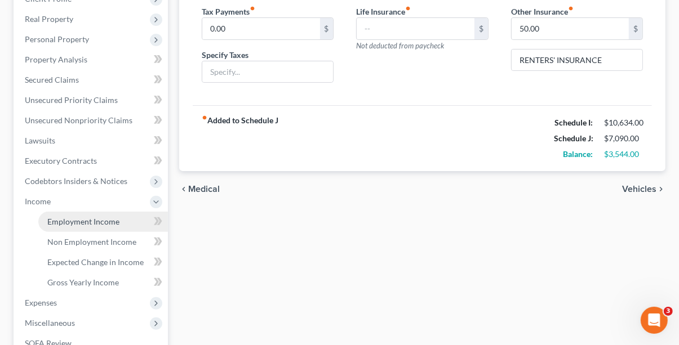
click at [128, 221] on link "Employment Income" at bounding box center [103, 222] width 130 height 20
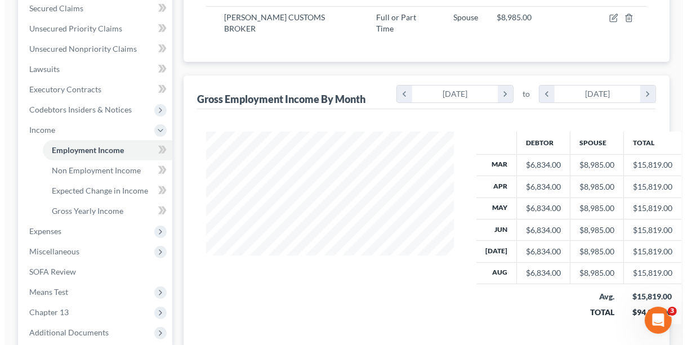
scroll to position [128, 0]
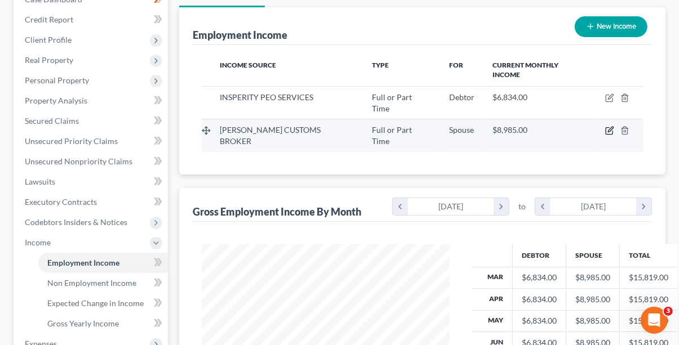
click at [614, 126] on icon "button" at bounding box center [609, 130] width 9 height 9
select select "0"
select select "35"
select select "0"
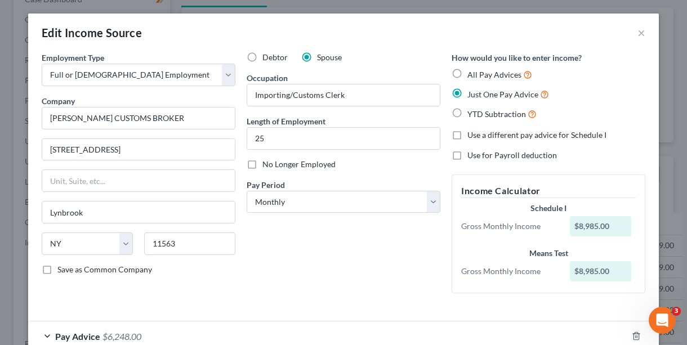
scroll to position [56, 0]
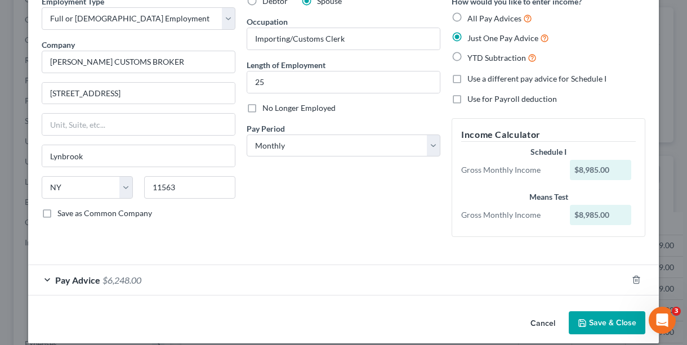
click at [168, 283] on div "Pay Advice $6,248.00" at bounding box center [328, 280] width 600 height 30
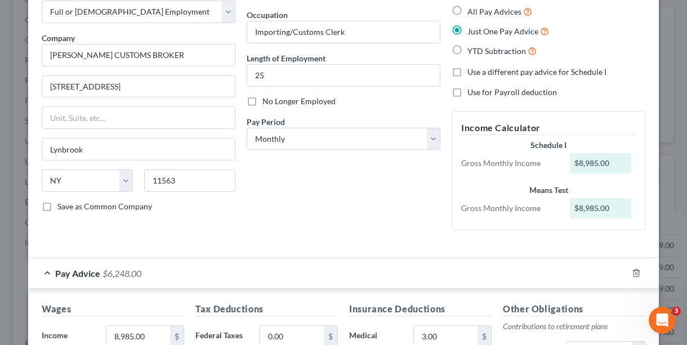
scroll to position [61, 0]
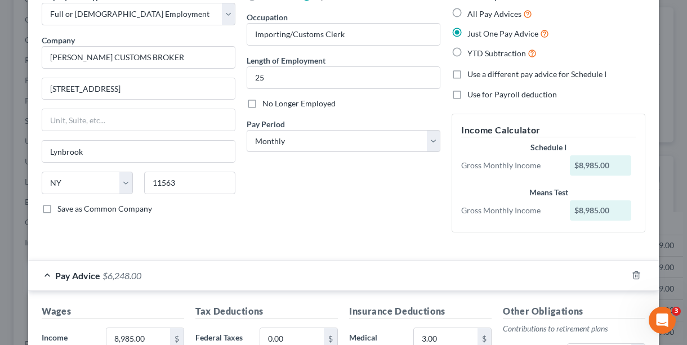
click at [468, 70] on label "Use a different pay advice for Schedule I" at bounding box center [537, 74] width 139 height 11
click at [472, 70] on input "Use a different pay advice for Schedule I" at bounding box center [475, 72] width 7 height 7
checkbox input "true"
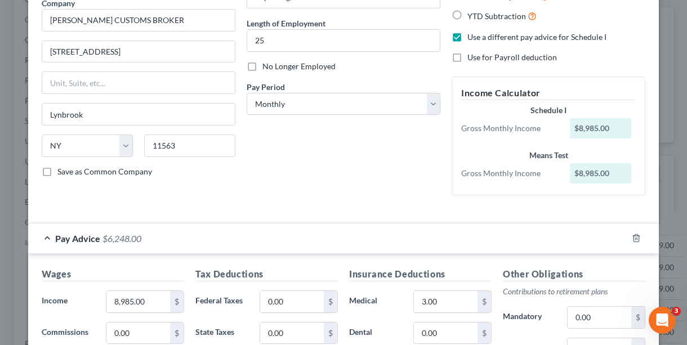
scroll to position [0, 0]
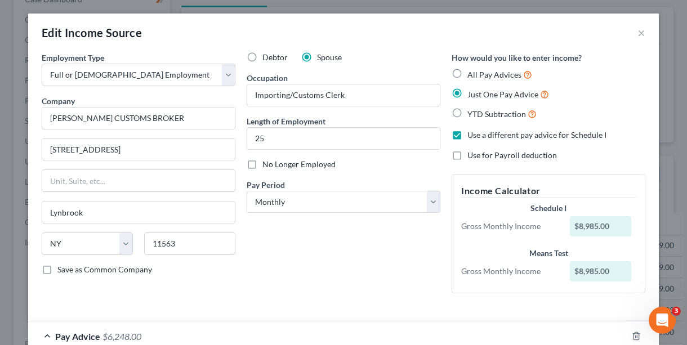
click at [468, 95] on label "Just One Pay Advice" at bounding box center [509, 94] width 82 height 13
click at [472, 95] on input "Just One Pay Advice" at bounding box center [475, 91] width 7 height 7
click at [468, 94] on label "Just One Pay Advice" at bounding box center [509, 94] width 82 height 13
click at [472, 94] on input "Just One Pay Advice" at bounding box center [475, 91] width 7 height 7
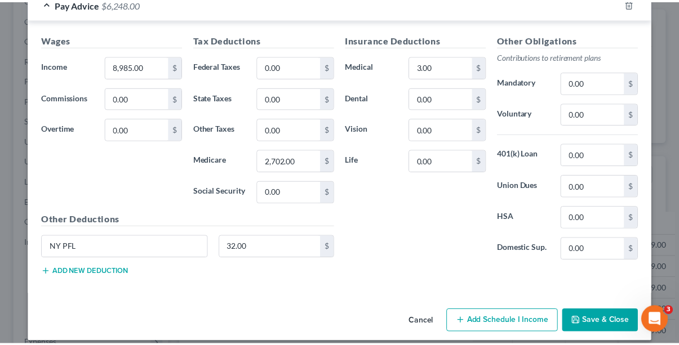
scroll to position [338, 0]
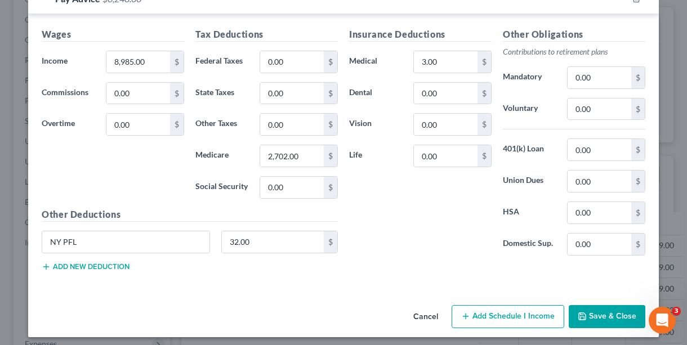
click at [610, 318] on button "Save & Close" at bounding box center [607, 317] width 77 height 24
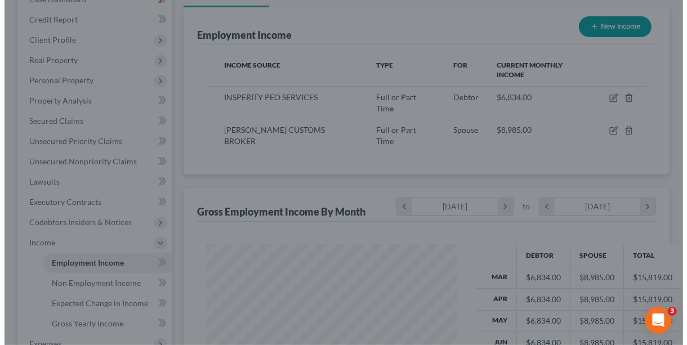
scroll to position [563240, 563172]
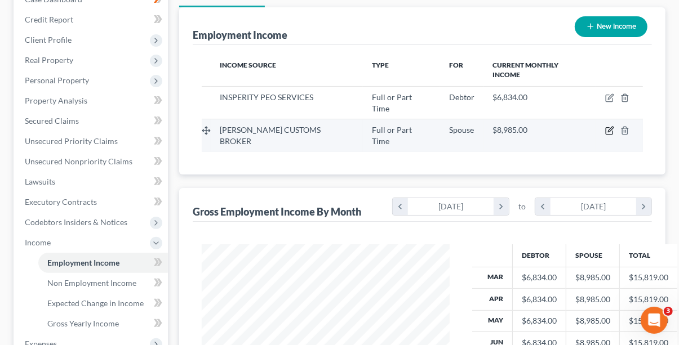
click at [613, 130] on icon "button" at bounding box center [610, 129] width 5 height 5
select select "0"
select select "35"
select select "0"
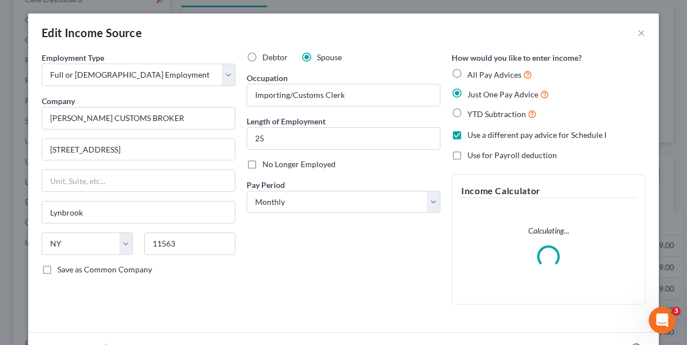
scroll to position [202, 274]
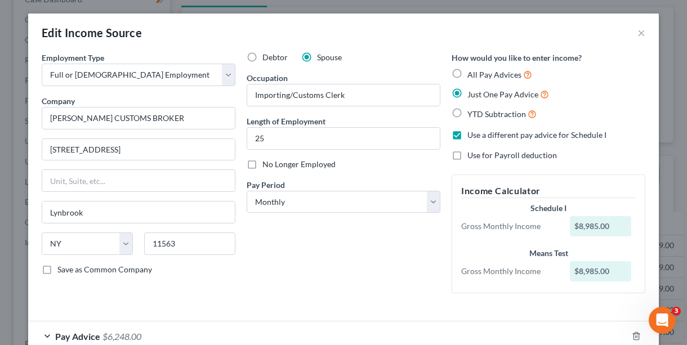
click at [468, 91] on label "Just One Pay Advice" at bounding box center [509, 94] width 82 height 13
click at [472, 91] on input "Just One Pay Advice" at bounding box center [475, 91] width 7 height 7
click at [468, 91] on label "Just One Pay Advice" at bounding box center [509, 94] width 82 height 13
click at [472, 91] on input "Just One Pay Advice" at bounding box center [475, 91] width 7 height 7
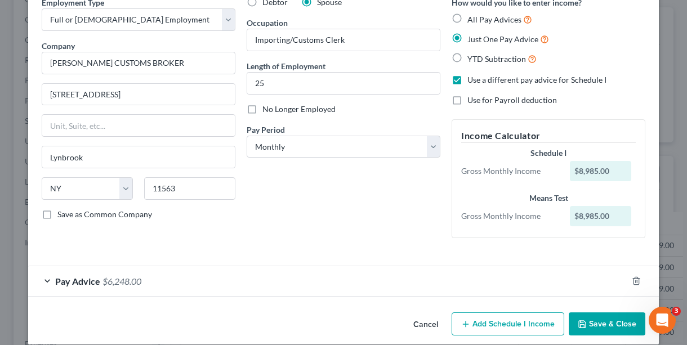
scroll to position [68, 0]
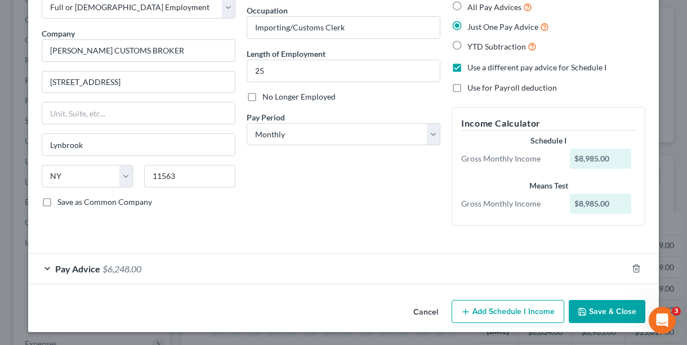
click at [114, 266] on span "$6,248.00" at bounding box center [122, 269] width 39 height 11
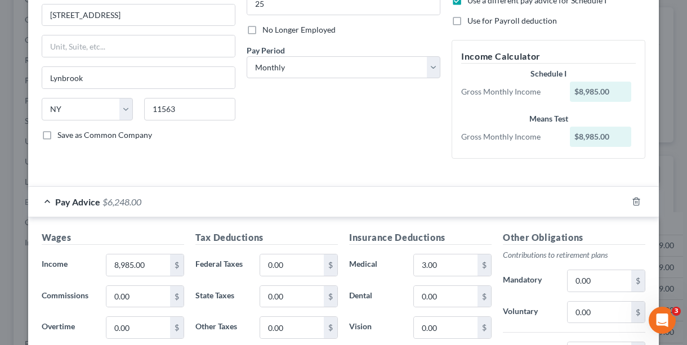
scroll to position [180, 0]
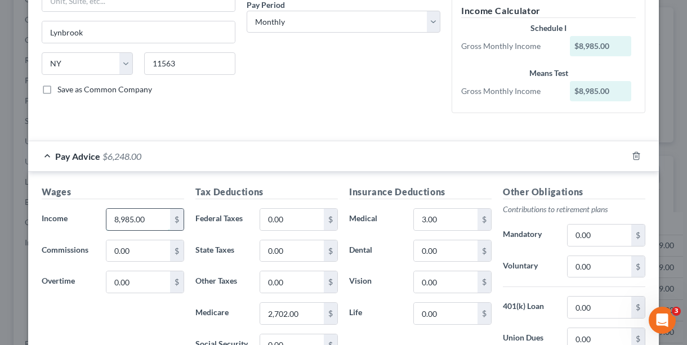
click at [152, 221] on input "8,985.00" at bounding box center [138, 219] width 64 height 21
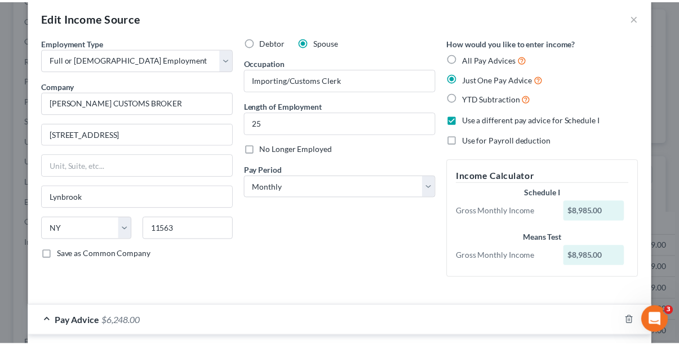
scroll to position [0, 0]
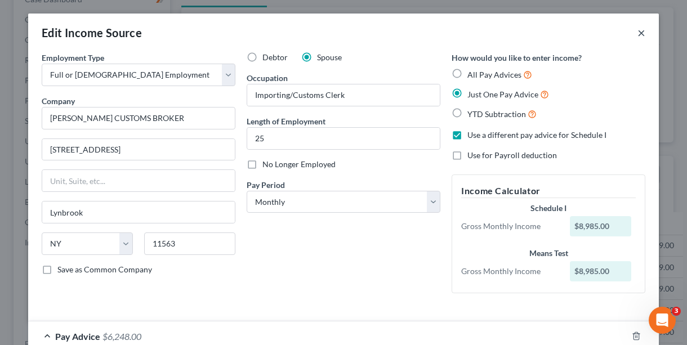
click at [638, 34] on button "×" at bounding box center [642, 33] width 8 height 14
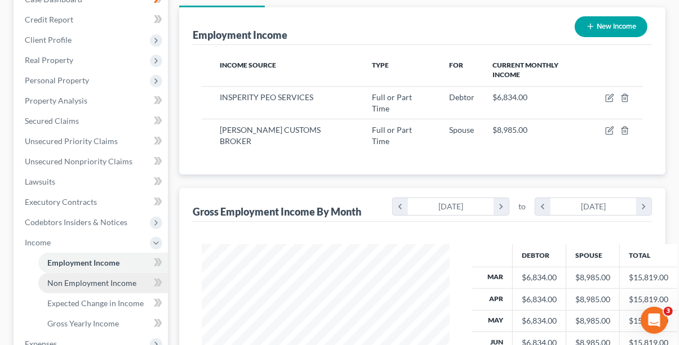
scroll to position [184, 0]
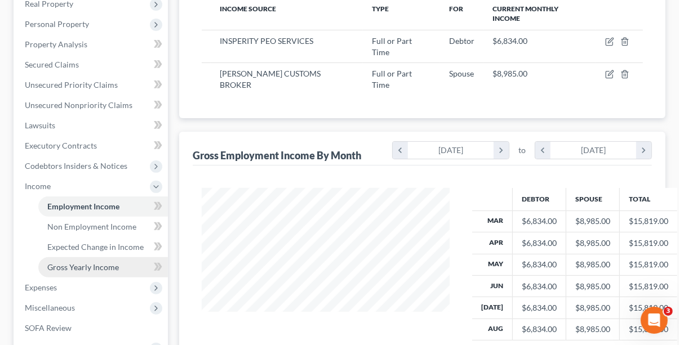
click at [113, 270] on span "Gross Yearly Income" at bounding box center [83, 268] width 72 height 10
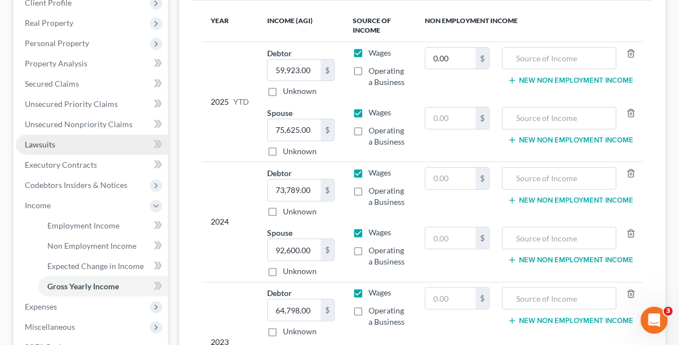
scroll to position [169, 0]
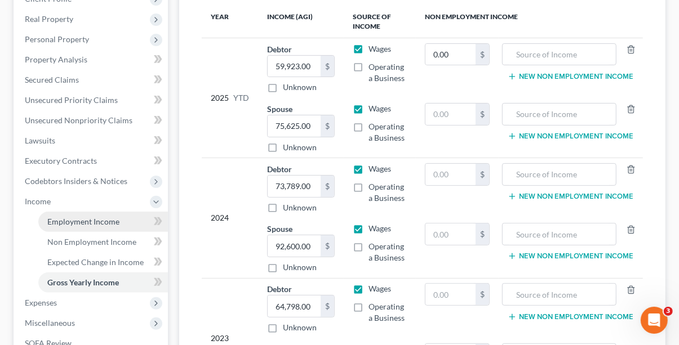
click at [76, 223] on span "Employment Income" at bounding box center [83, 222] width 72 height 10
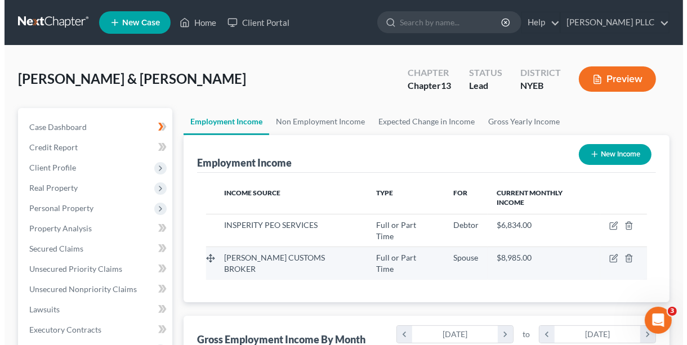
scroll to position [202, 270]
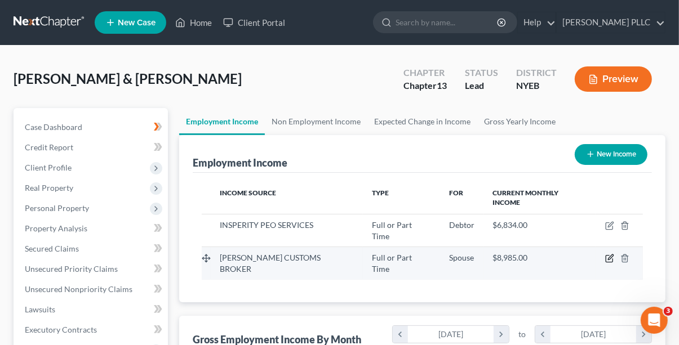
click at [614, 256] on icon "button" at bounding box center [609, 258] width 9 height 9
select select "0"
select select "35"
select select "0"
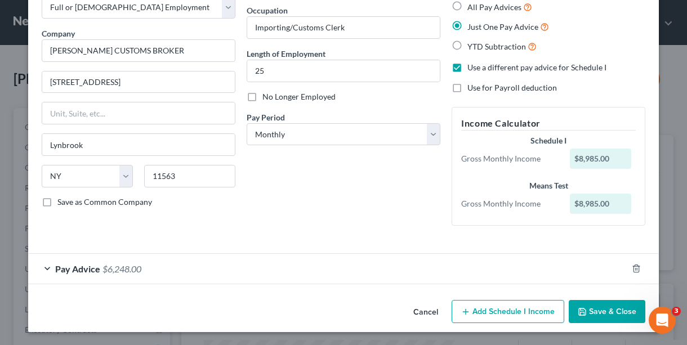
scroll to position [68, 0]
click at [128, 265] on span "$6,248.00" at bounding box center [122, 269] width 39 height 11
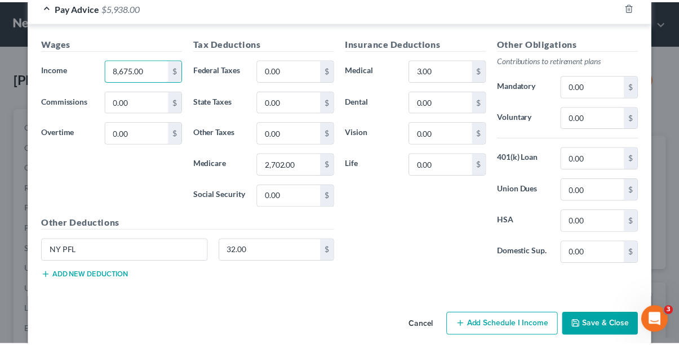
scroll to position [343, 0]
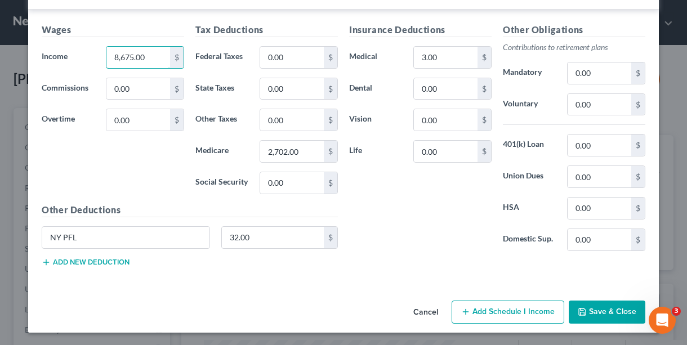
type input "8,675.00"
click at [574, 304] on button "Save & Close" at bounding box center [607, 313] width 77 height 24
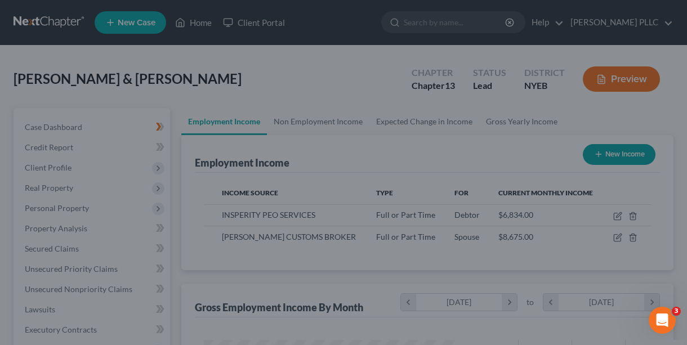
scroll to position [563240, 563172]
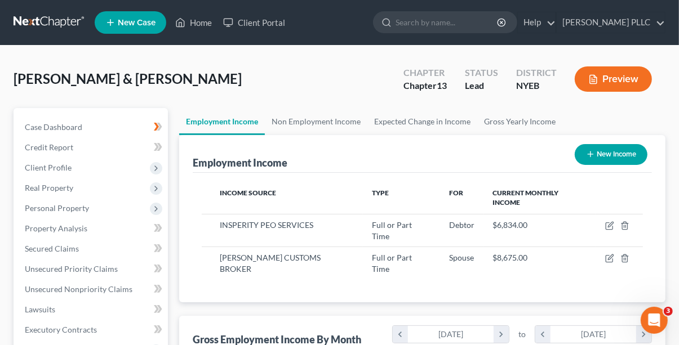
click at [611, 81] on button "Preview" at bounding box center [613, 78] width 77 height 25
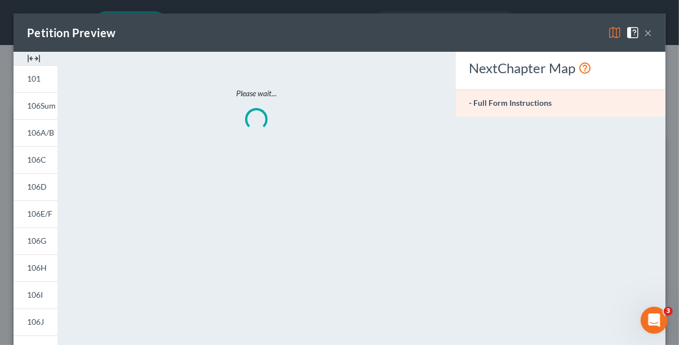
scroll to position [202, 274]
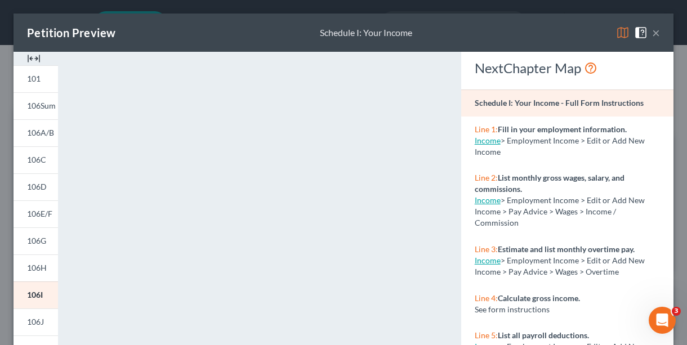
click at [652, 34] on button "×" at bounding box center [656, 33] width 8 height 14
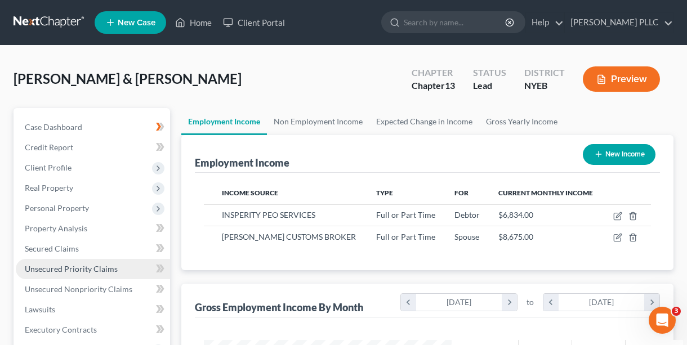
scroll to position [563240, 563172]
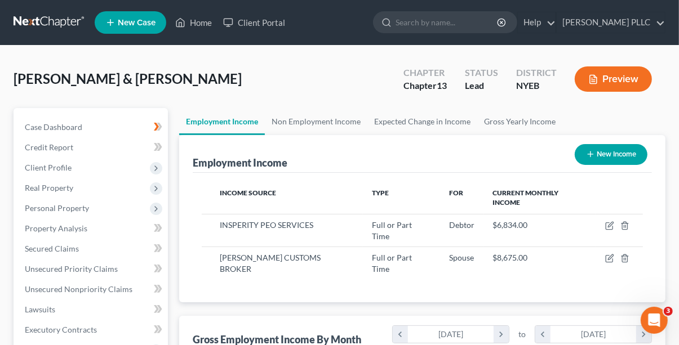
click at [615, 79] on button "Preview" at bounding box center [613, 78] width 77 height 25
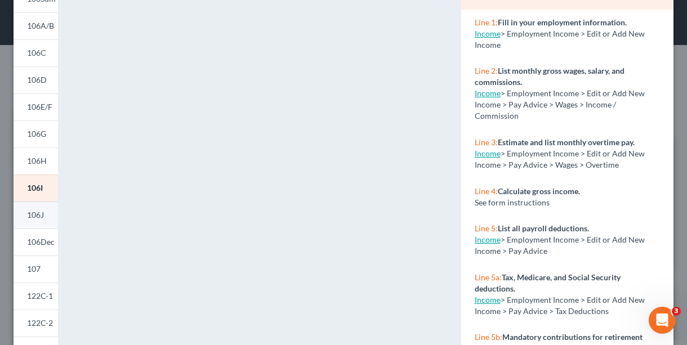
scroll to position [113, 0]
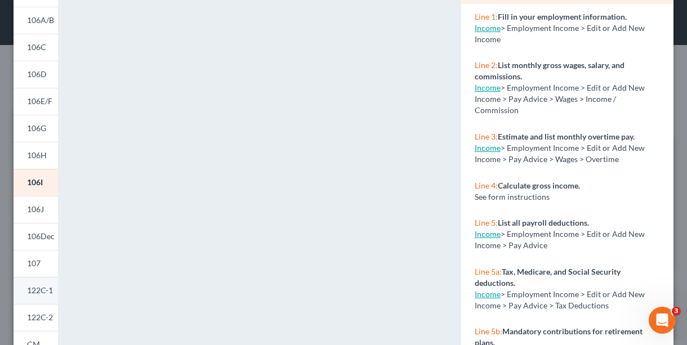
click at [38, 292] on span "122C-1" at bounding box center [40, 291] width 26 height 10
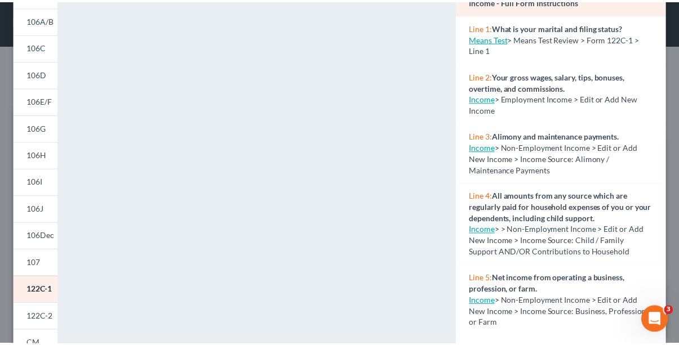
scroll to position [0, 0]
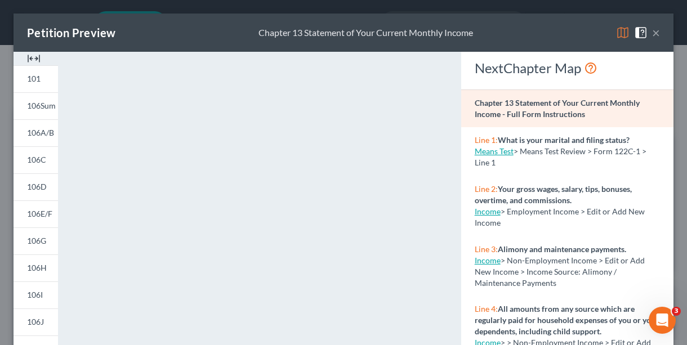
click at [652, 33] on button "×" at bounding box center [656, 33] width 8 height 14
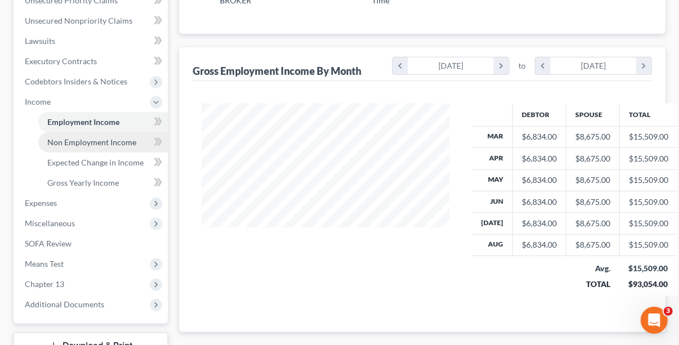
scroll to position [282, 0]
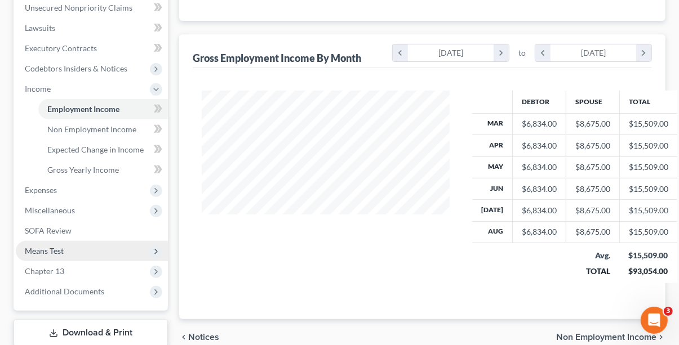
click at [53, 245] on span "Means Test" at bounding box center [92, 251] width 152 height 20
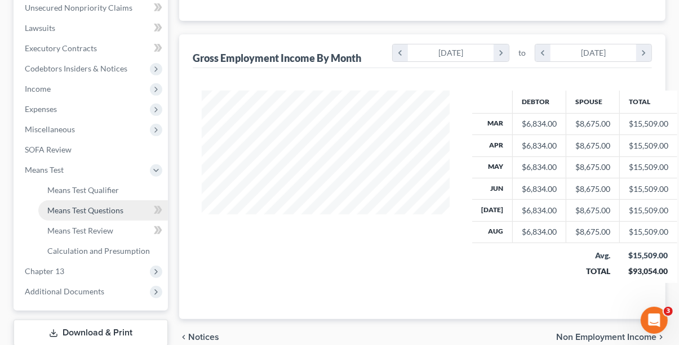
click at [113, 206] on span "Means Test Questions" at bounding box center [85, 211] width 76 height 10
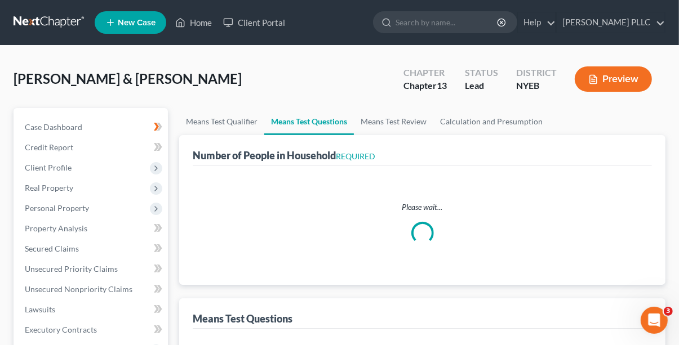
select select "0"
select select "3"
select select "0"
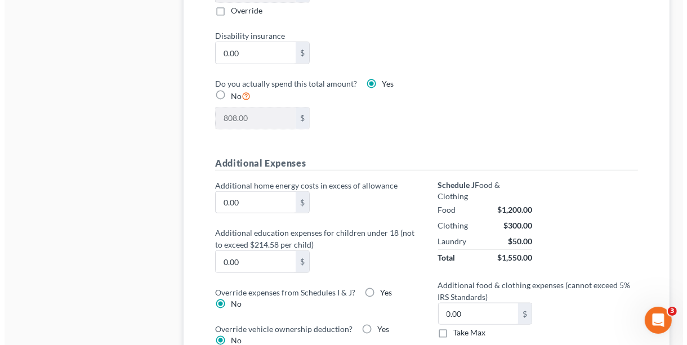
scroll to position [789, 0]
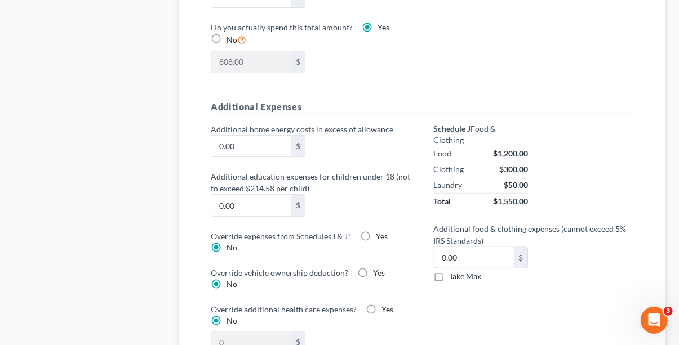
click at [376, 235] on label "Yes" at bounding box center [382, 236] width 12 height 11
click at [380, 235] on input "Yes" at bounding box center [383, 234] width 7 height 7
radio input "true"
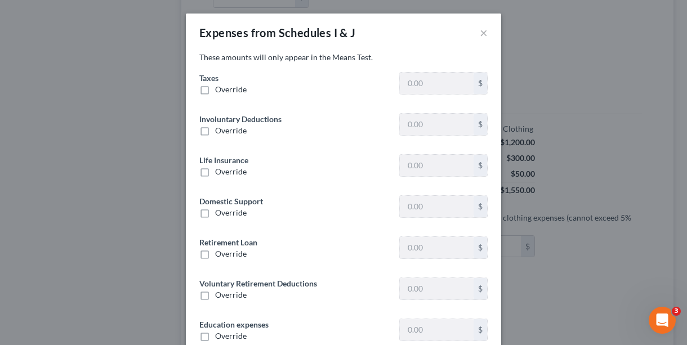
type input "4,319.00"
type input "0"
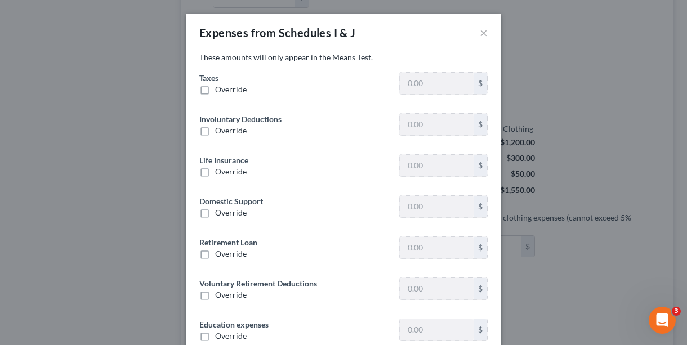
type input "0"
type input "300.00"
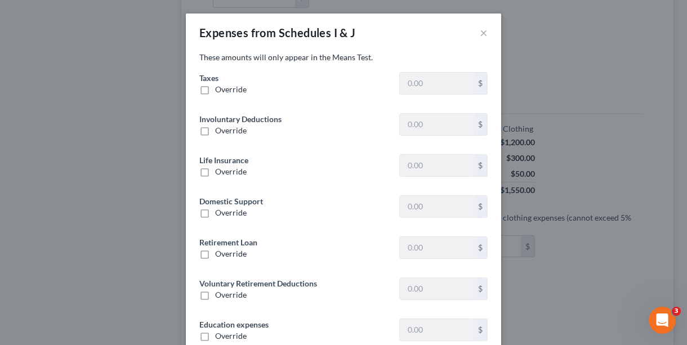
type input "0"
drag, startPoint x: 203, startPoint y: 90, endPoint x: 212, endPoint y: 96, distance: 10.9
click at [215, 90] on label "Override" at bounding box center [231, 89] width 32 height 11
click at [220, 90] on input "Override" at bounding box center [223, 87] width 7 height 7
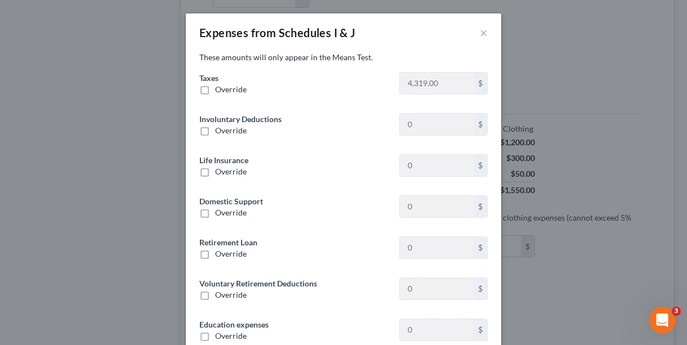
checkbox input "true"
click at [434, 86] on input "0.00" at bounding box center [437, 83] width 74 height 21
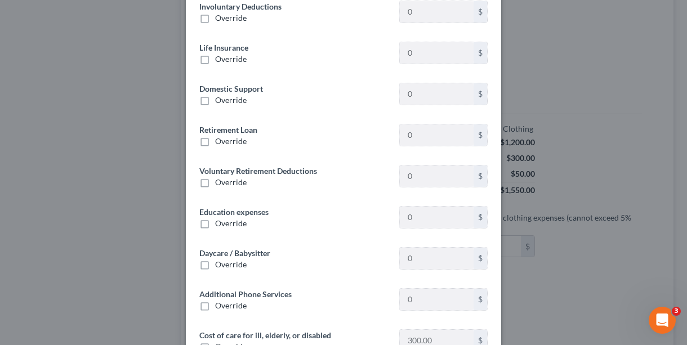
scroll to position [56, 0]
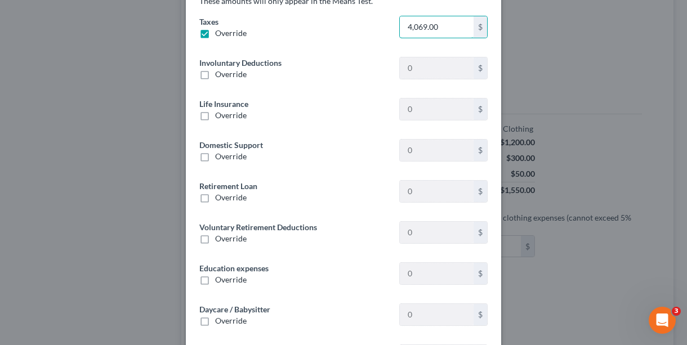
type input "4,069.00"
click at [215, 118] on label "Override" at bounding box center [231, 115] width 32 height 11
click at [220, 117] on input "Override" at bounding box center [223, 113] width 7 height 7
checkbox input "true"
click at [423, 106] on input "0.00" at bounding box center [437, 109] width 74 height 21
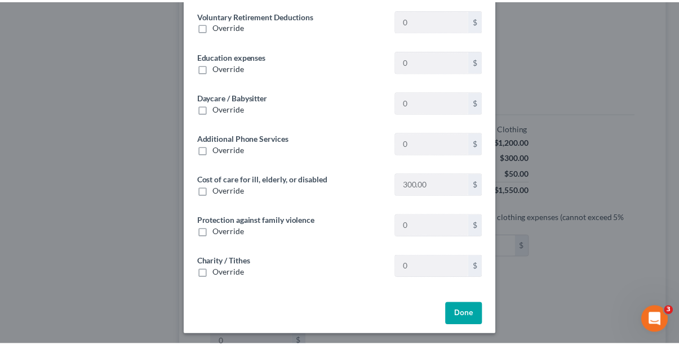
scroll to position [272, 0]
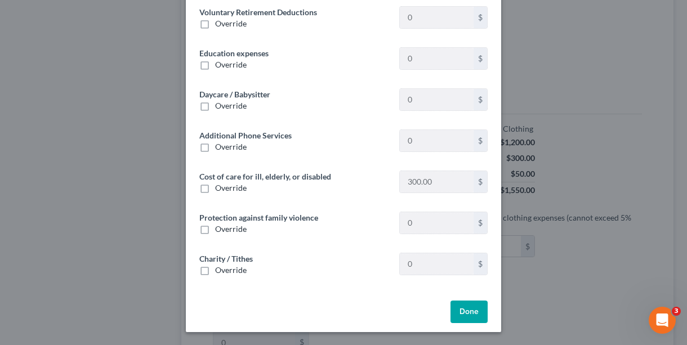
type input "78.00"
click at [459, 314] on button "Done" at bounding box center [469, 312] width 37 height 23
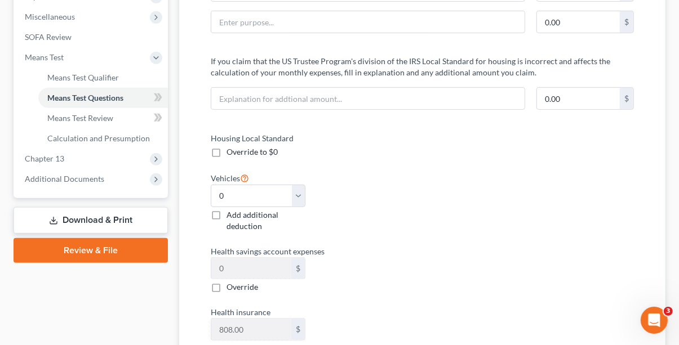
scroll to position [451, 0]
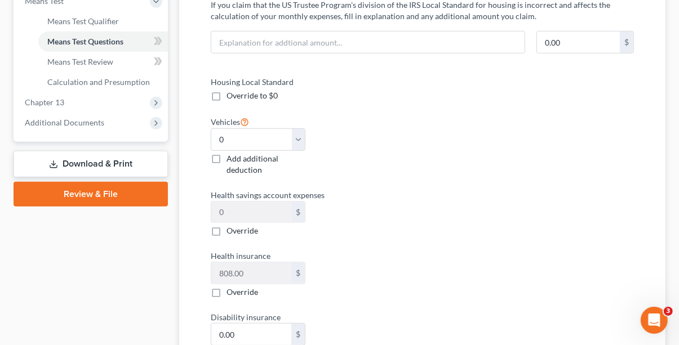
drag, startPoint x: 214, startPoint y: 292, endPoint x: 282, endPoint y: 305, distance: 69.4
click at [227, 292] on label "Override" at bounding box center [243, 292] width 32 height 11
click at [231, 292] on input "Override" at bounding box center [234, 290] width 7 height 7
checkbox input "true"
click at [255, 270] on input "0.00" at bounding box center [251, 273] width 80 height 21
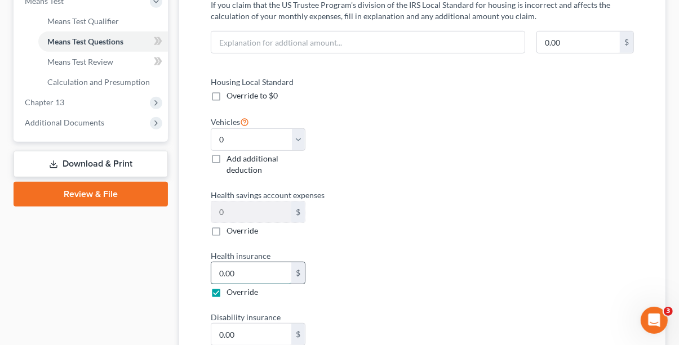
type input "7.00"
type input "7"
type input "72.00"
type input "72"
type input "727.00"
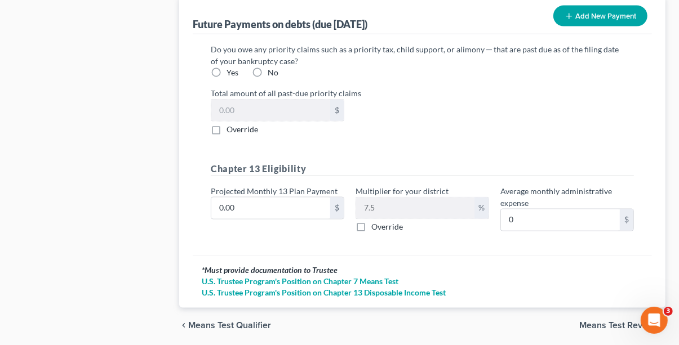
scroll to position [1240, 0]
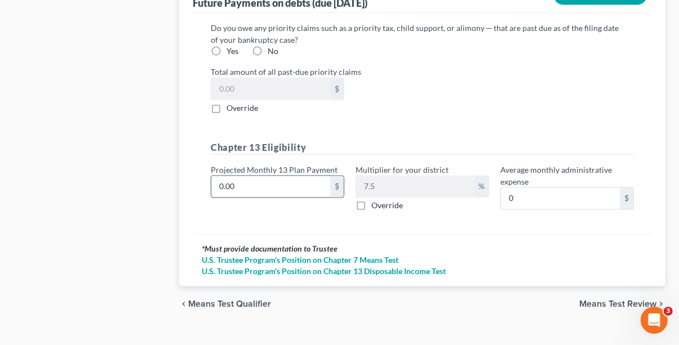
type input "727.00"
click at [303, 183] on input "0.00" at bounding box center [270, 186] width 119 height 21
type input "3"
type input "0.22"
type input "30"
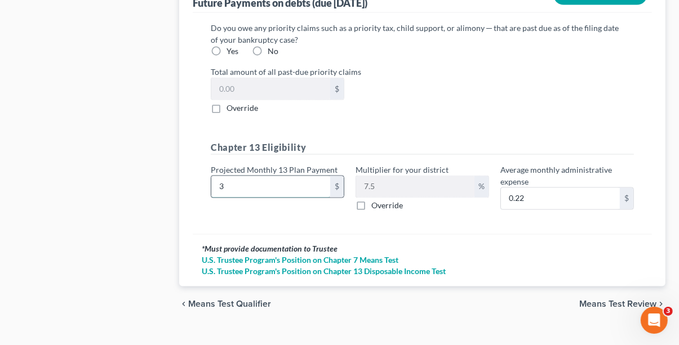
type input "2.25"
type input "300"
type input "22.50"
type input "3000"
type input "225.00"
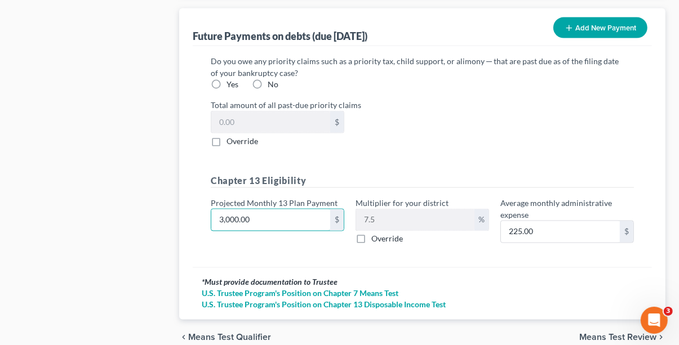
scroll to position [1201, 0]
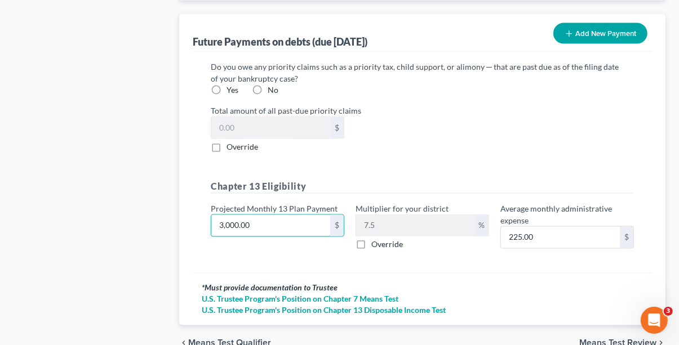
type input "3,000.00"
click at [268, 89] on label "No" at bounding box center [273, 90] width 11 height 11
click at [272, 89] on input "No" at bounding box center [275, 88] width 7 height 7
radio input "true"
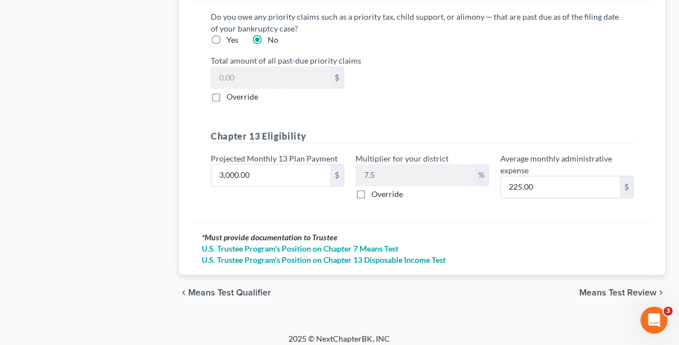
scroll to position [1257, 0]
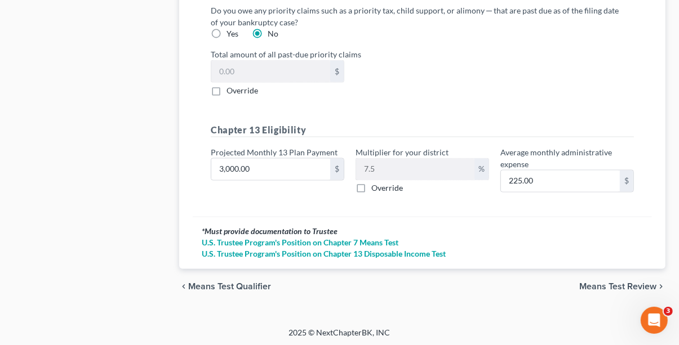
click at [596, 286] on span "Means Test Review" at bounding box center [617, 287] width 77 height 9
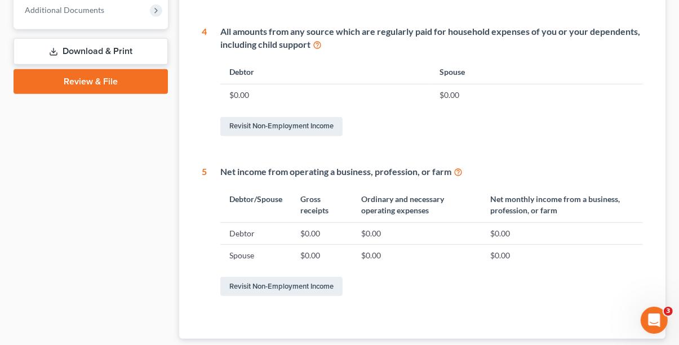
scroll to position [394, 0]
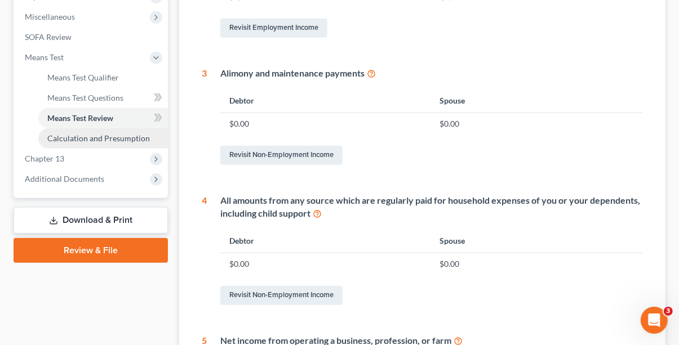
click at [123, 137] on span "Calculation and Presumption" at bounding box center [98, 139] width 103 height 10
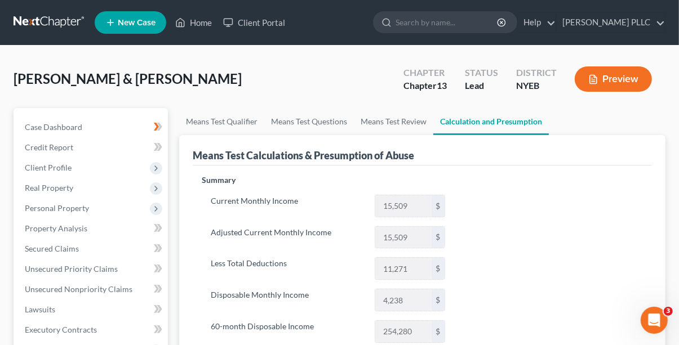
click at [615, 83] on button "Preview" at bounding box center [613, 78] width 77 height 25
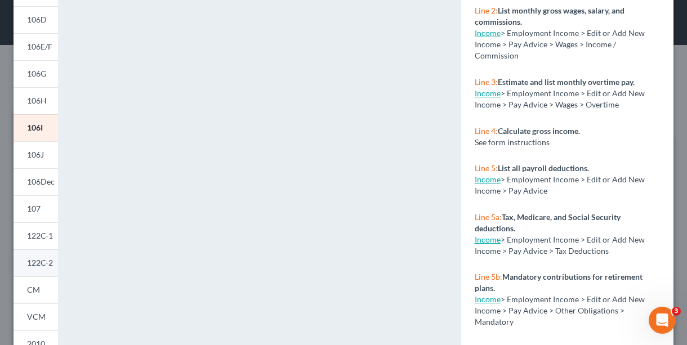
scroll to position [169, 0]
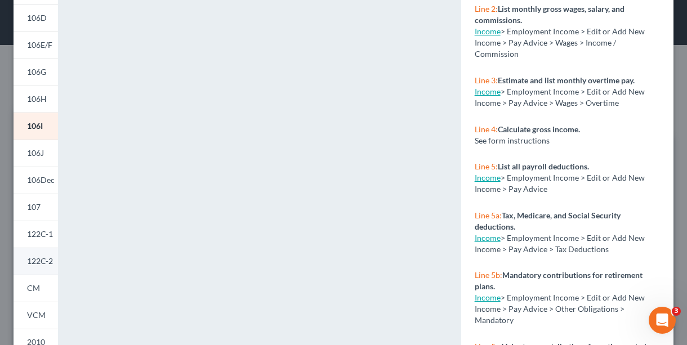
click at [37, 270] on link "122C-2" at bounding box center [36, 261] width 45 height 27
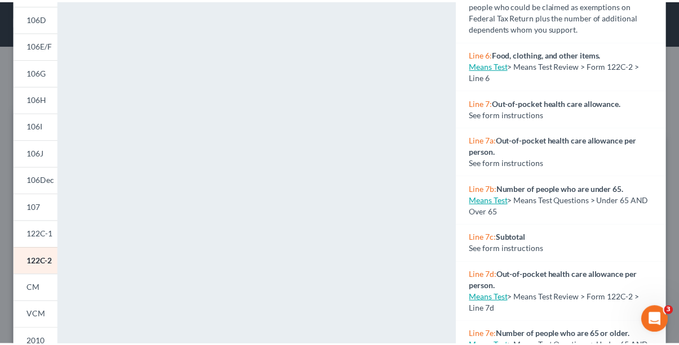
scroll to position [0, 0]
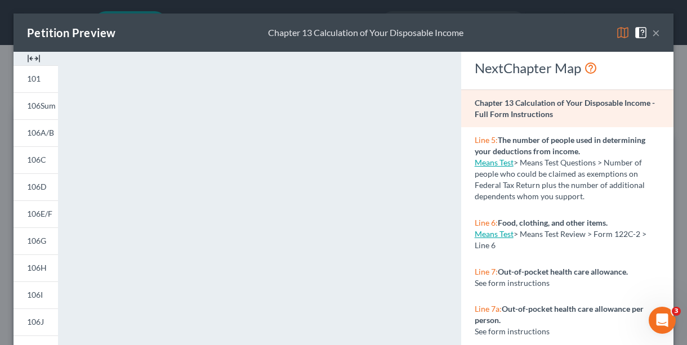
click at [652, 30] on button "×" at bounding box center [656, 33] width 8 height 14
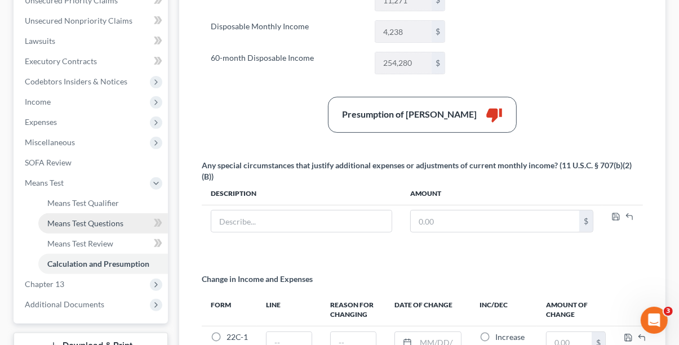
scroll to position [282, 0]
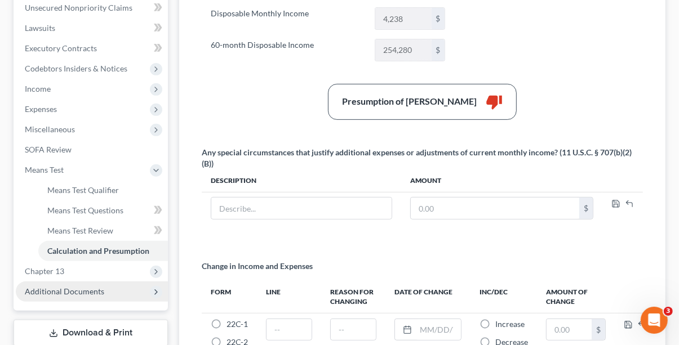
click at [85, 288] on span "Additional Documents" at bounding box center [64, 292] width 79 height 10
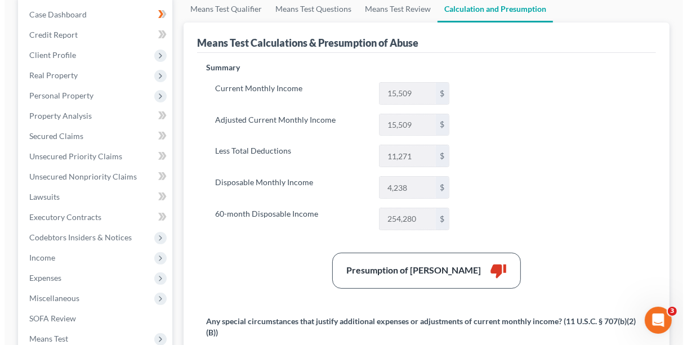
scroll to position [0, 0]
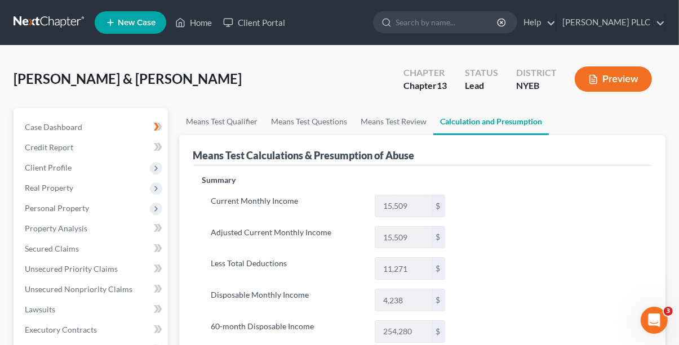
click at [594, 82] on icon "button" at bounding box center [593, 79] width 10 height 10
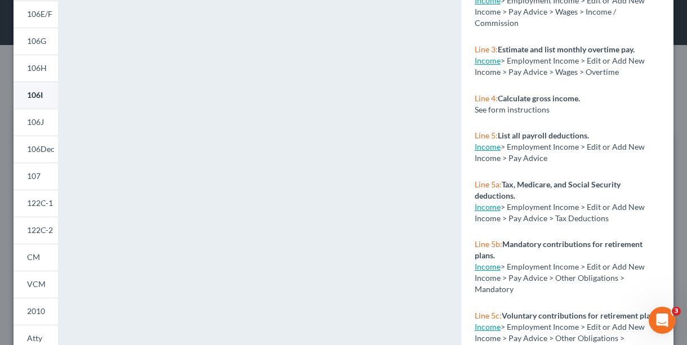
scroll to position [225, 0]
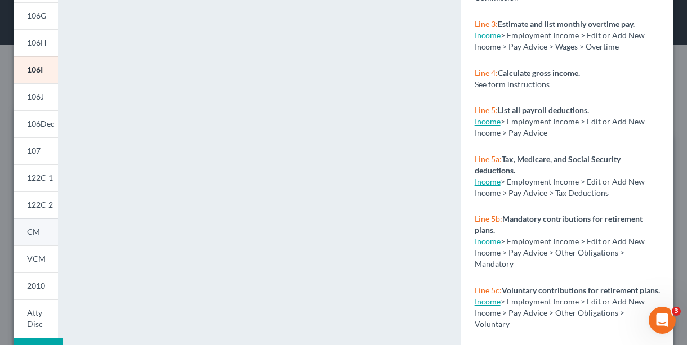
click at [34, 238] on link "CM" at bounding box center [36, 232] width 45 height 27
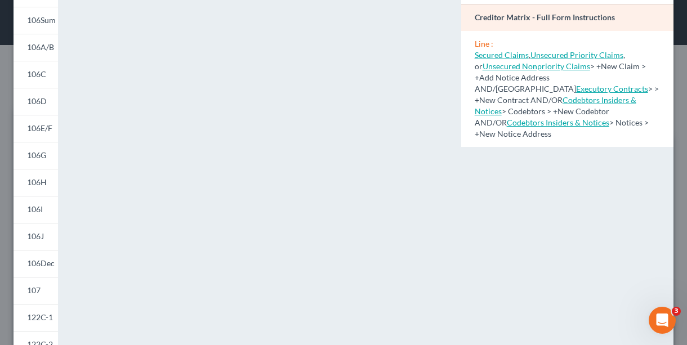
scroll to position [169, 0]
